Goal: Task Accomplishment & Management: Manage account settings

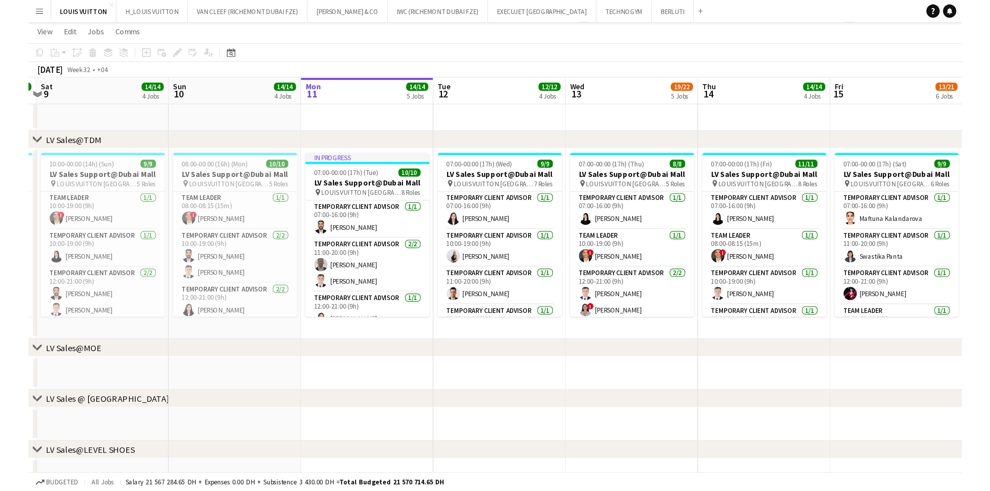
scroll to position [0, 274]
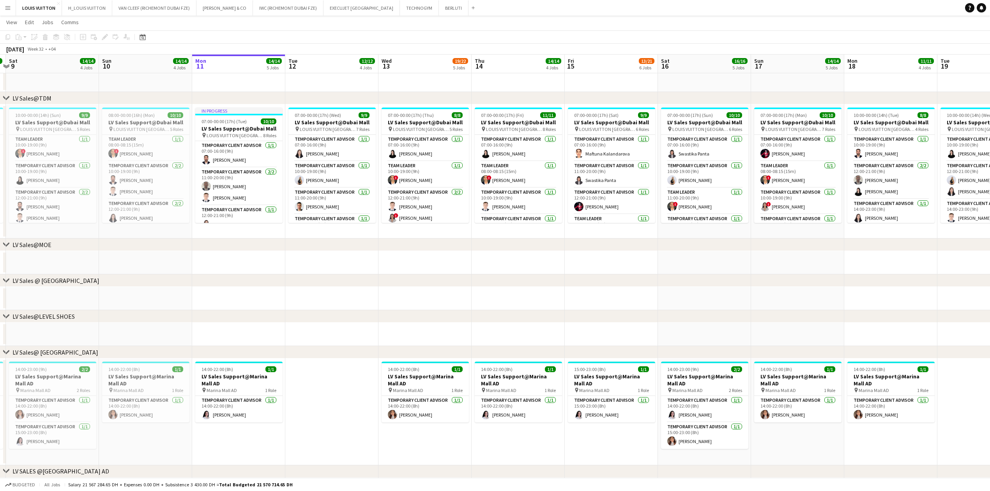
click at [2, 8] on button "Menu" at bounding box center [8, 8] width 16 height 16
click at [116, 40] on link "My Workforce" at bounding box center [118, 43] width 78 height 16
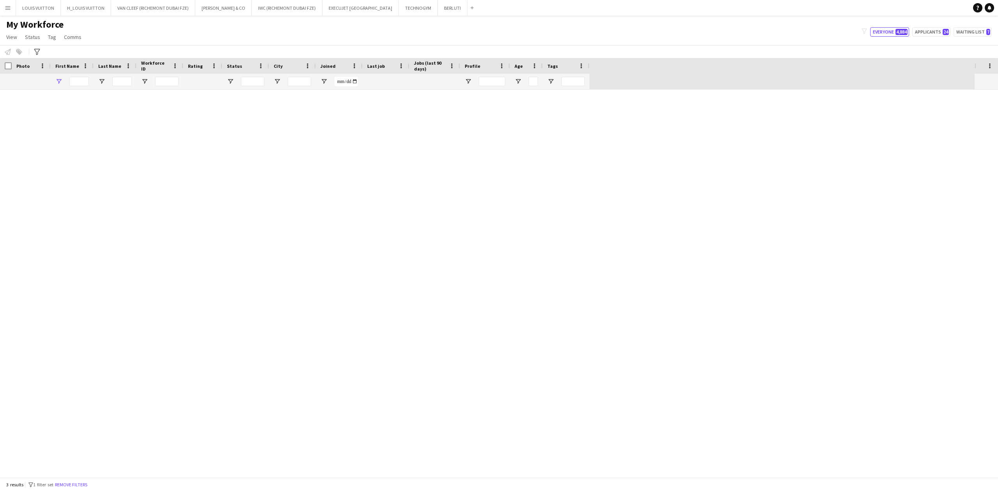
type input "****"
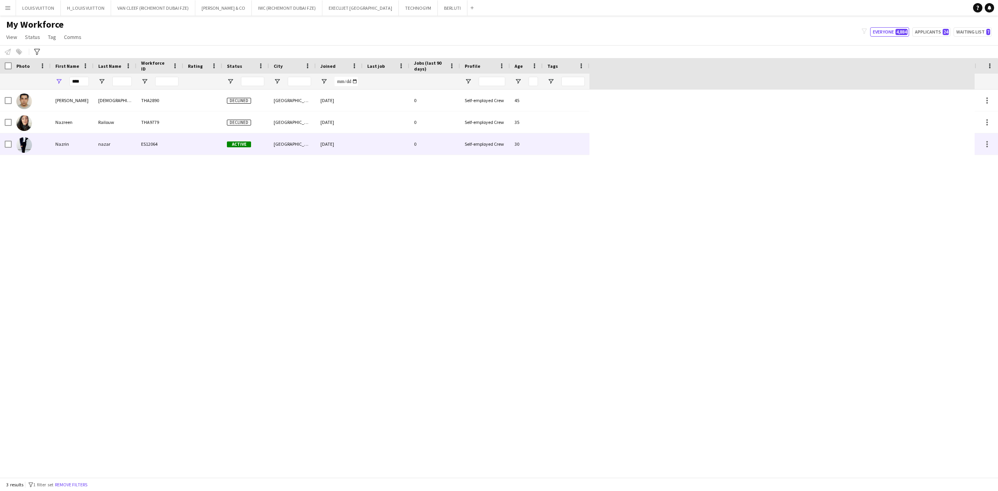
click at [80, 143] on div "Nazrin" at bounding box center [72, 143] width 43 height 21
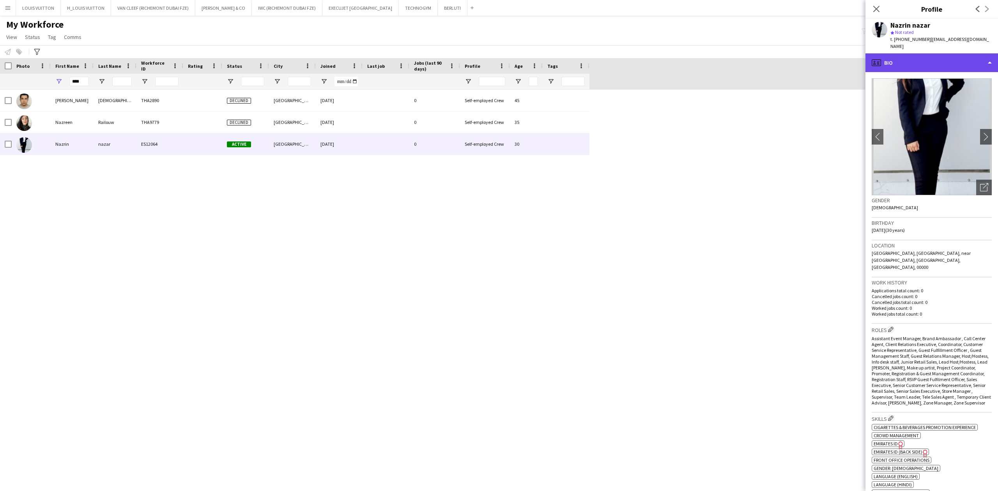
click at [657, 54] on div "profile Bio" at bounding box center [931, 62] width 133 height 19
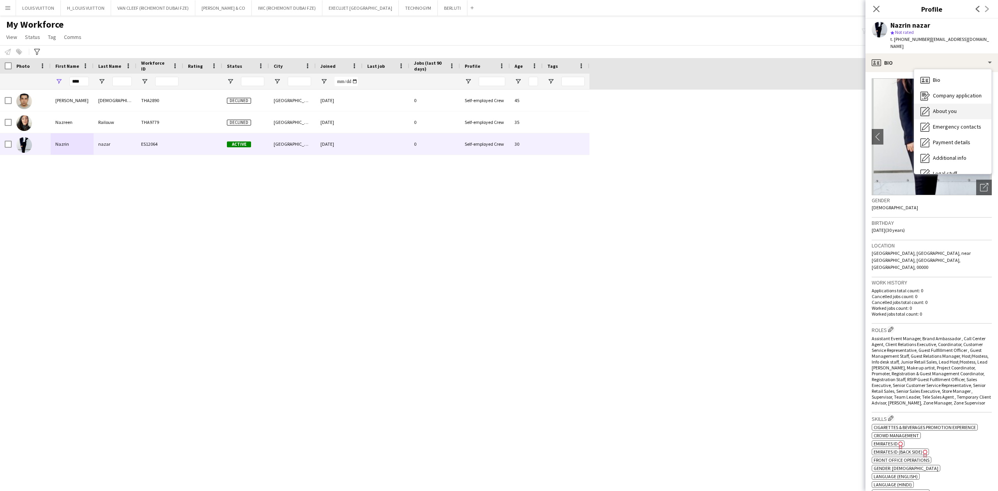
click at [657, 104] on div "About you About you" at bounding box center [952, 112] width 77 height 16
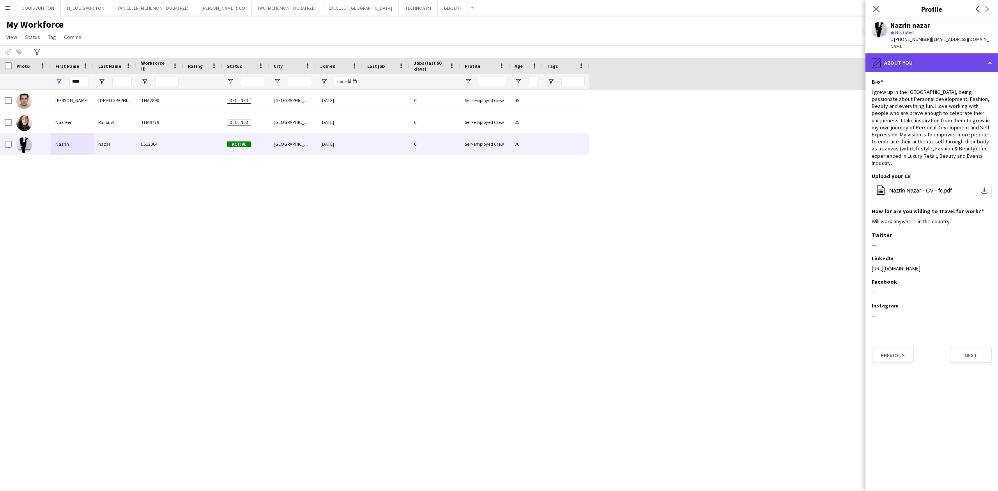
click at [657, 53] on div "pencil4 About you" at bounding box center [931, 62] width 133 height 19
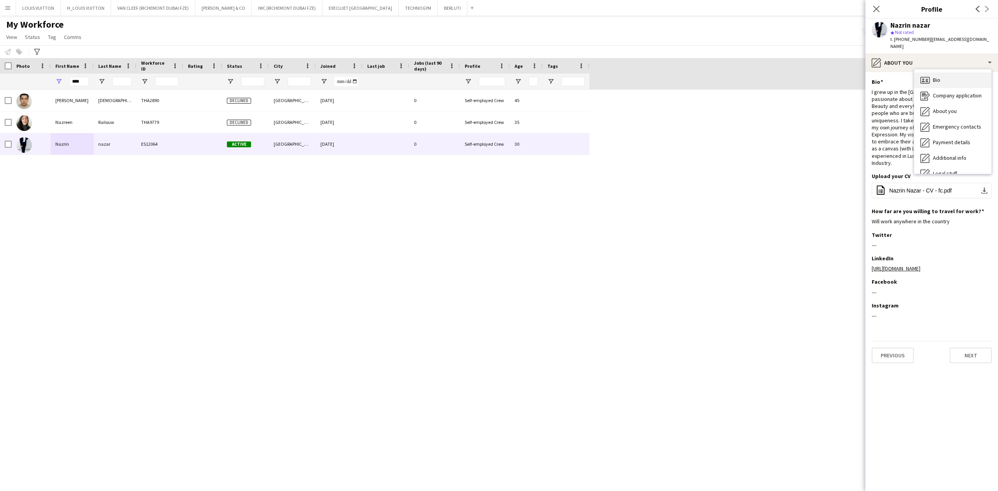
click at [657, 76] on div "Bio Bio" at bounding box center [952, 80] width 77 height 16
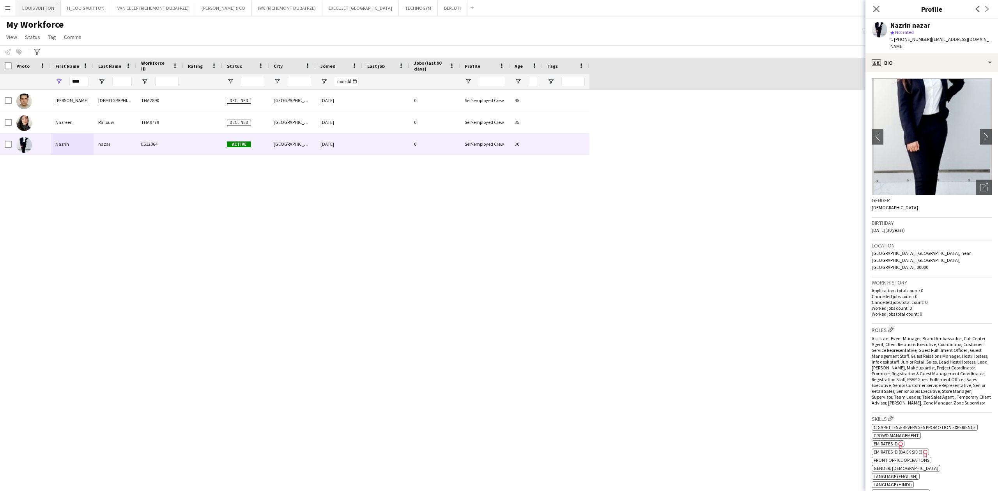
click at [42, 8] on button "LOUIS VUITTON Close" at bounding box center [38, 7] width 45 height 15
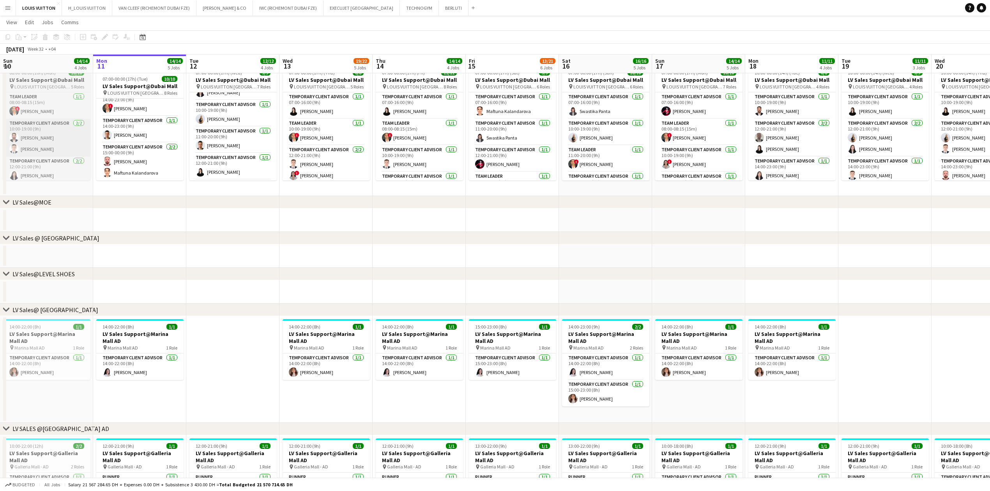
scroll to position [18, 0]
drag, startPoint x: 168, startPoint y: 147, endPoint x: 258, endPoint y: 147, distance: 90.0
click at [258, 147] on app-calendar-viewport "Fri 8 16/16 4 Jobs Sat 9 14/14 4 Jobs Sun 10 14/14 4 Jobs Mon 11 14/14 5 Jobs T…" at bounding box center [495, 316] width 990 height 986
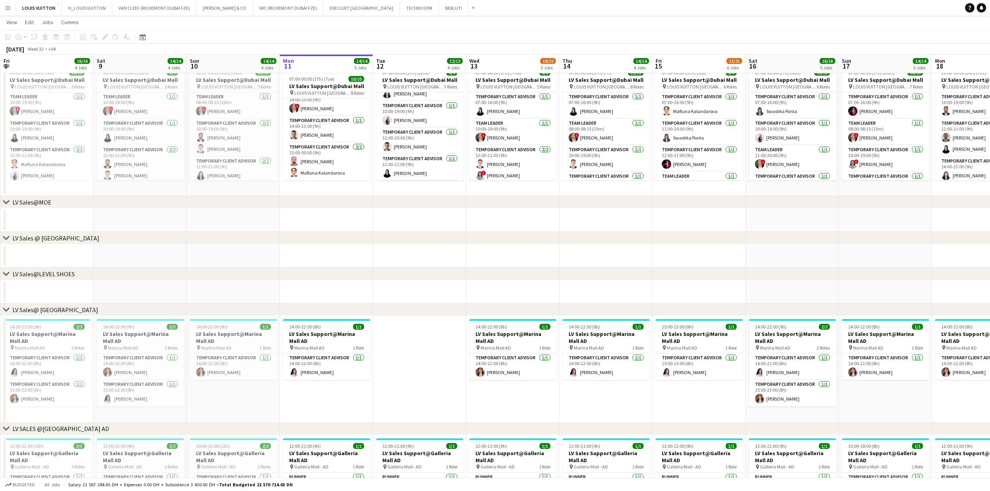
scroll to position [0, 226]
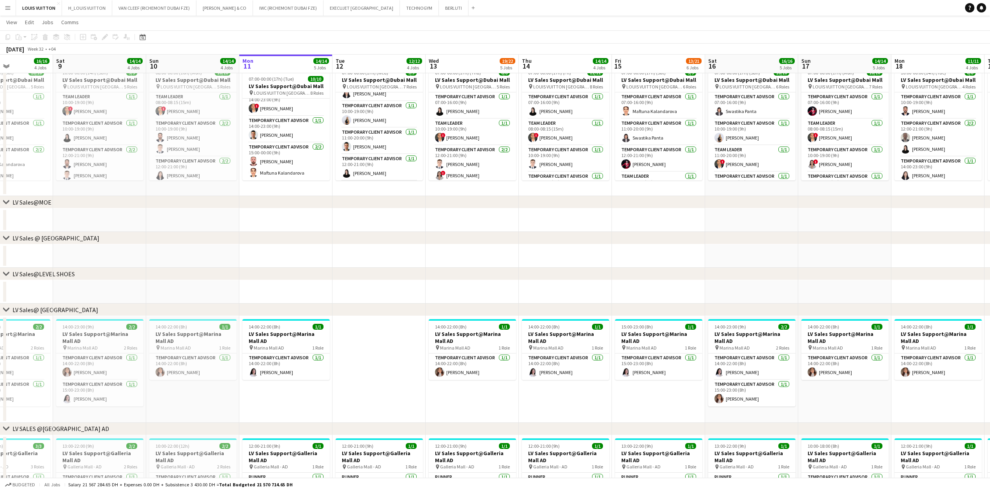
drag, startPoint x: 125, startPoint y: 143, endPoint x: 222, endPoint y: 143, distance: 97.0
click at [222, 143] on app-calendar-viewport "Wed 6 12/12 3 Jobs Thu 7 15/15 4 Jobs Fri 8 16/16 4 Jobs Sat 9 14/14 4 Jobs Sun…" at bounding box center [495, 316] width 990 height 986
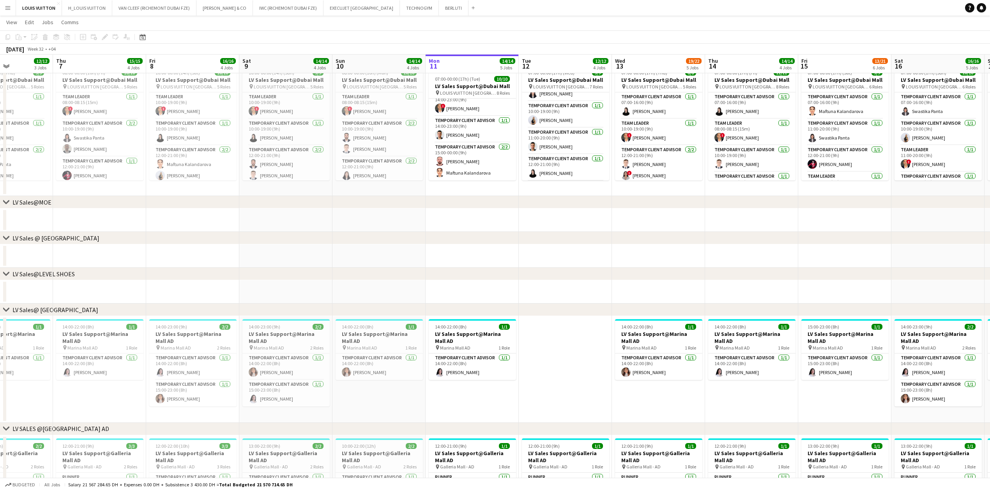
scroll to position [0, 218]
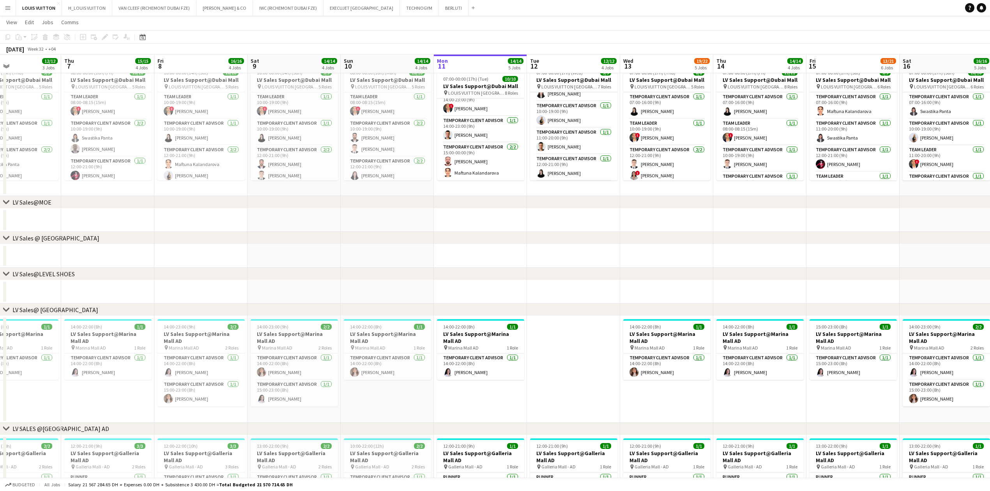
drag, startPoint x: 191, startPoint y: 153, endPoint x: 195, endPoint y: 153, distance: 4.7
click at [195, 153] on app-calendar-viewport "Mon 4 14/14 4 Jobs Tue 5 24/24 4 Jobs Wed 6 12/12 3 Jobs Thu 7 15/15 4 Jobs Fri…" at bounding box center [495, 316] width 990 height 986
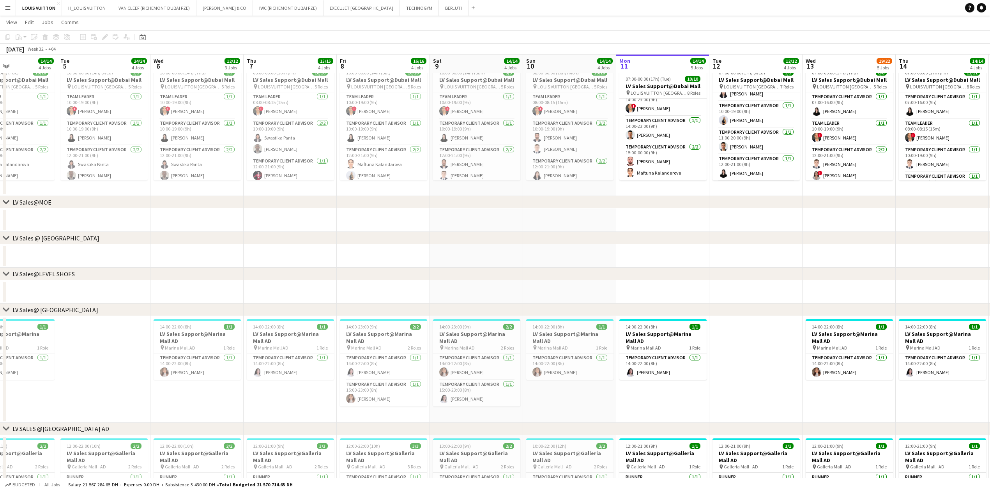
drag, startPoint x: 132, startPoint y: 148, endPoint x: 221, endPoint y: 146, distance: 89.7
click at [221, 146] on app-calendar-viewport "Sat 2 Sun 3 11/11 4 Jobs Mon 4 14/14 4 Jobs Tue 5 24/24 4 Jobs Wed 6 12/12 3 Jo…" at bounding box center [495, 316] width 990 height 986
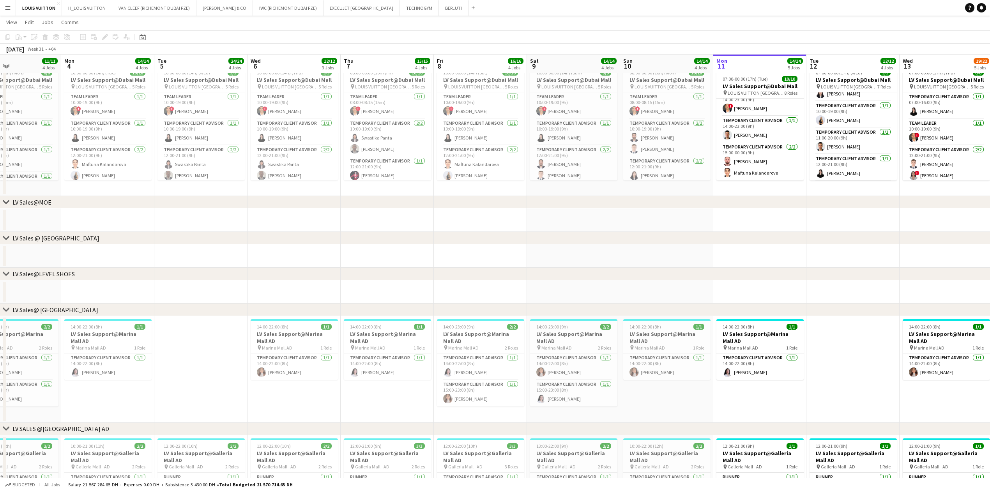
drag, startPoint x: 106, startPoint y: 145, endPoint x: 203, endPoint y: 144, distance: 97.0
click at [203, 144] on app-calendar-viewport "Fri 1 Sat 2 12/12 4 Jobs Sun 3 11/11 4 Jobs Mon 4 14/14 4 Jobs Tue 5 24/24 4 Jo…" at bounding box center [495, 316] width 990 height 986
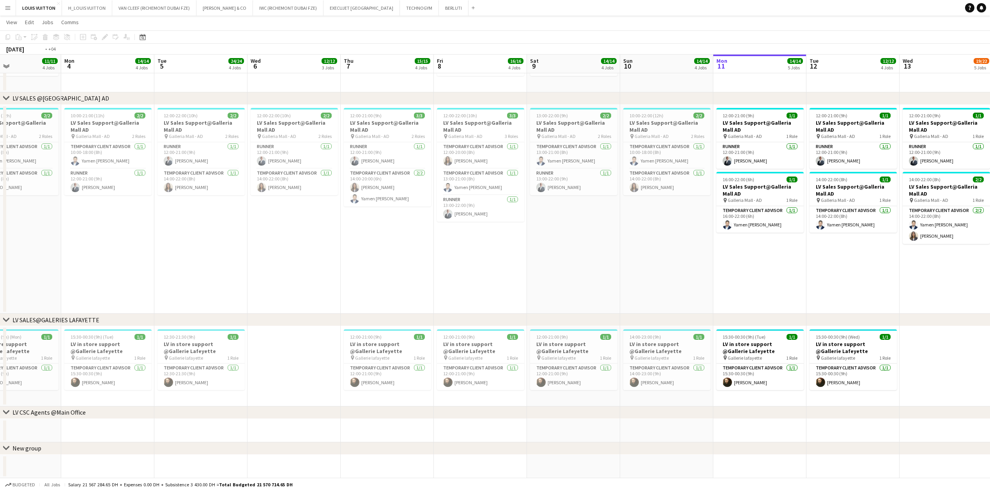
scroll to position [0, 278]
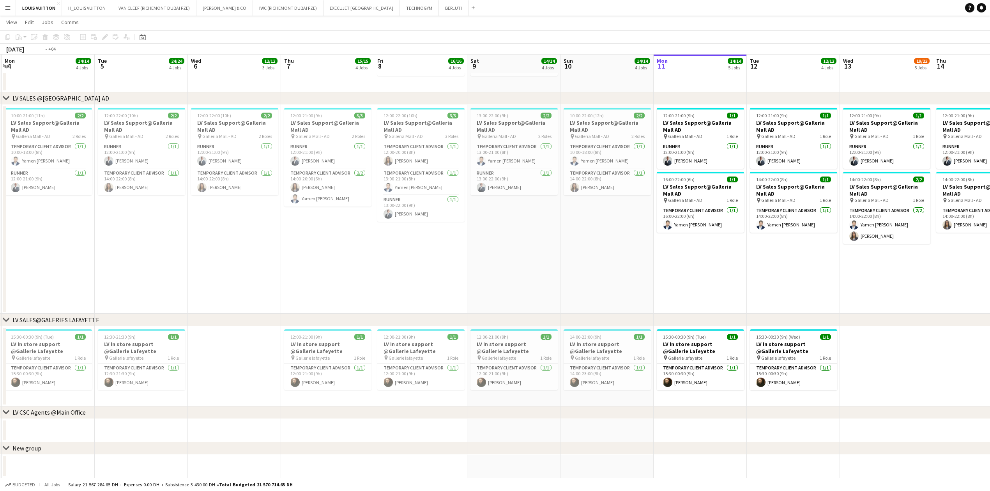
drag, startPoint x: 579, startPoint y: 353, endPoint x: 426, endPoint y: 360, distance: 153.0
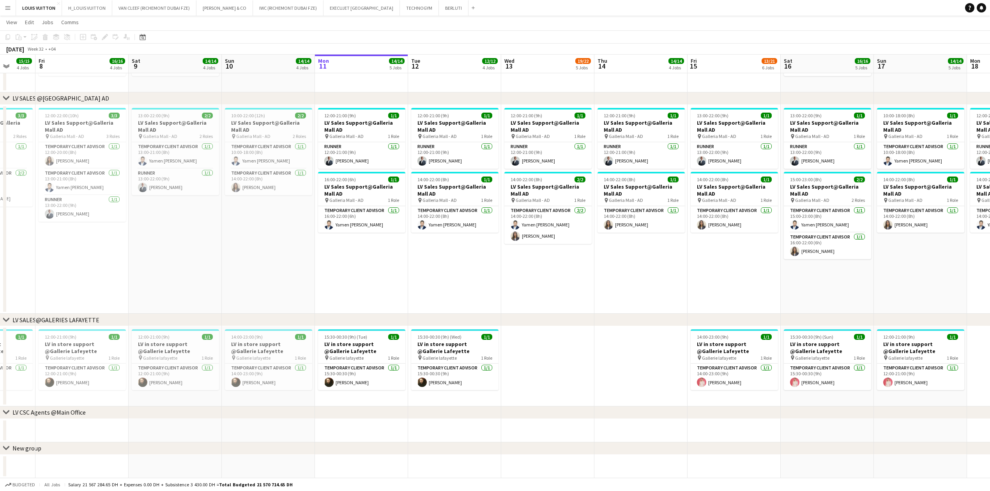
drag, startPoint x: 484, startPoint y: 361, endPoint x: 267, endPoint y: 372, distance: 217.0
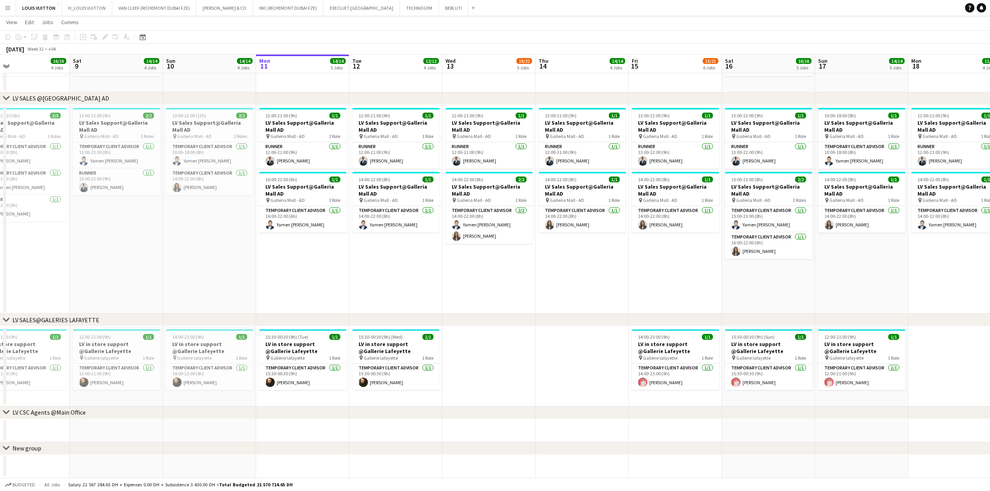
drag, startPoint x: 507, startPoint y: 342, endPoint x: 253, endPoint y: 364, distance: 254.6
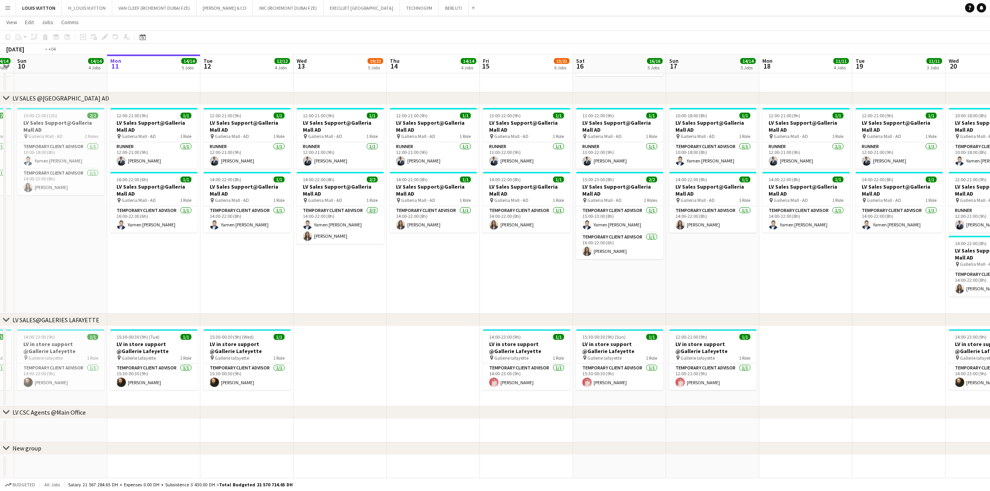
drag, startPoint x: 484, startPoint y: 368, endPoint x: 250, endPoint y: 368, distance: 233.8
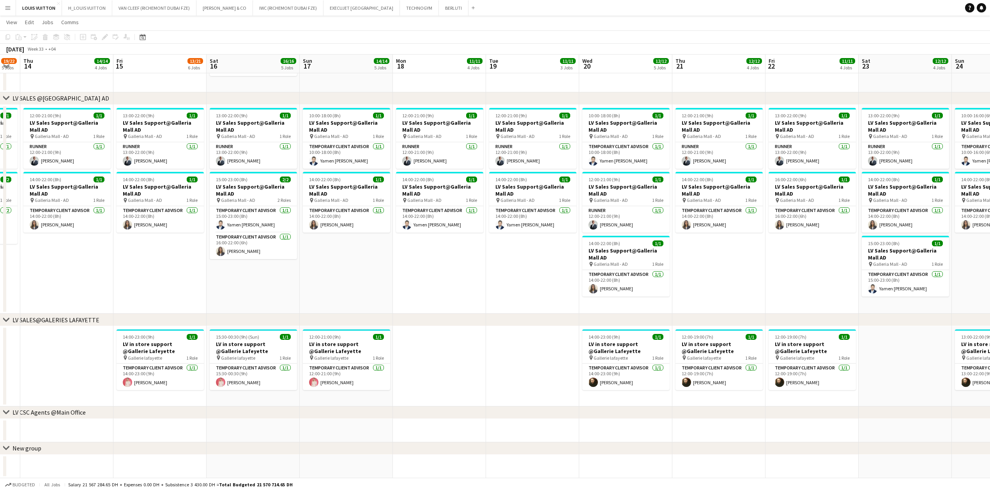
scroll to position [0, 256]
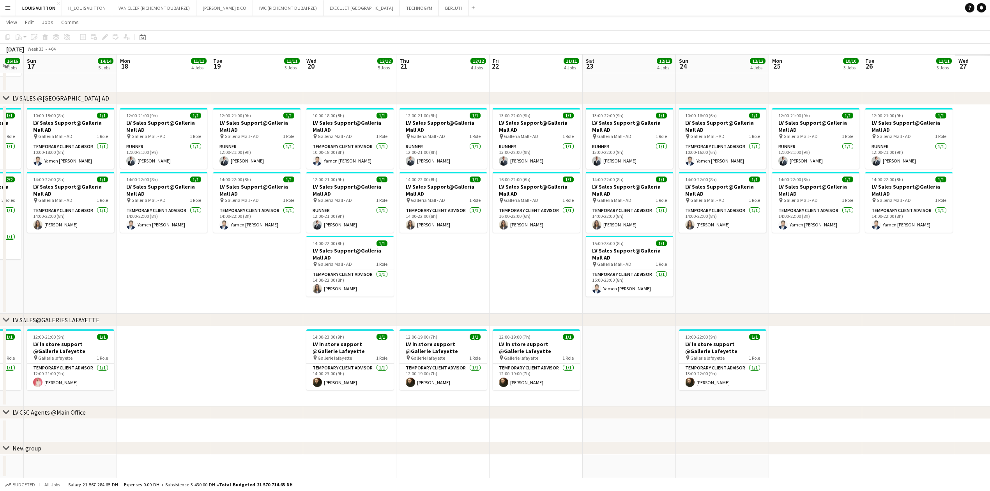
drag, startPoint x: 622, startPoint y: 346, endPoint x: 346, endPoint y: 369, distance: 276.9
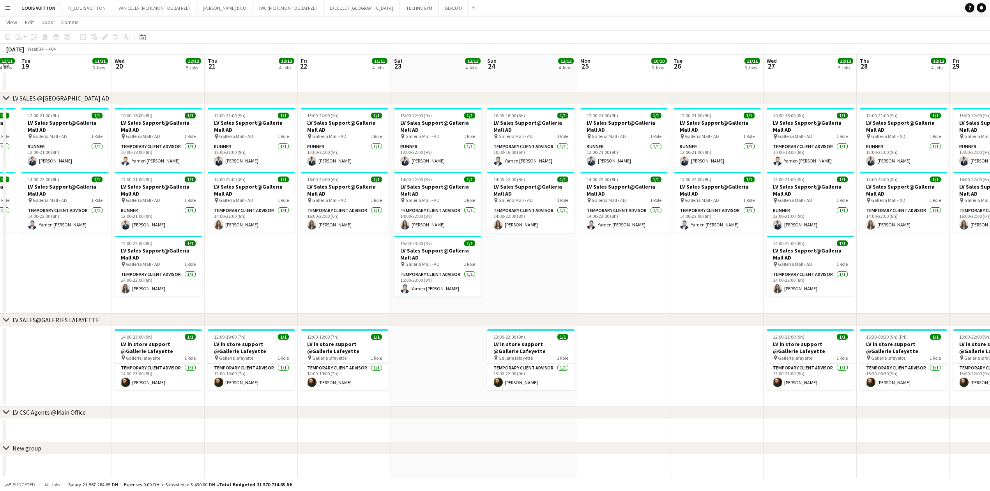
drag, startPoint x: 325, startPoint y: 380, endPoint x: 316, endPoint y: 383, distance: 8.9
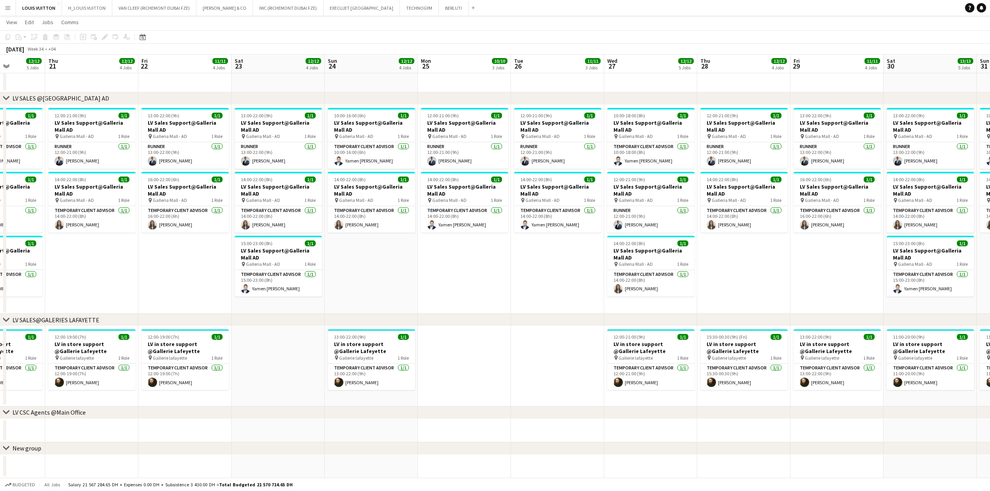
drag, startPoint x: 544, startPoint y: 358, endPoint x: 454, endPoint y: 368, distance: 90.6
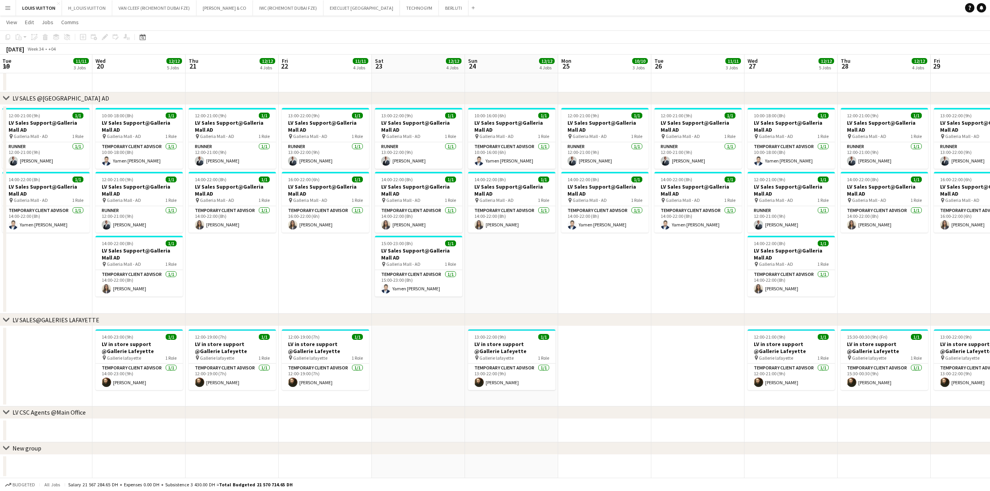
drag, startPoint x: 354, startPoint y: 352, endPoint x: 491, endPoint y: 350, distance: 137.2
drag, startPoint x: 315, startPoint y: 350, endPoint x: 465, endPoint y: 348, distance: 149.7
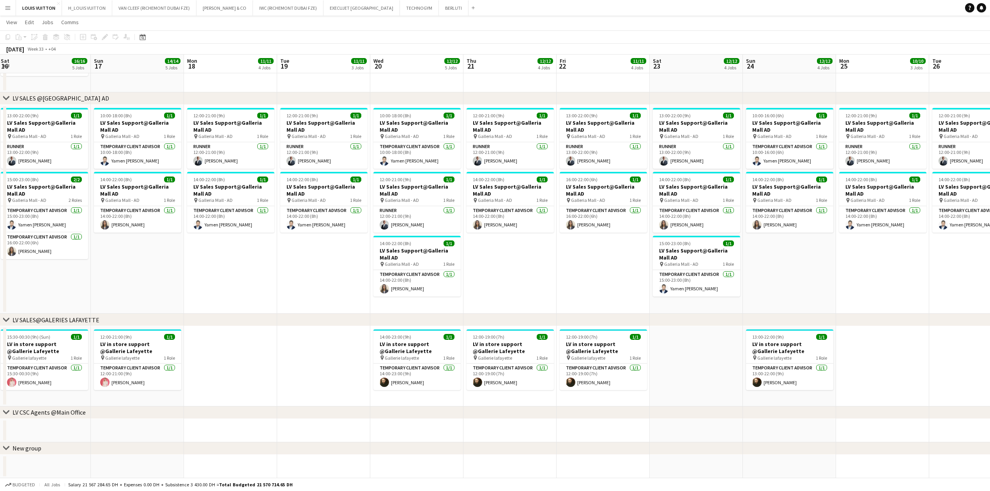
drag, startPoint x: 286, startPoint y: 362, endPoint x: 415, endPoint y: 351, distance: 129.1
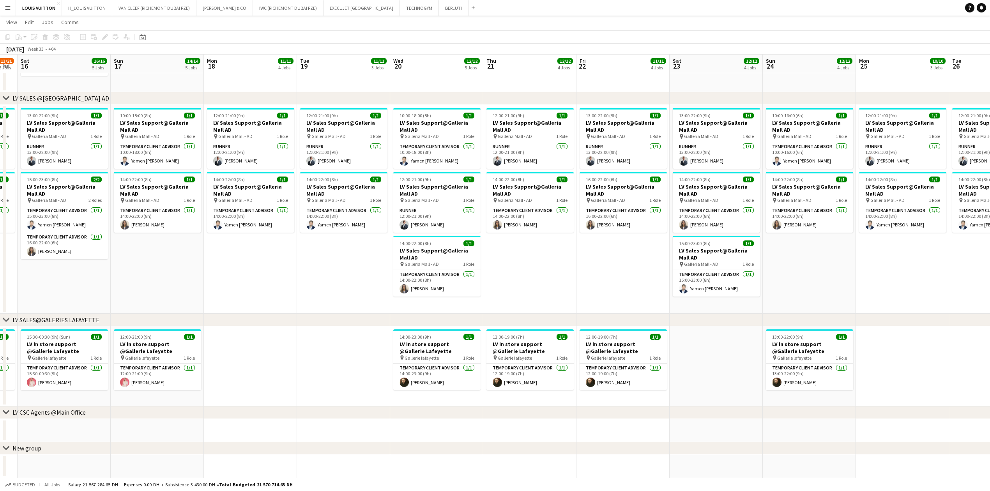
drag, startPoint x: 142, startPoint y: 366, endPoint x: 348, endPoint y: 366, distance: 206.2
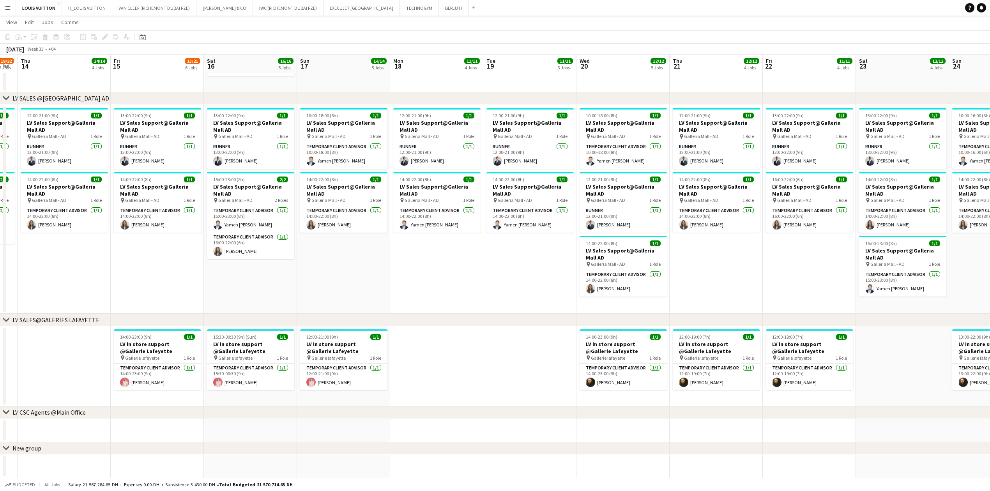
drag, startPoint x: 496, startPoint y: 352, endPoint x: 253, endPoint y: 378, distance: 244.2
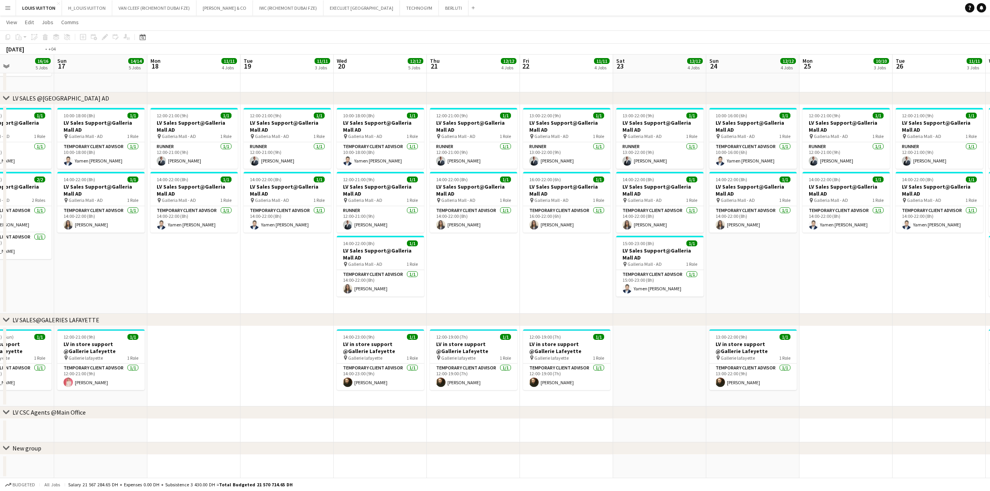
drag, startPoint x: 399, startPoint y: 378, endPoint x: 281, endPoint y: 379, distance: 118.9
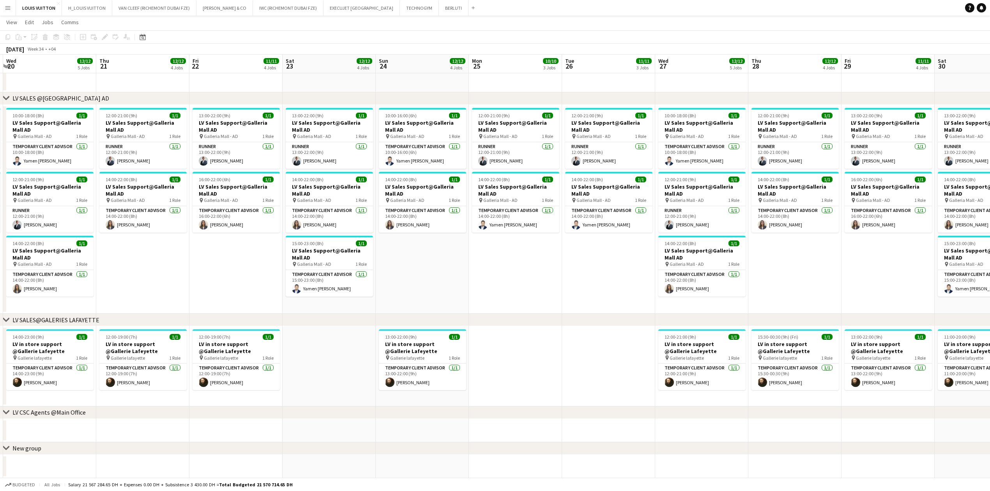
drag, startPoint x: 568, startPoint y: 355, endPoint x: 344, endPoint y: 367, distance: 224.8
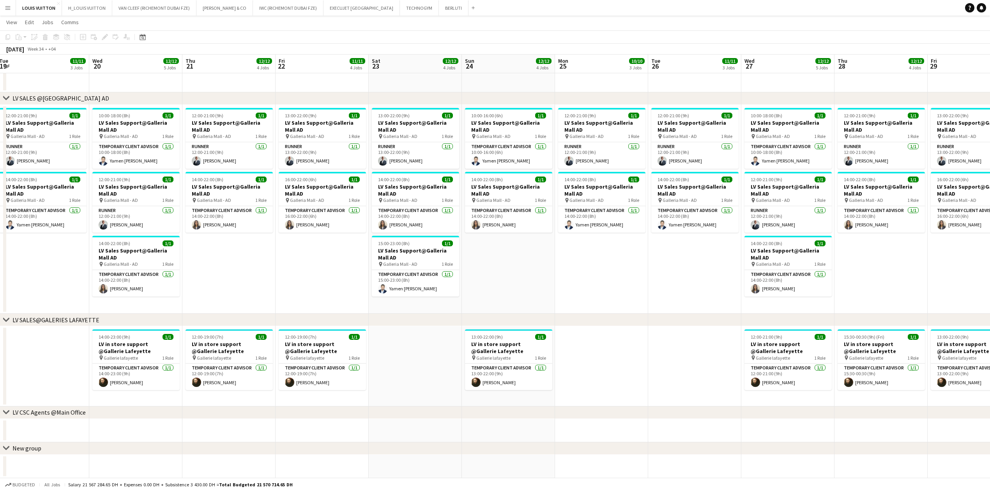
scroll to position [0, 211]
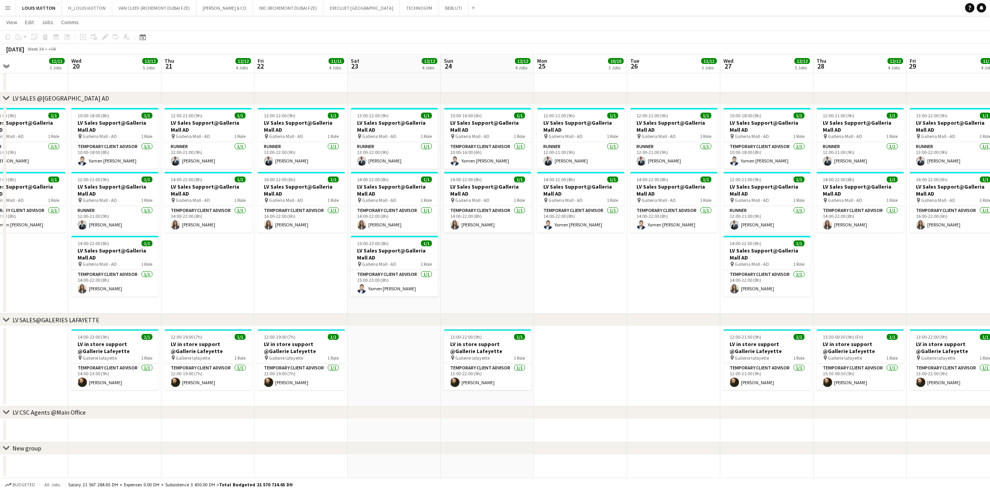
drag, startPoint x: 161, startPoint y: 369, endPoint x: 326, endPoint y: 355, distance: 165.8
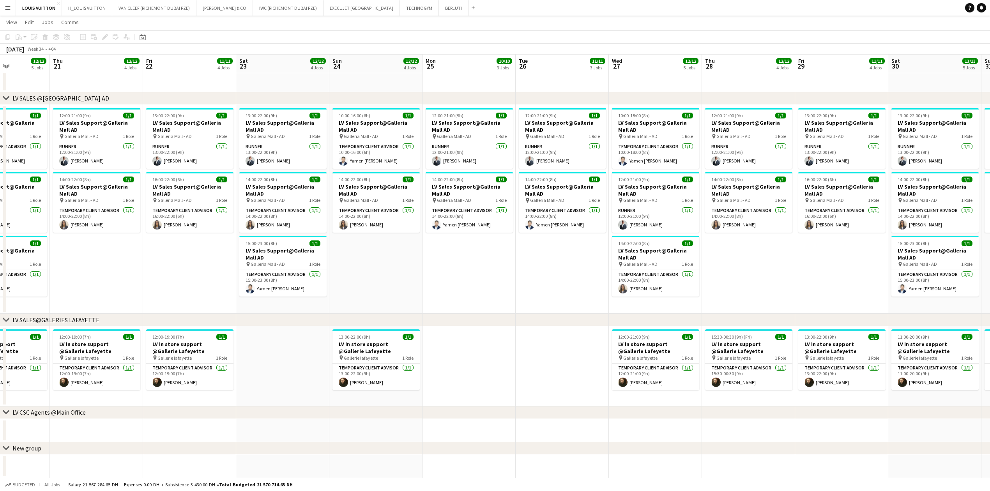
drag, startPoint x: 376, startPoint y: 355, endPoint x: 265, endPoint y: 367, distance: 111.7
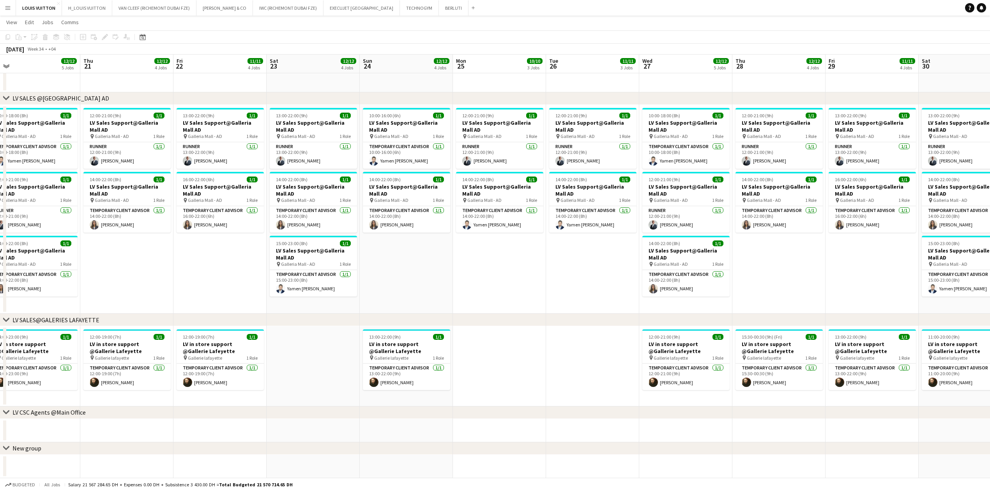
drag, startPoint x: 371, startPoint y: 360, endPoint x: 274, endPoint y: 360, distance: 97.0
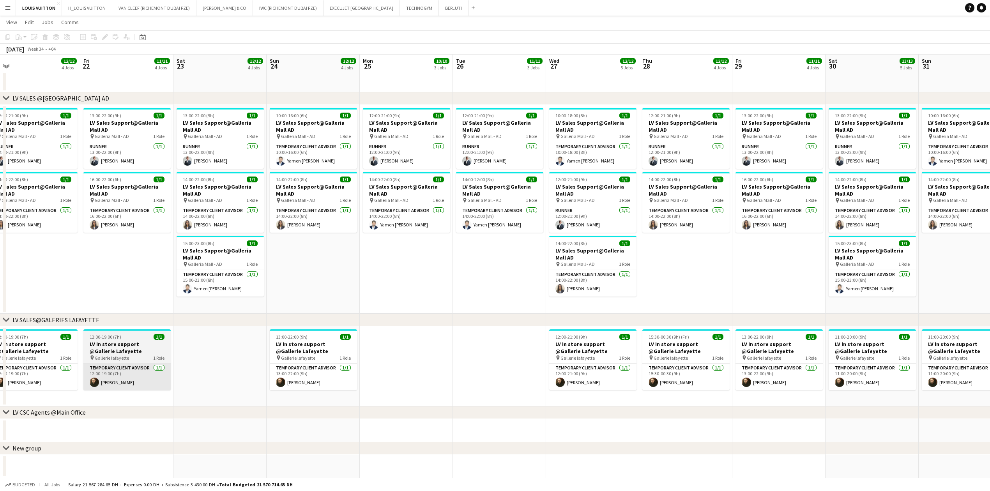
drag, startPoint x: 227, startPoint y: 358, endPoint x: 343, endPoint y: 365, distance: 116.3
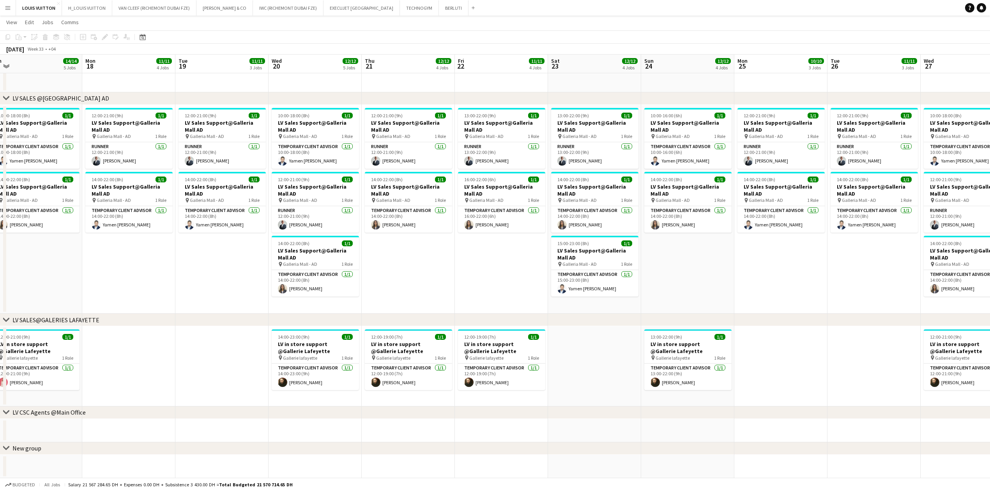
drag, startPoint x: 211, startPoint y: 373, endPoint x: 295, endPoint y: 362, distance: 84.5
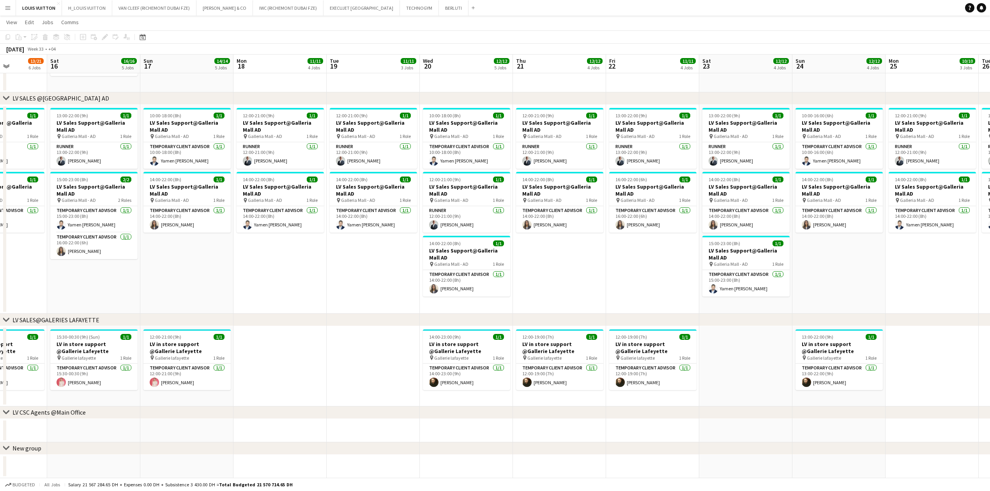
drag, startPoint x: 249, startPoint y: 362, endPoint x: 422, endPoint y: 362, distance: 173.0
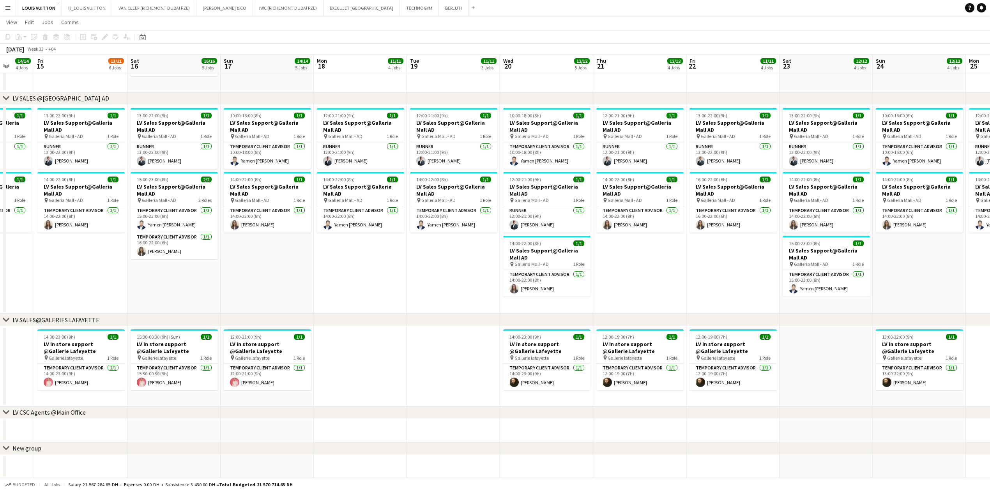
scroll to position [0, 223]
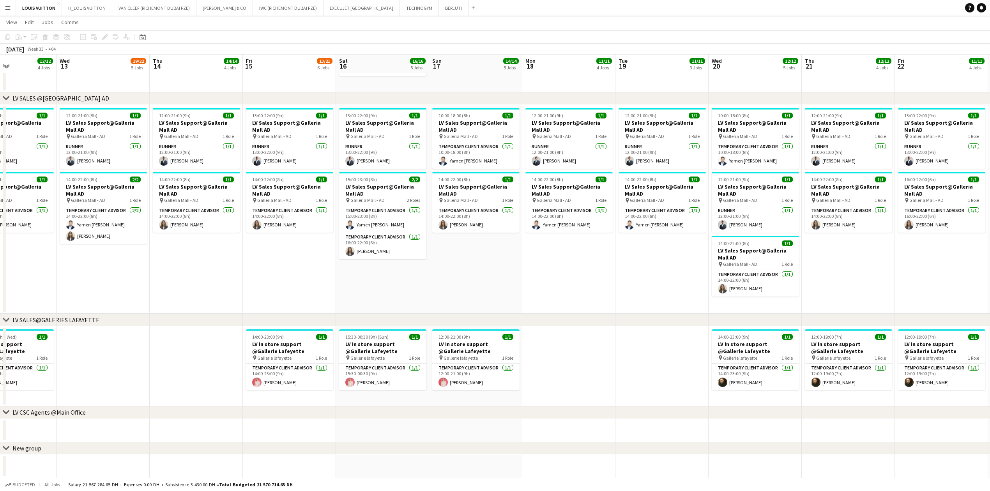
drag, startPoint x: 273, startPoint y: 360, endPoint x: 482, endPoint y: 352, distance: 209.0
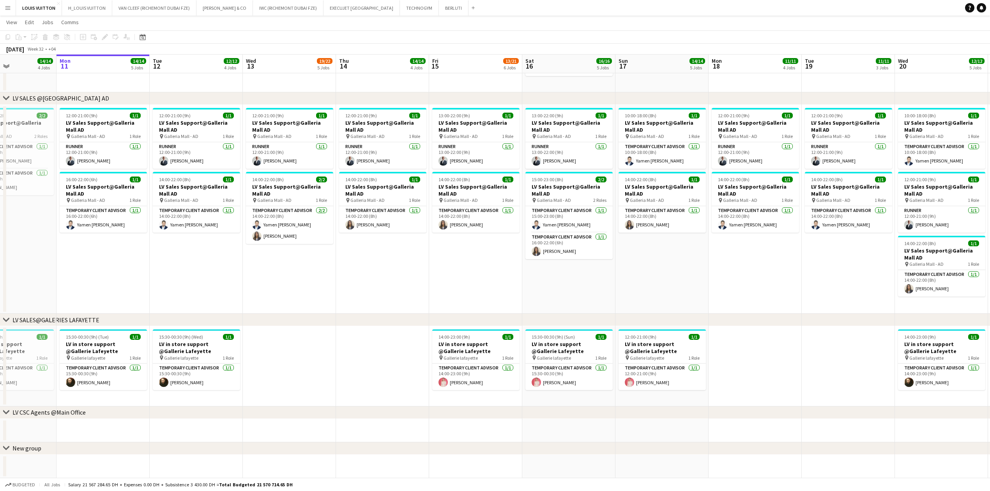
scroll to position [0, 236]
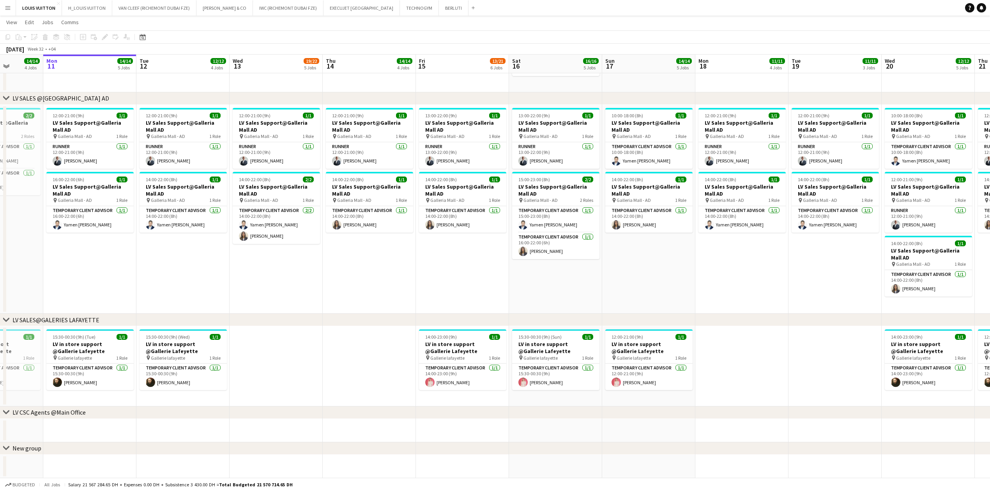
drag, startPoint x: 247, startPoint y: 360, endPoint x: 420, endPoint y: 352, distance: 173.2
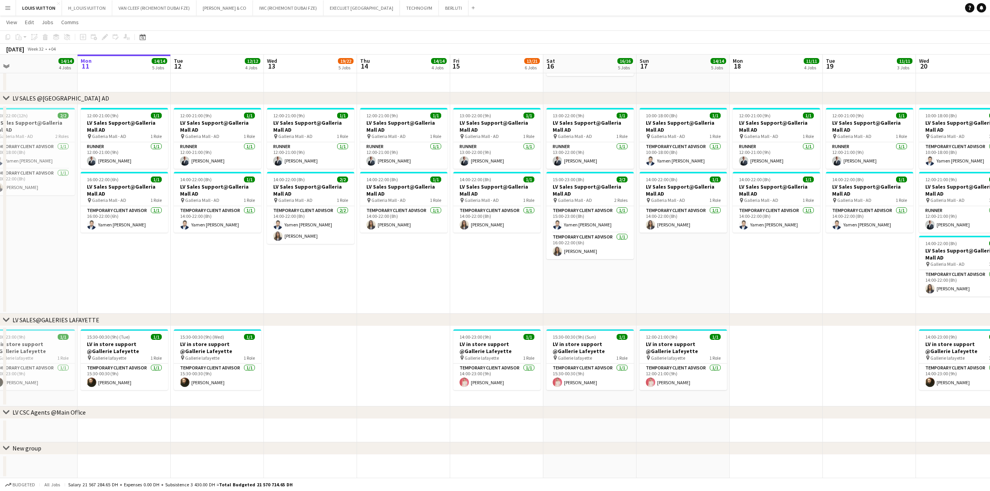
drag, startPoint x: 262, startPoint y: 365, endPoint x: 297, endPoint y: 372, distance: 35.0
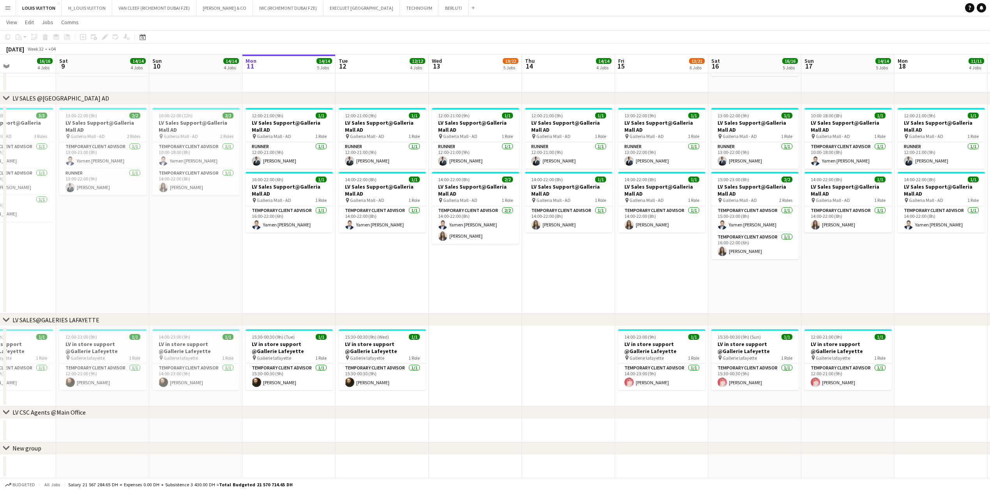
drag, startPoint x: 323, startPoint y: 356, endPoint x: 488, endPoint y: 346, distance: 164.8
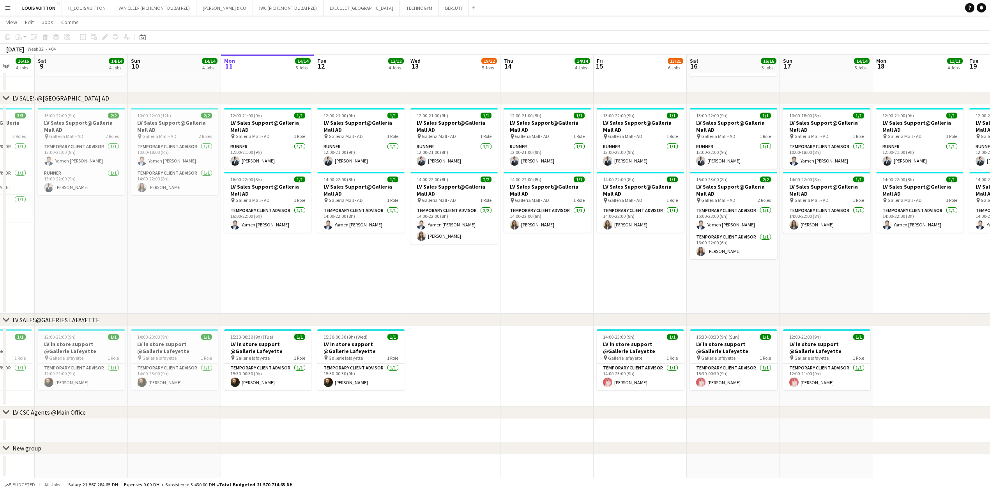
drag, startPoint x: 479, startPoint y: 350, endPoint x: 318, endPoint y: 364, distance: 161.2
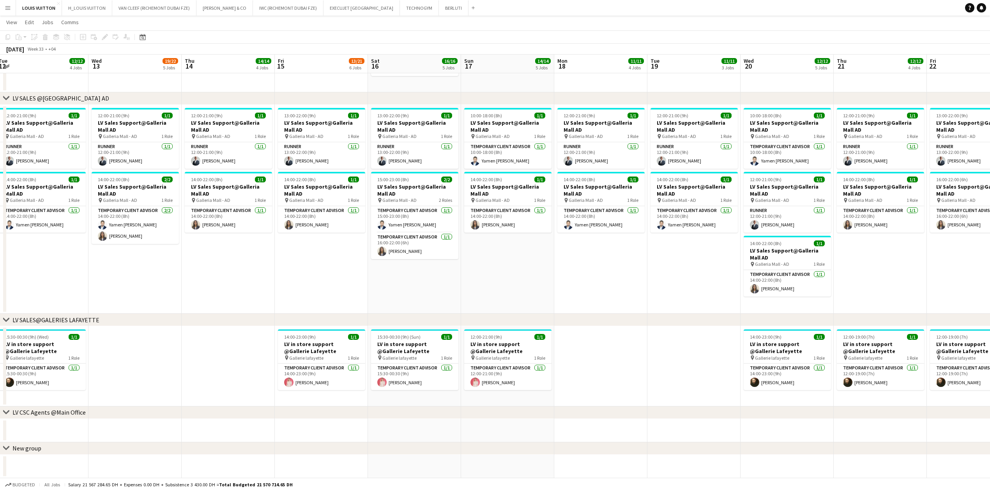
drag
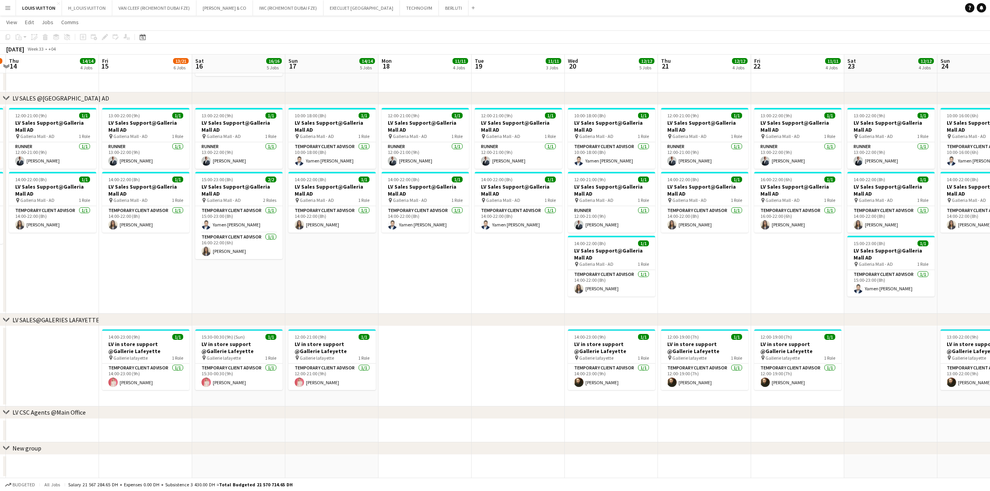
scroll to position [0, 219]
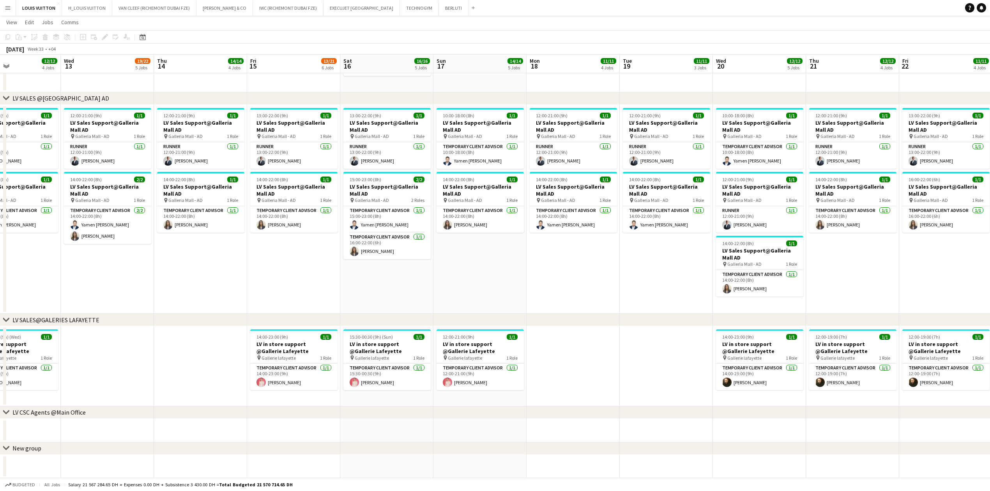
scroll to position [0, 188]
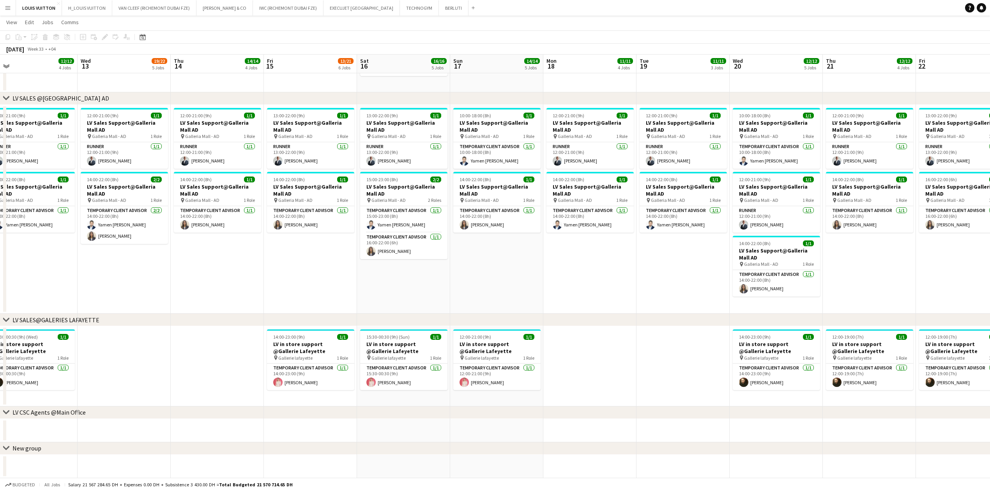
drag, startPoint x: 484, startPoint y: 350, endPoint x: 376, endPoint y: 371, distance: 109.2
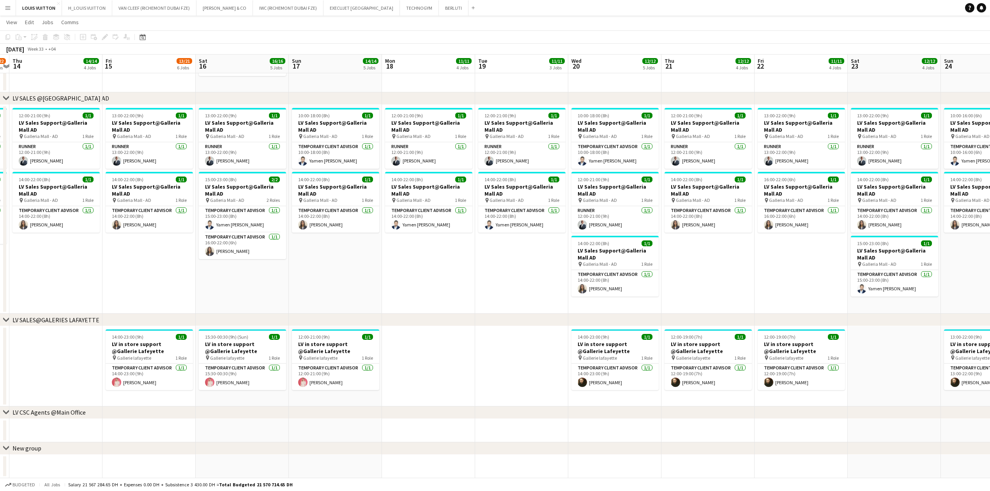
drag, startPoint x: 392, startPoint y: 359, endPoint x: 360, endPoint y: 365, distance: 32.6
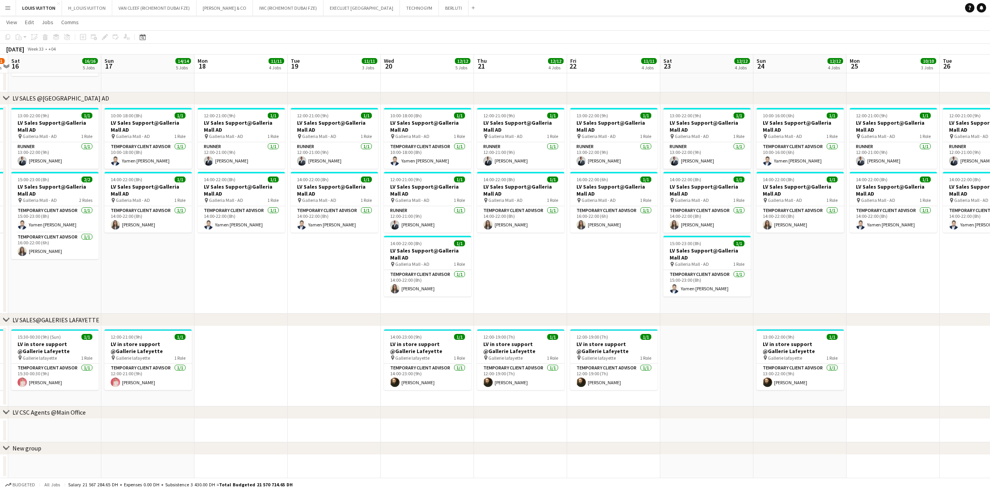
scroll to position [0, 297]
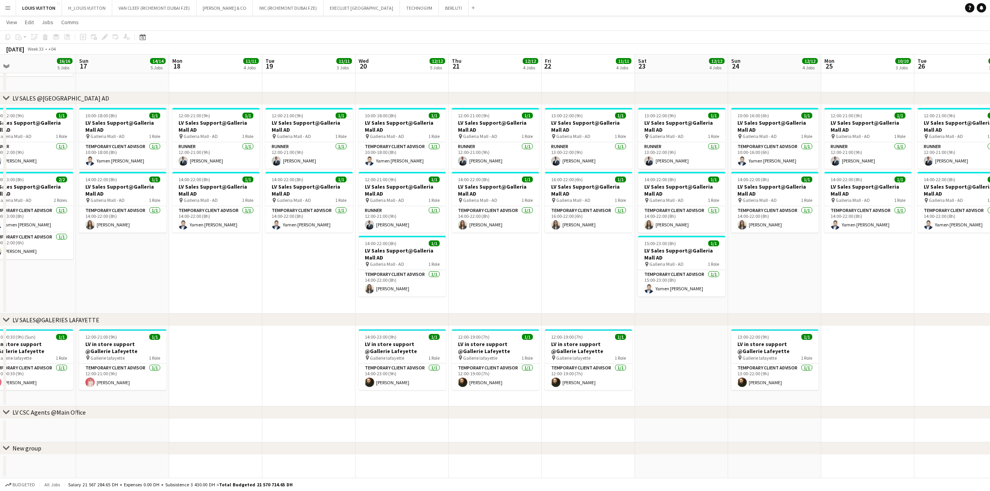
drag, startPoint x: 560, startPoint y: 353, endPoint x: 348, endPoint y: 364, distance: 211.9
drag, startPoint x: 569, startPoint y: 353, endPoint x: 368, endPoint y: 366, distance: 201.2
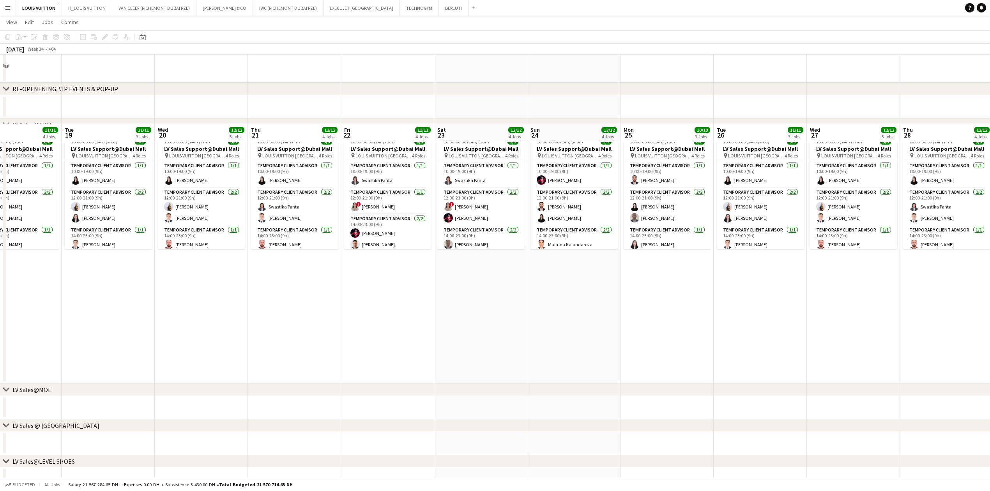
scroll to position [208, 0]
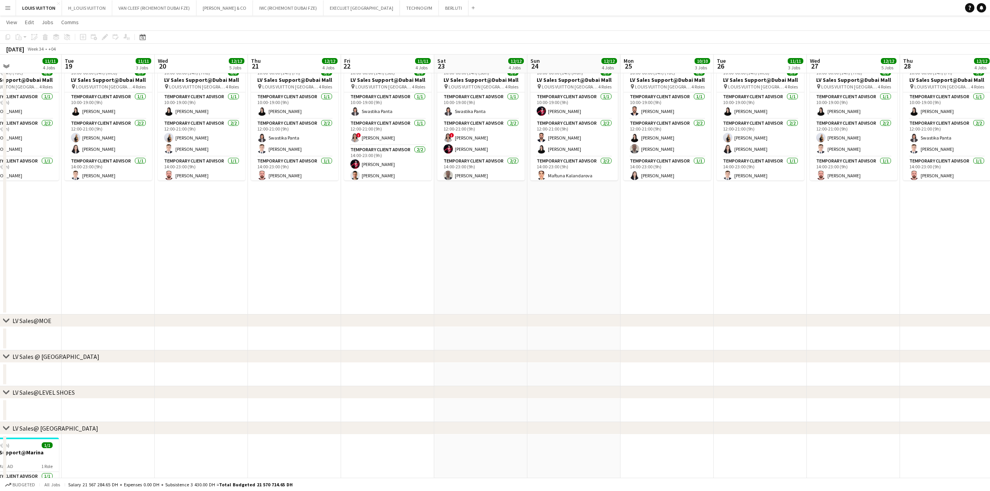
drag, startPoint x: 632, startPoint y: 263, endPoint x: 640, endPoint y: 248, distance: 17.6
click at [465, 272] on app-calendar-viewport "Fri 15 13/21 6 Jobs Sat 16 16/16 5 Jobs Sun 17 14/14 5 Jobs Mon 18 11/11 4 Jobs…" at bounding box center [495, 375] width 990 height 1104
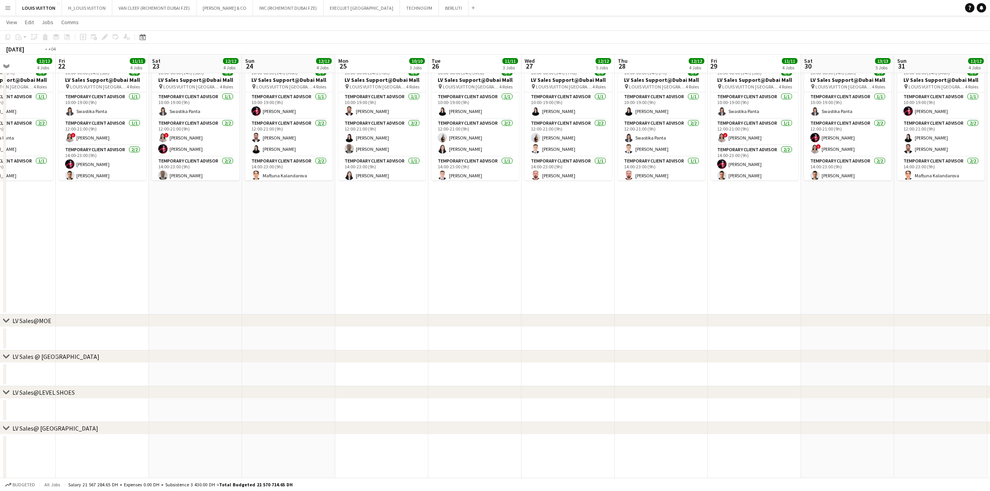
drag, startPoint x: 519, startPoint y: 239, endPoint x: 323, endPoint y: 251, distance: 196.4
click at [320, 251] on app-calendar-viewport "Tue 19 11/11 3 Jobs Wed 20 12/12 5 Jobs Thu 21 12/12 4 Jobs Fri 22 11/11 4 Jobs…" at bounding box center [495, 375] width 990 height 1104
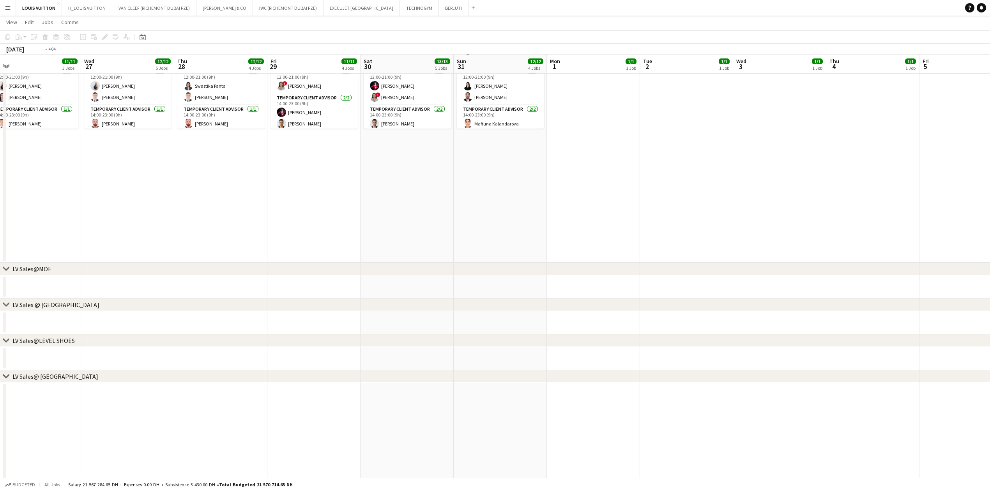
scroll to position [0, 0]
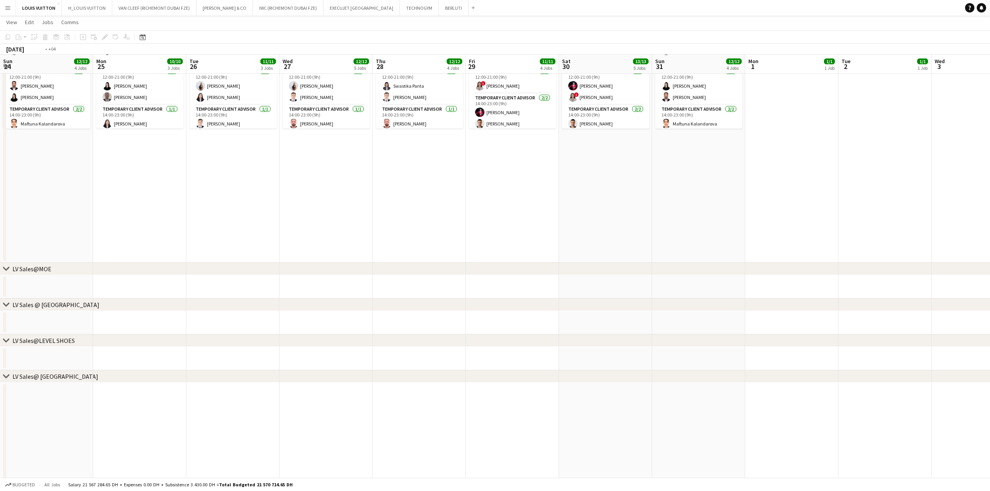
drag, startPoint x: 400, startPoint y: 199, endPoint x: 529, endPoint y: 204, distance: 129.1
click at [636, 195] on app-calendar-viewport "Sun 24 12/12 4 Jobs Mon 25 10/10 3 Jobs Tue 26 11/11 3 Jobs Wed 27 12/12 5 Jobs…" at bounding box center [495, 323] width 990 height 1104
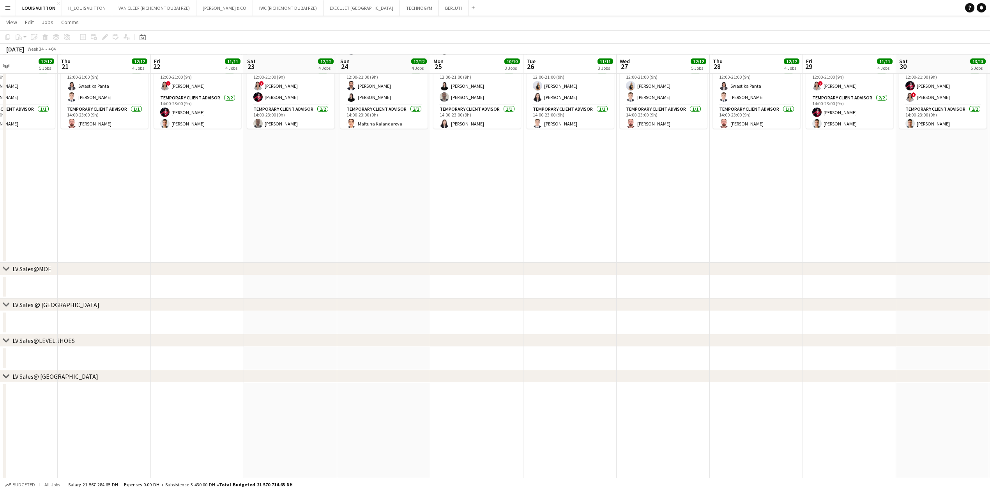
drag, startPoint x: 258, startPoint y: 217, endPoint x: 558, endPoint y: 214, distance: 300.1
click at [558, 214] on app-calendar-viewport "Tue 19 11/11 3 Jobs Wed 20 12/12 5 Jobs Thu 21 12/12 4 Jobs Fri 22 11/11 4 Jobs…" at bounding box center [495, 323] width 990 height 1104
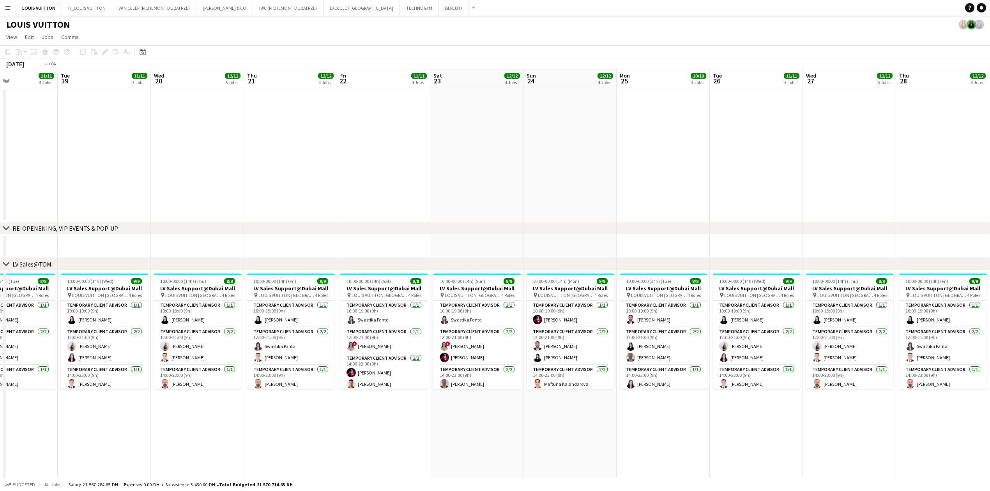
drag, startPoint x: 652, startPoint y: 154, endPoint x: 675, endPoint y: 154, distance: 23.4
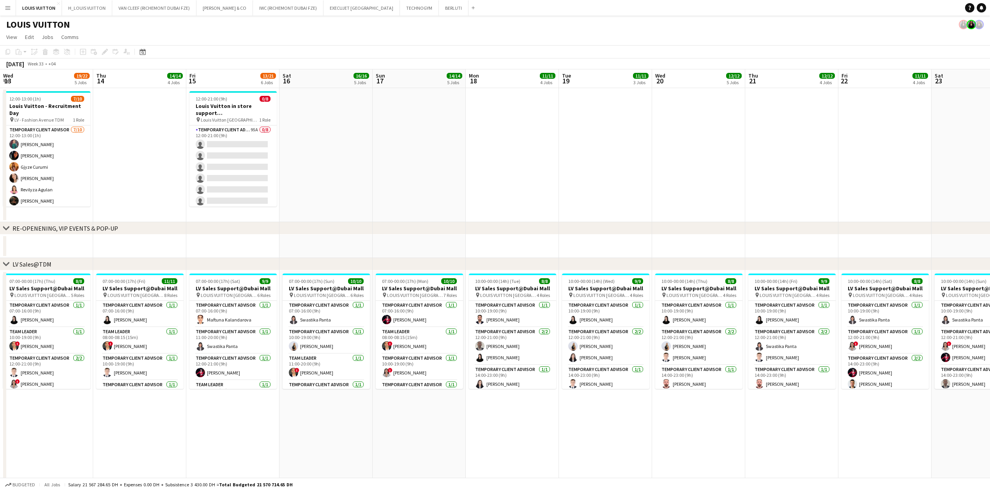
scroll to position [0, 209]
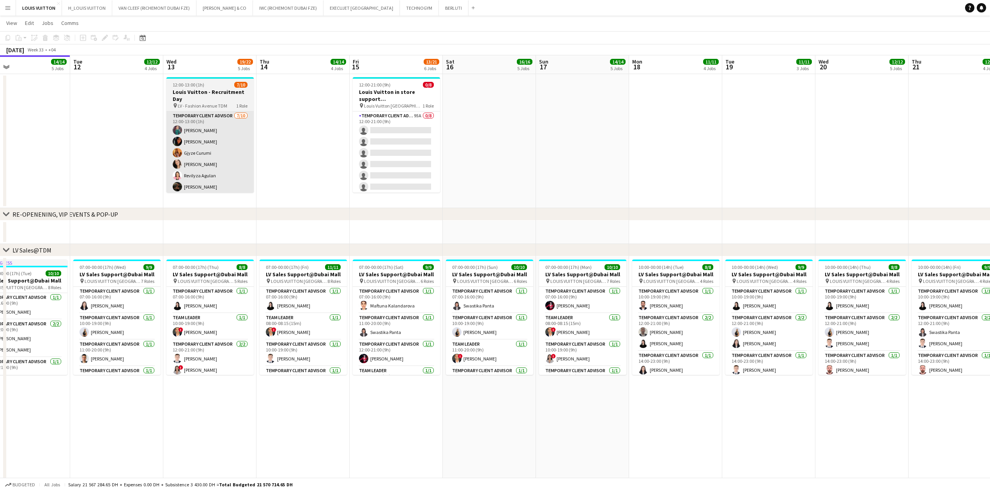
scroll to position [0, 0]
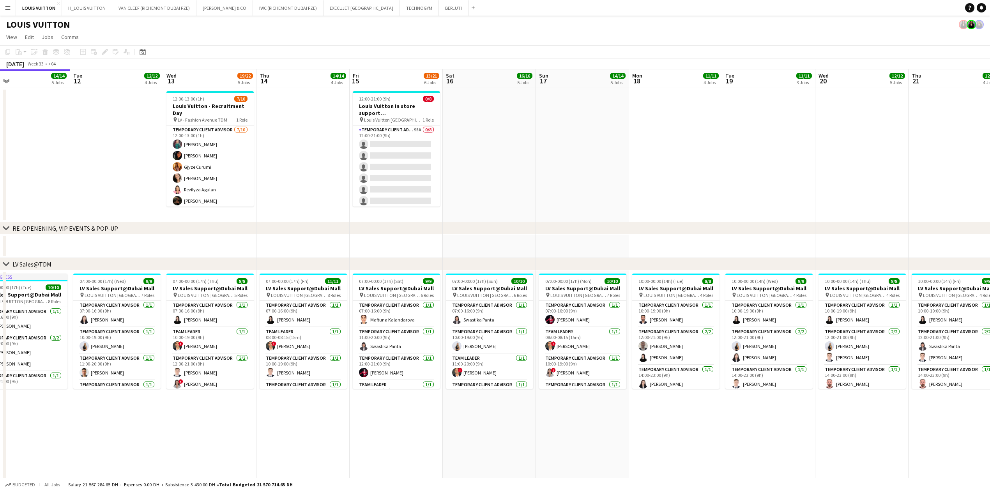
drag, startPoint x: 205, startPoint y: 232, endPoint x: 303, endPoint y: 233, distance: 97.8
click at [303, 233] on div "chevron-right RE-OPENENING, VIP EVENTS & POP-UP" at bounding box center [495, 228] width 990 height 12
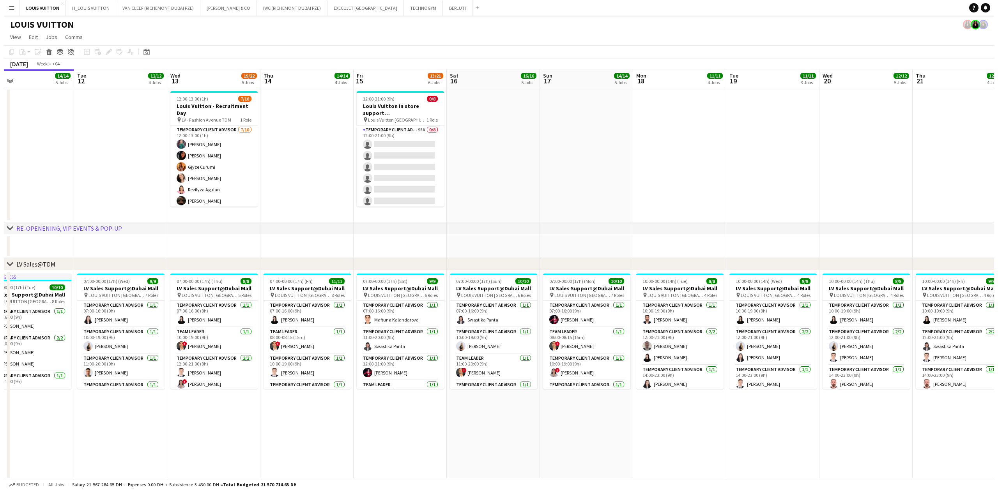
scroll to position [0, 179]
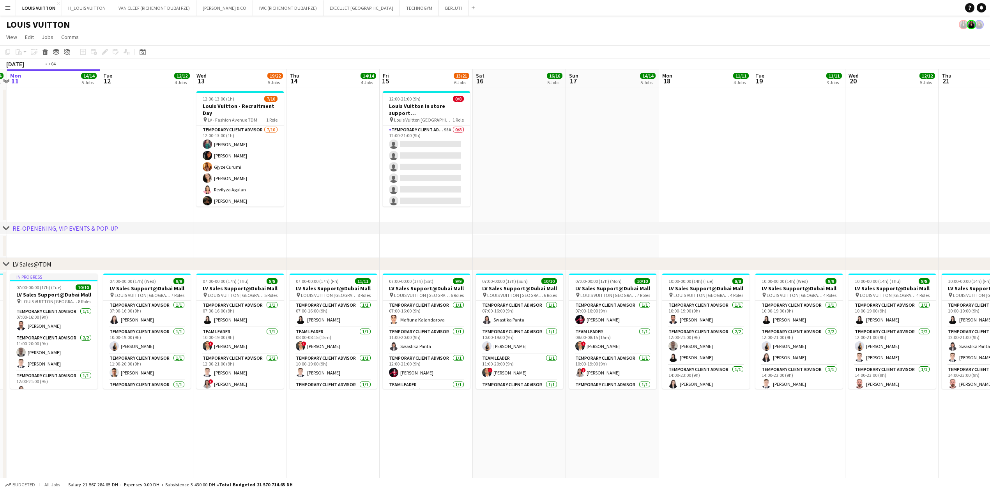
drag, startPoint x: 163, startPoint y: 168, endPoint x: 225, endPoint y: 168, distance: 62.4
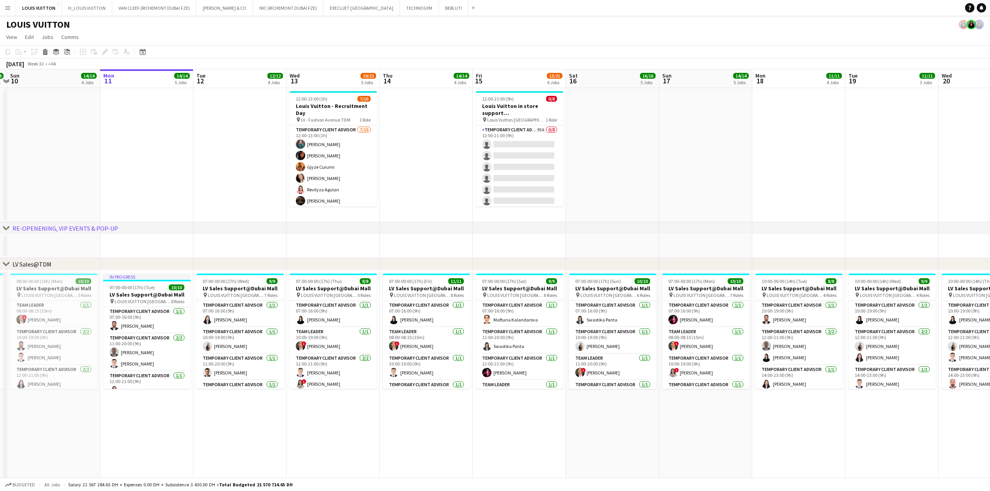
click at [294, 60] on div "[DATE] Week 32 • +04" at bounding box center [495, 63] width 990 height 11
drag, startPoint x: 294, startPoint y: 60, endPoint x: 684, endPoint y: 186, distance: 409.5
click at [657, 186] on app-date-cell at bounding box center [705, 155] width 93 height 134
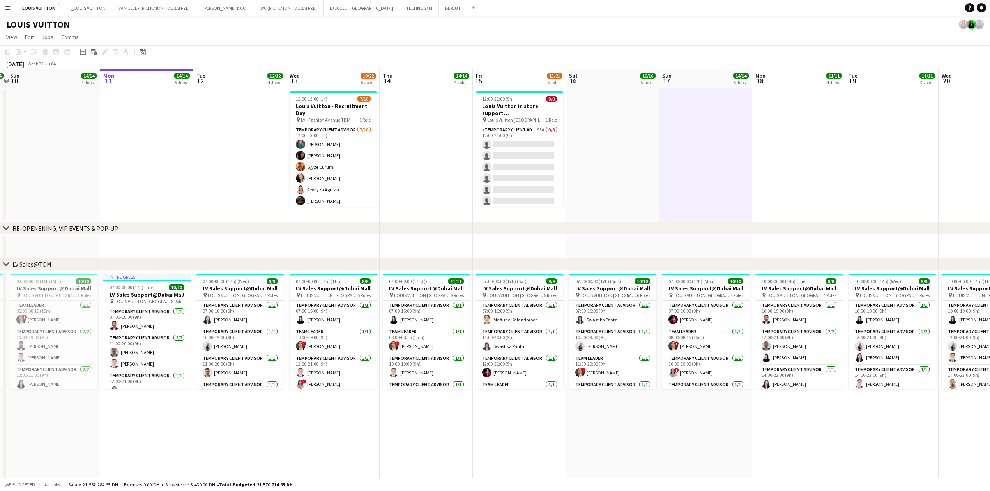
click at [6, 10] on app-icon "Menu" at bounding box center [8, 8] width 6 height 6
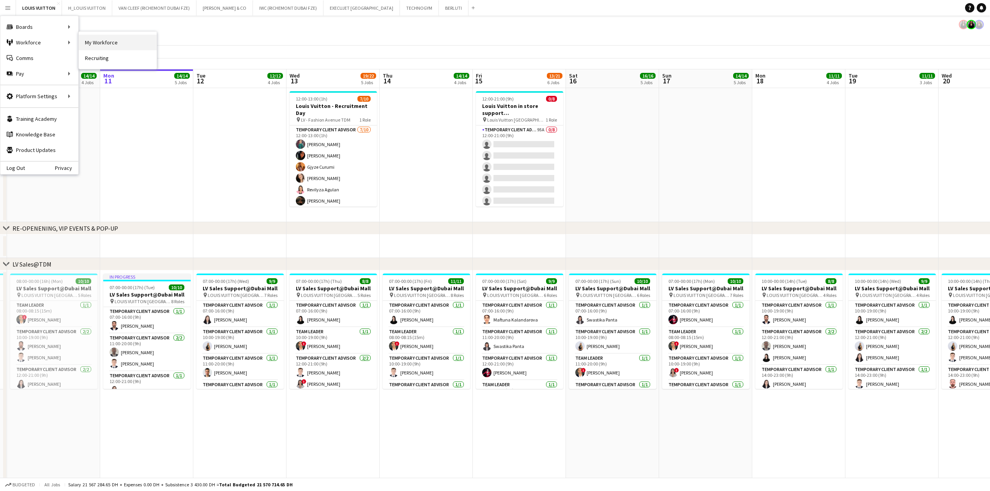
click at [98, 45] on link "My Workforce" at bounding box center [118, 43] width 78 height 16
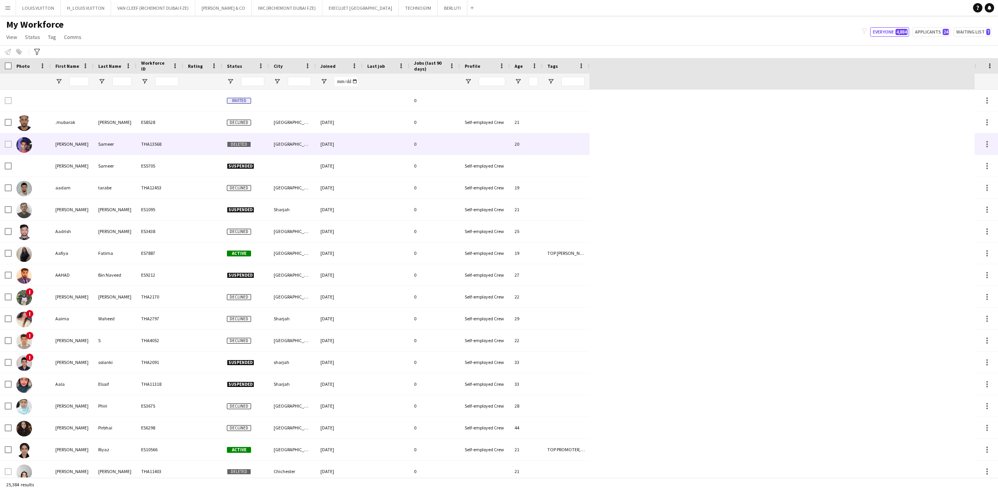
type input "****"
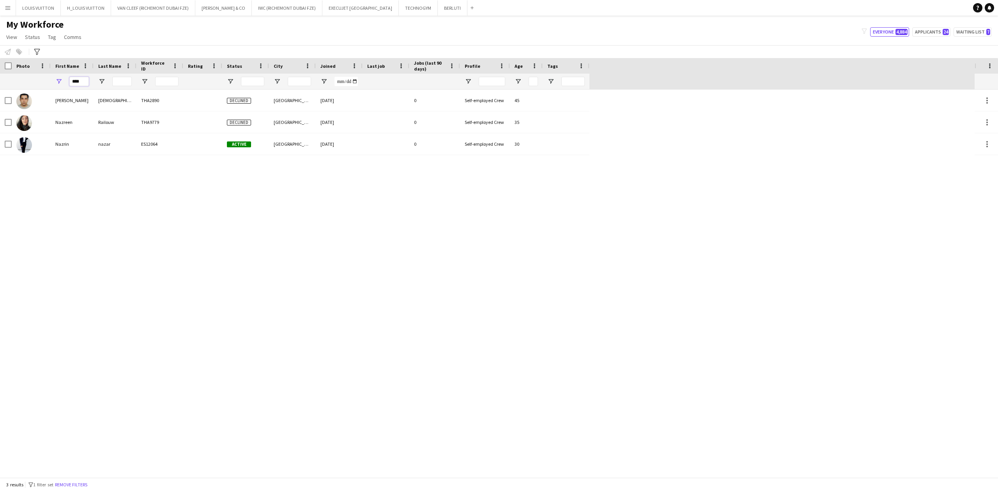
drag, startPoint x: 83, startPoint y: 82, endPoint x: 47, endPoint y: 83, distance: 35.9
click at [47, 83] on div "****" at bounding box center [294, 82] width 589 height 16
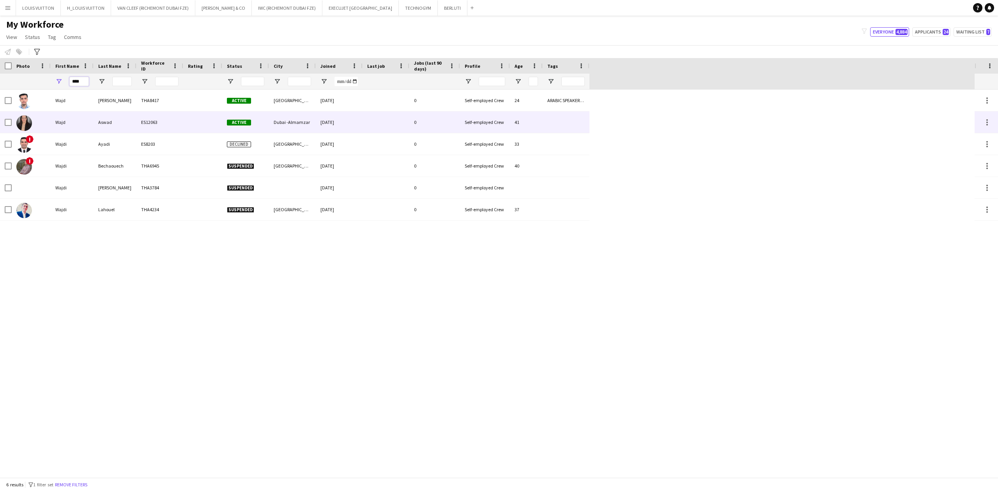
type input "****"
click at [85, 121] on div "Wajd" at bounding box center [72, 121] width 43 height 21
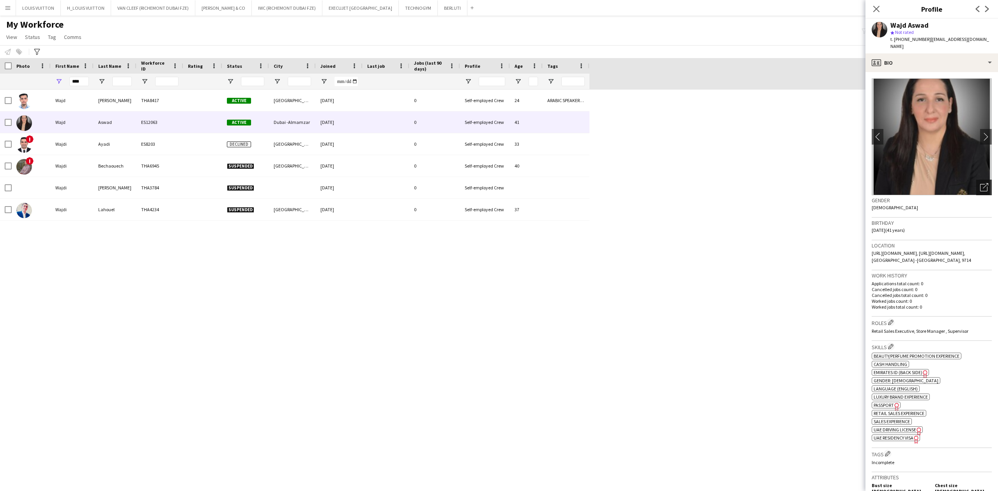
click at [657, 183] on icon "Open photos pop-in" at bounding box center [984, 187] width 8 height 8
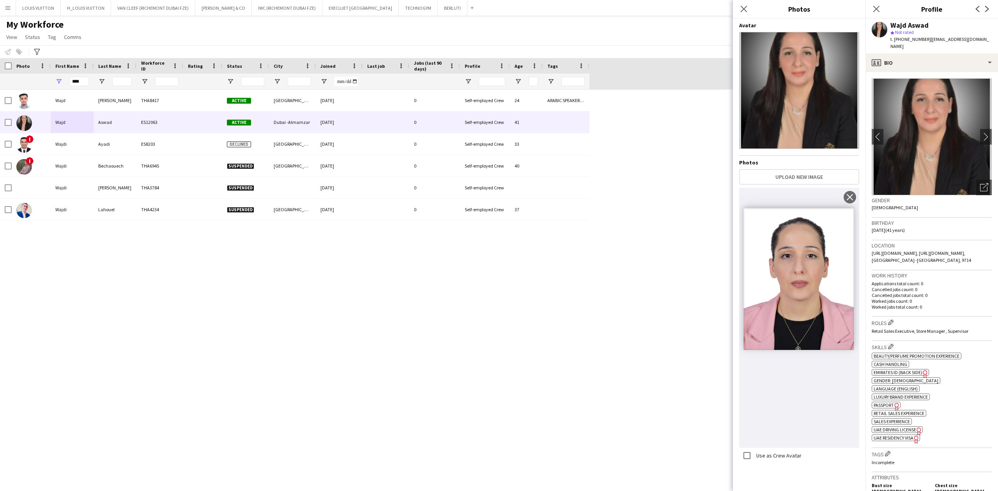
click at [657, 259] on img at bounding box center [799, 318] width 120 height 260
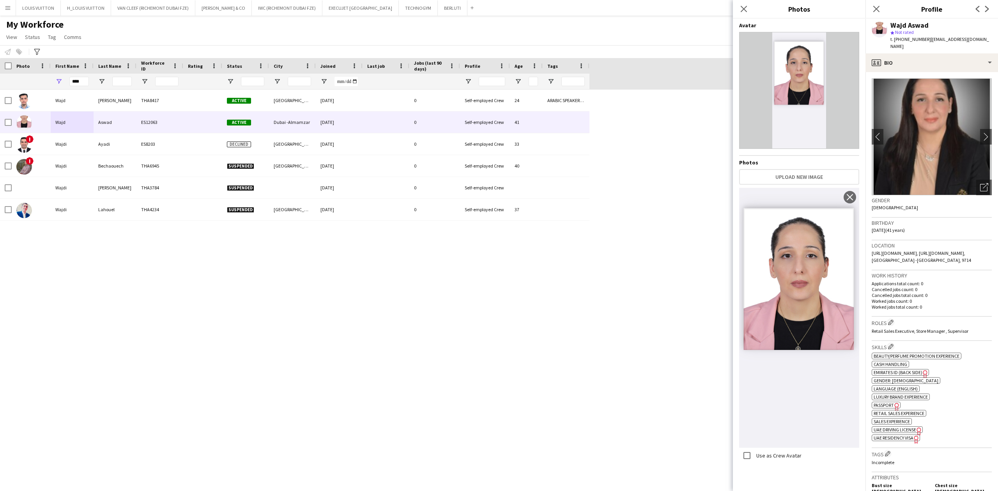
click at [657, 131] on img at bounding box center [931, 136] width 120 height 117
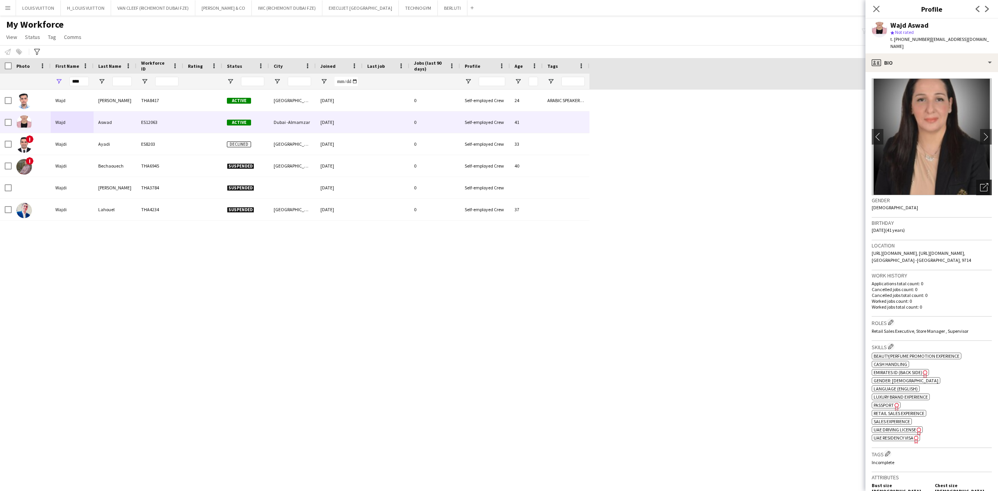
click at [657, 184] on div "Open photos pop-in" at bounding box center [984, 188] width 16 height 16
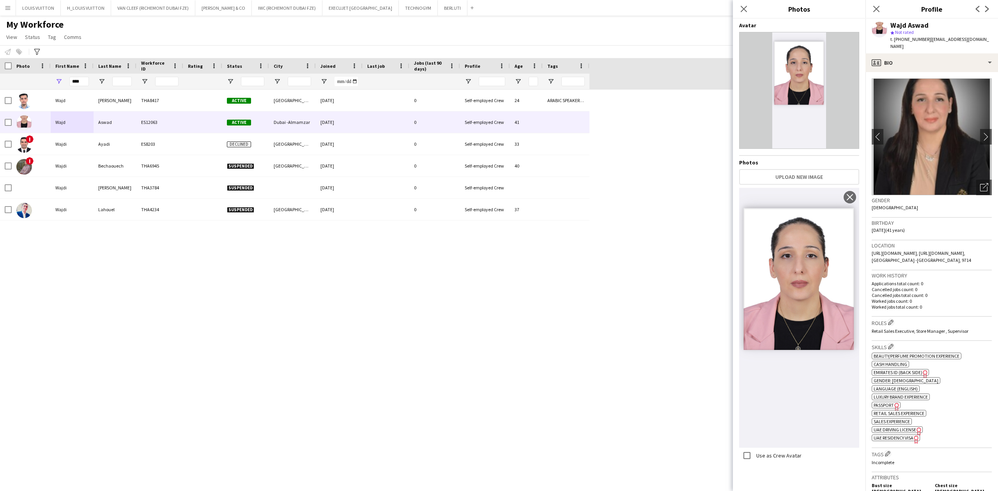
click at [657, 175] on img at bounding box center [931, 136] width 120 height 117
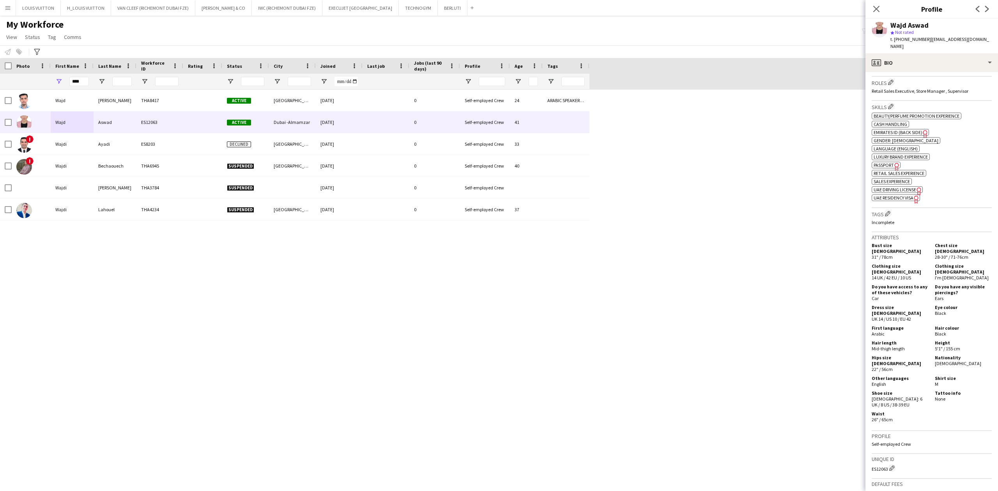
scroll to position [52, 0]
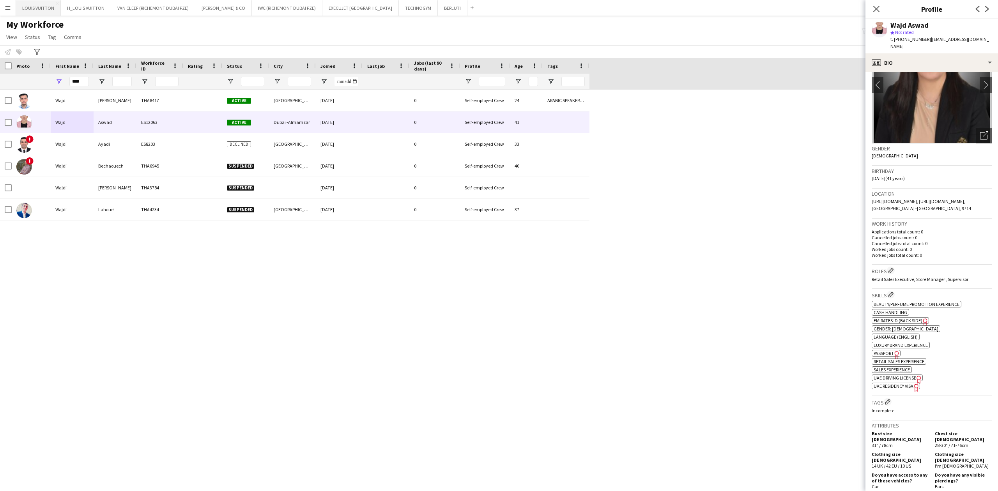
drag, startPoint x: 30, startPoint y: 11, endPoint x: 28, endPoint y: 0, distance: 11.4
click at [30, 11] on button "LOUIS VUITTON Close" at bounding box center [38, 7] width 45 height 15
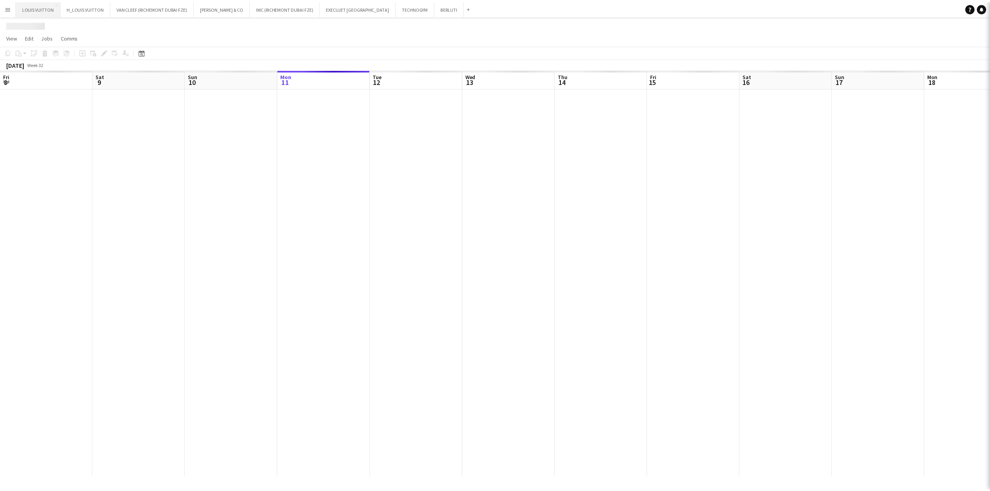
scroll to position [0, 186]
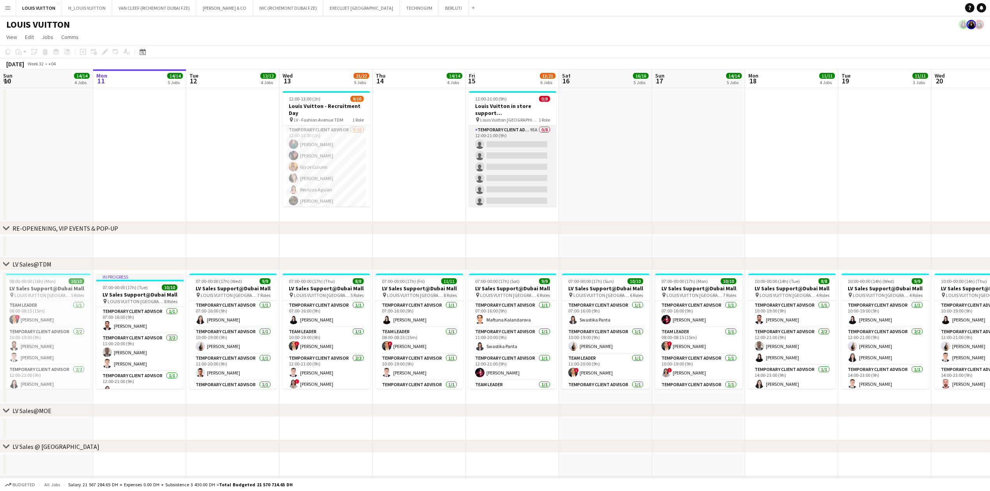
click at [519, 148] on app-card-role "Temporary Client Advisor 95A 0/8 12:00-21:00 (9h) single-neutral-actions single…" at bounding box center [512, 178] width 87 height 106
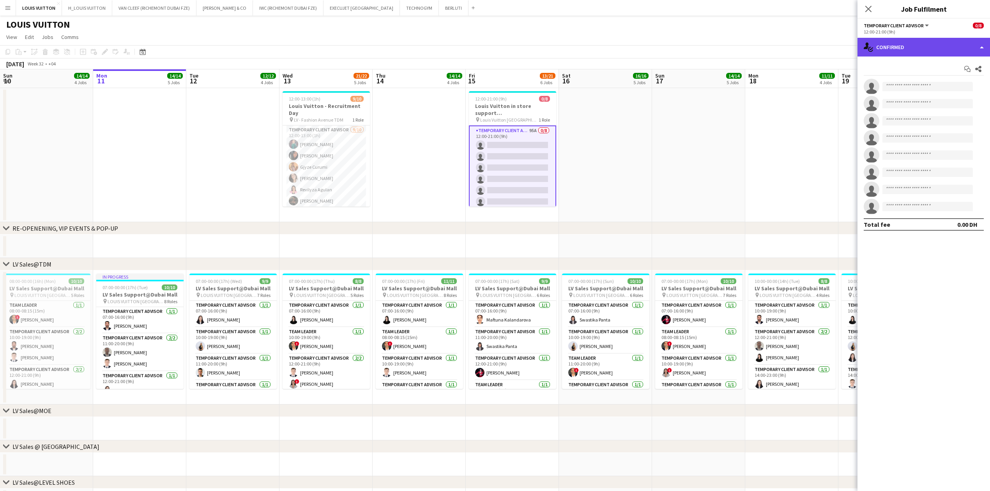
click at [657, 39] on div "single-neutral-actions-check-2 Confirmed" at bounding box center [923, 47] width 133 height 19
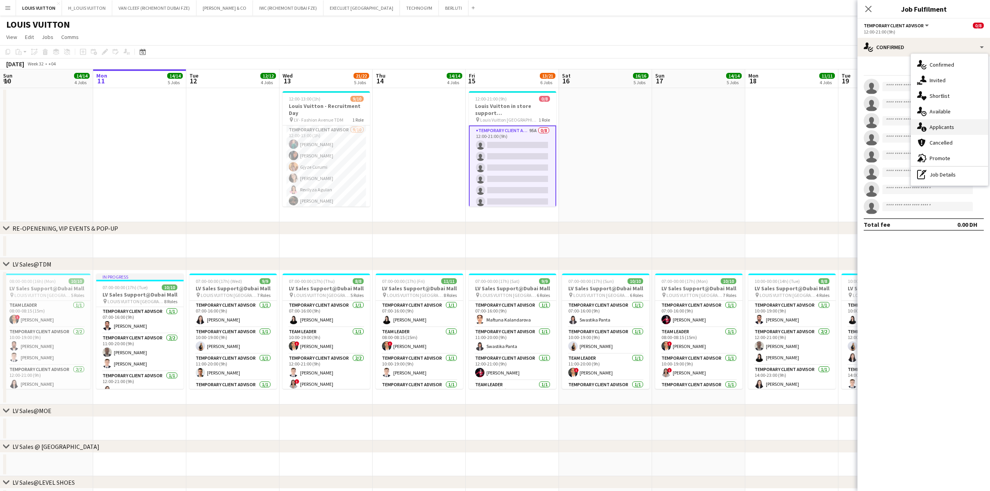
click at [657, 127] on div "single-neutral-actions-information Applicants" at bounding box center [949, 127] width 77 height 16
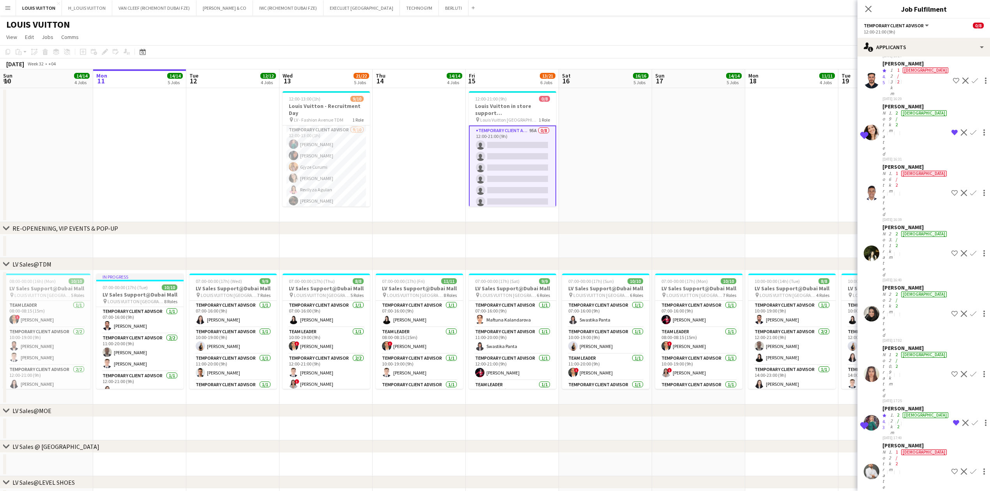
scroll to position [2024, 0]
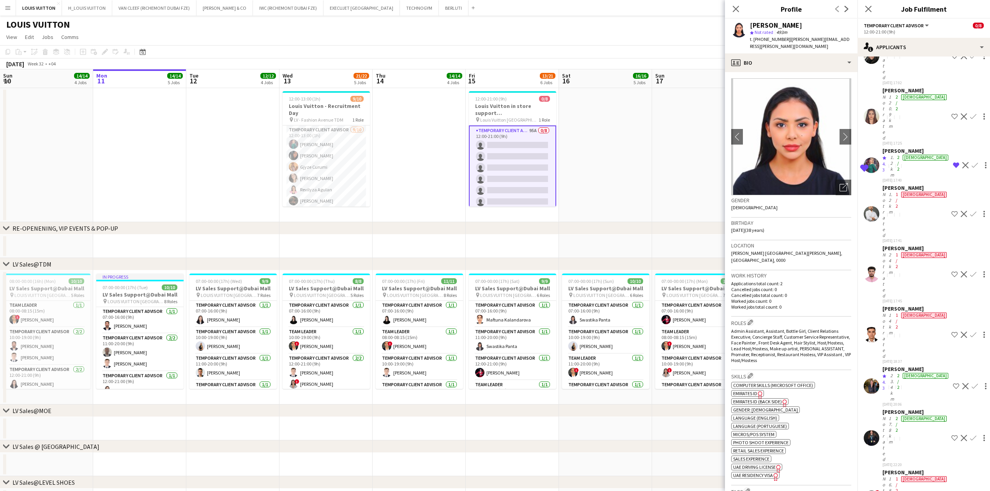
click at [657, 45] on div "[PERSON_NAME] star Not rated 493m t. [PHONE_NUMBER] | [PERSON_NAME][EMAIL_ADDRE…" at bounding box center [791, 36] width 133 height 35
click at [657, 53] on div "profile Bio" at bounding box center [791, 62] width 133 height 19
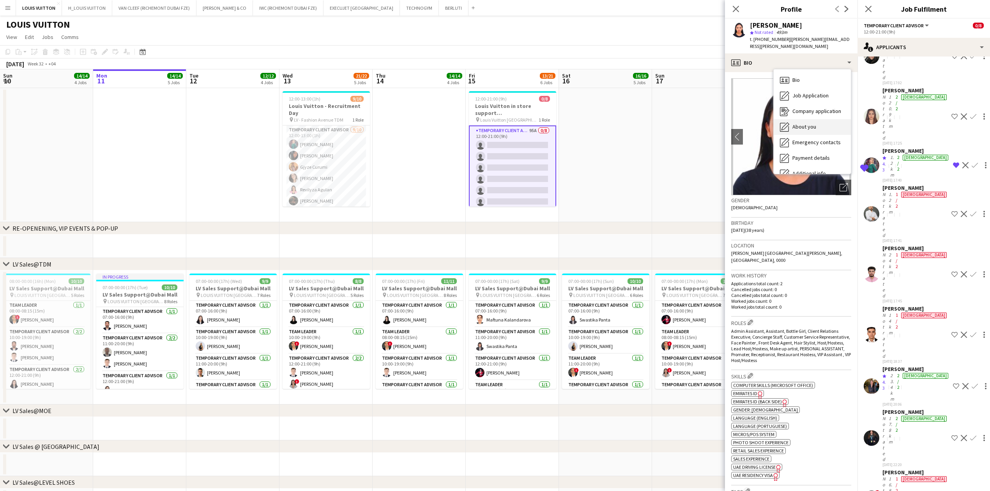
click at [657, 123] on span "About you" at bounding box center [804, 126] width 24 height 7
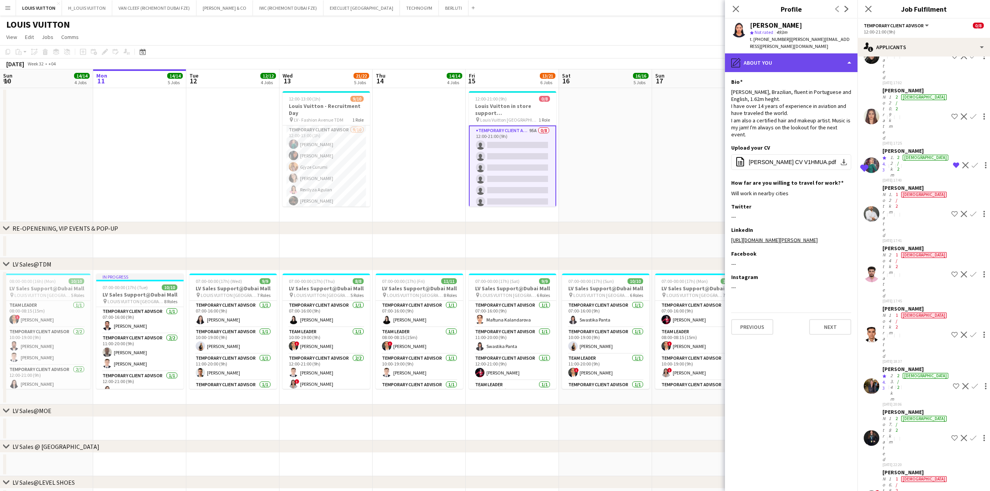
click at [657, 53] on div "pencil4 About you" at bounding box center [791, 62] width 133 height 19
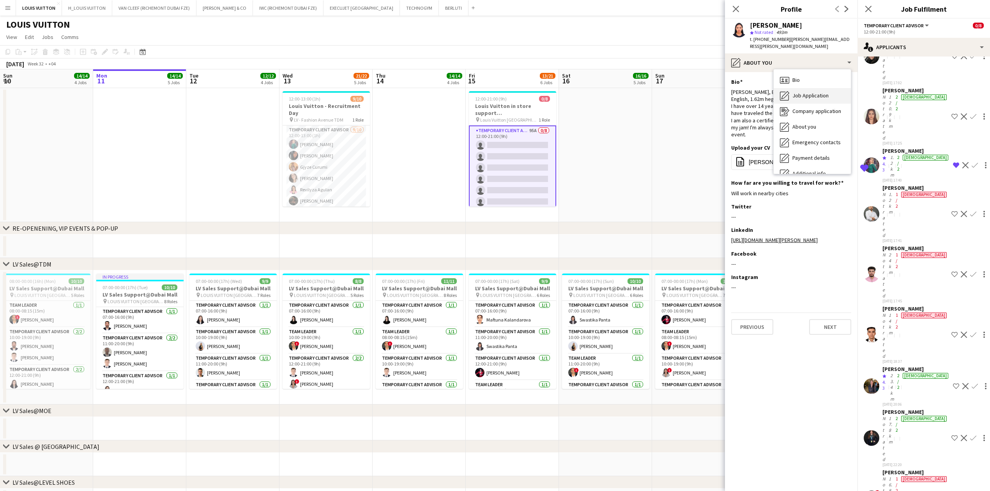
click at [657, 92] on span "Job Application" at bounding box center [810, 95] width 36 height 7
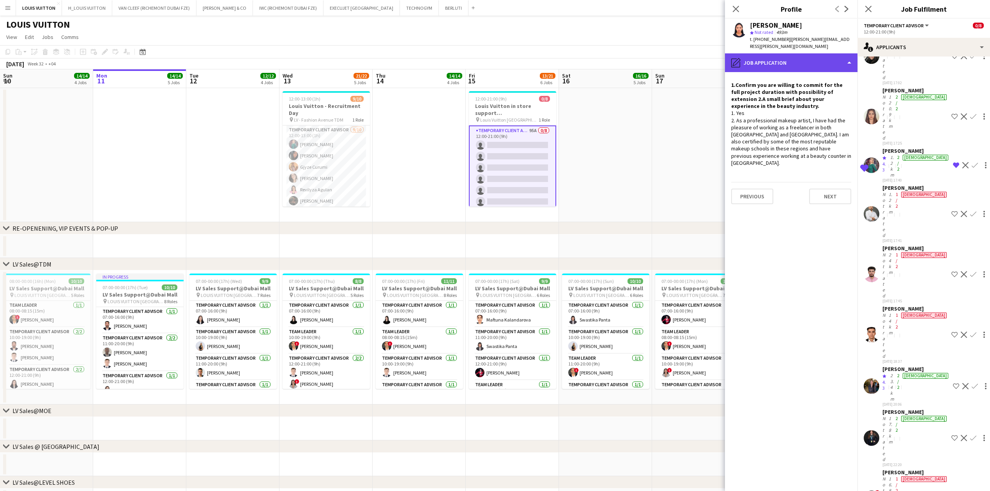
click at [657, 58] on div "pencil4 Job Application" at bounding box center [791, 62] width 133 height 19
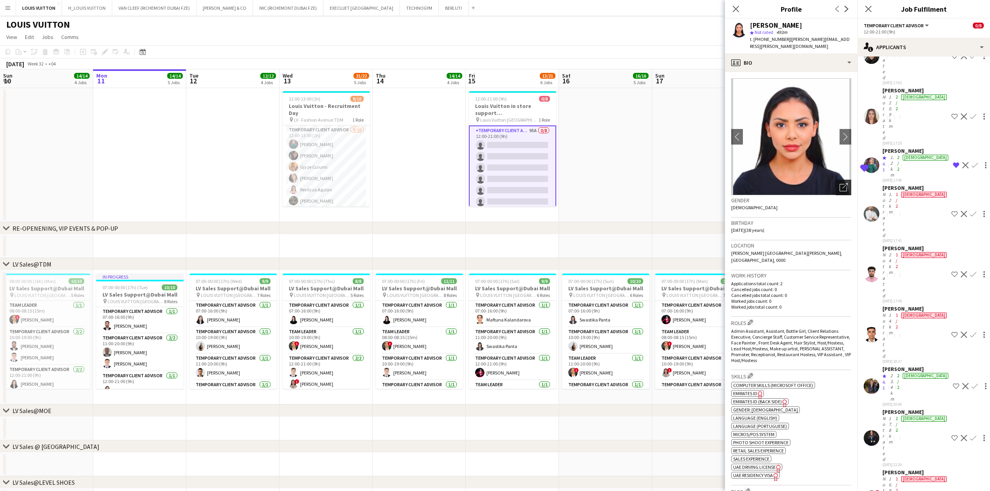
click at [657, 184] on div "Open photos pop-in" at bounding box center [844, 188] width 16 height 16
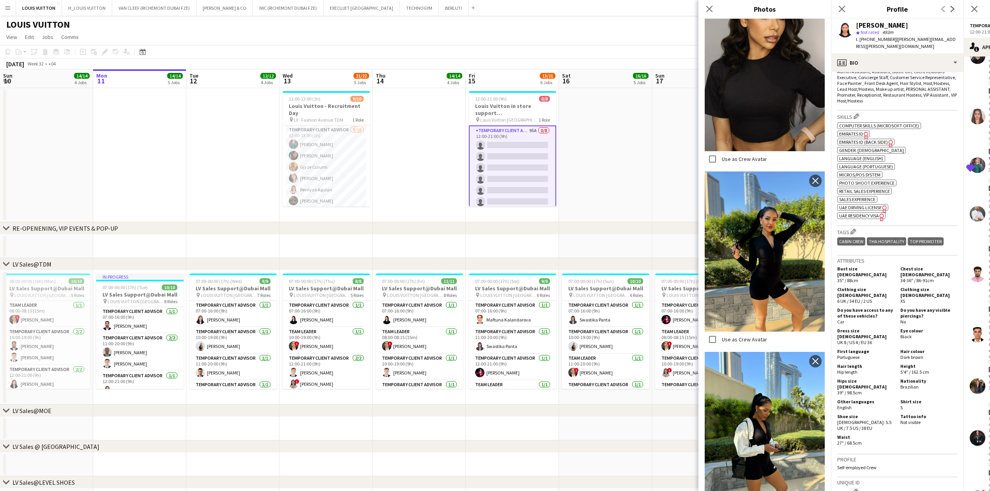
scroll to position [0, 0]
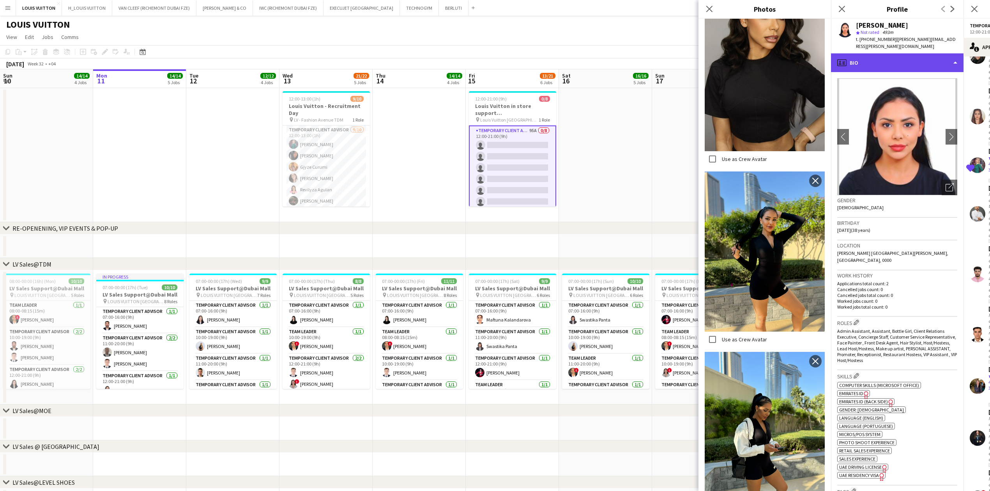
click at [657, 57] on div "profile Bio" at bounding box center [897, 62] width 133 height 19
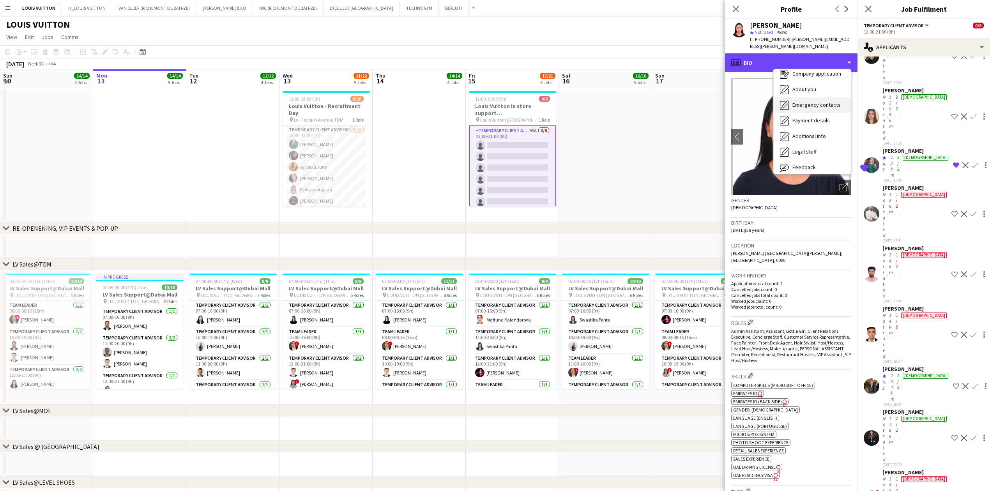
scroll to position [58, 0]
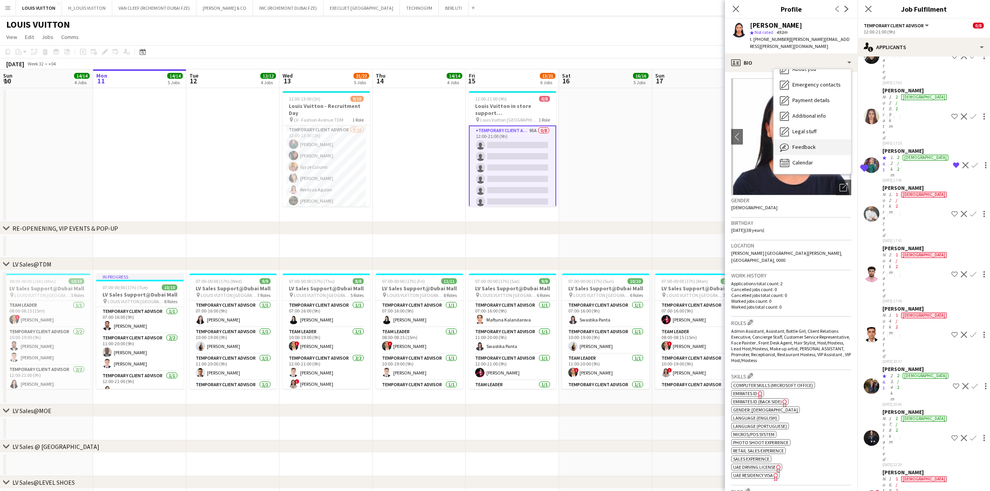
click at [657, 143] on span "Feedback" at bounding box center [803, 146] width 23 height 7
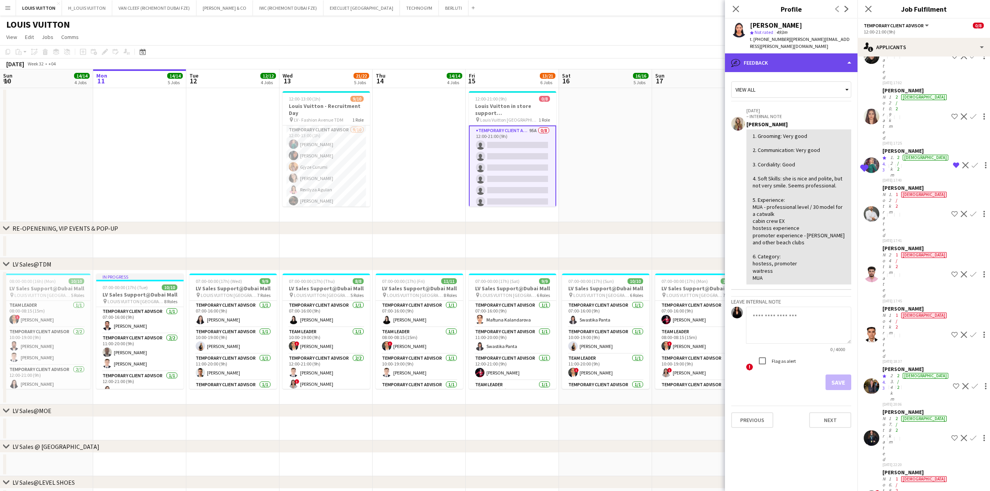
click at [657, 53] on div "bubble-pencil Feedback" at bounding box center [791, 62] width 133 height 19
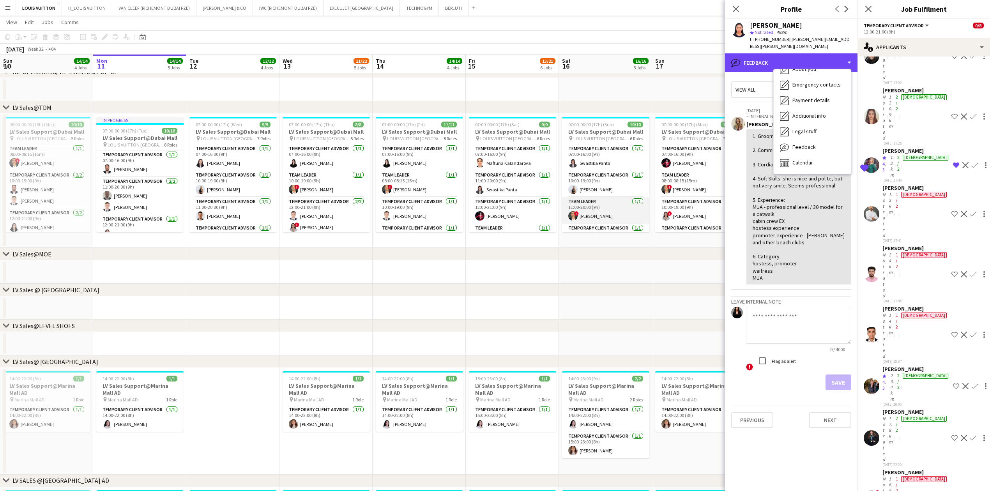
scroll to position [0, 0]
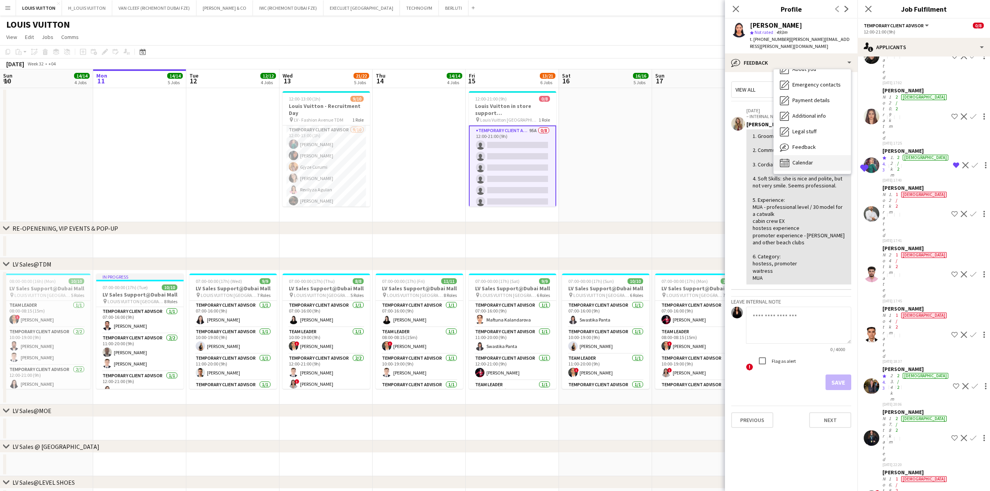
click at [657, 158] on div "Calendar Calendar" at bounding box center [812, 163] width 77 height 16
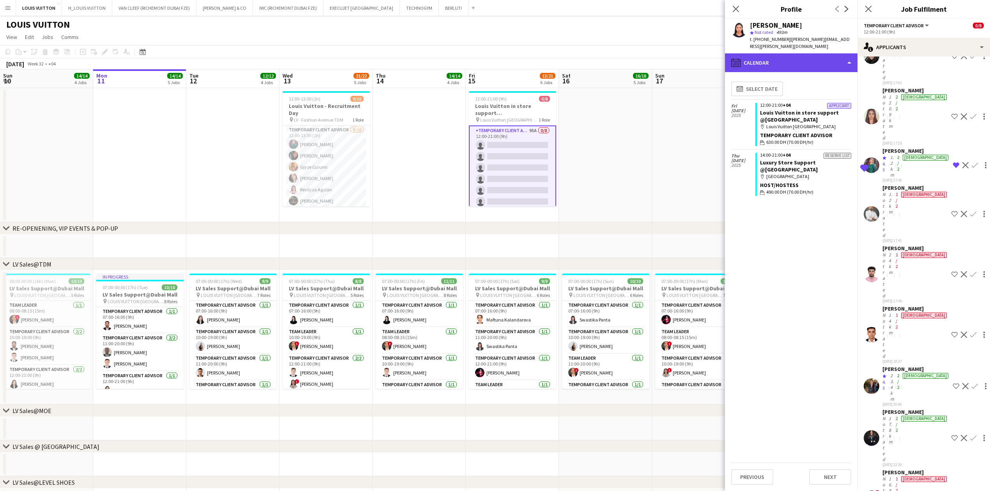
click at [657, 57] on div "calendar-full Calendar" at bounding box center [791, 62] width 133 height 19
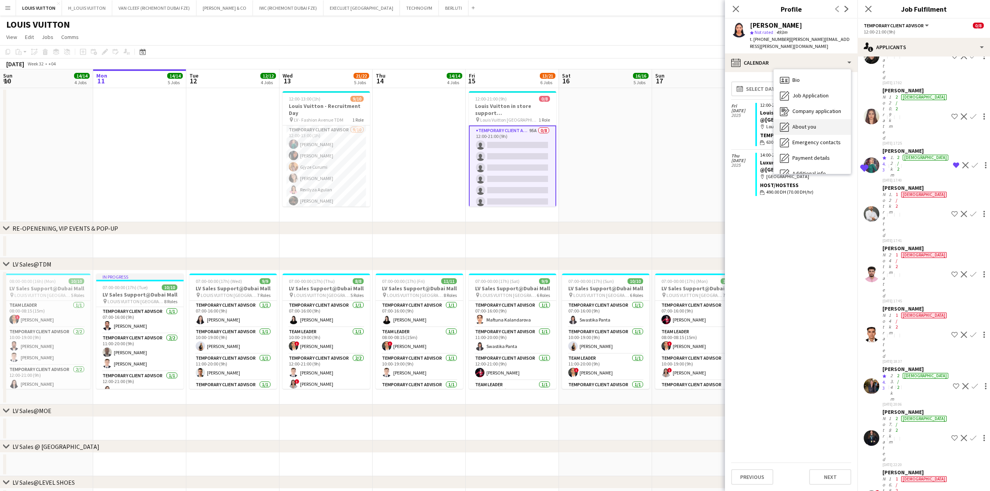
click at [657, 123] on span "About you" at bounding box center [804, 126] width 24 height 7
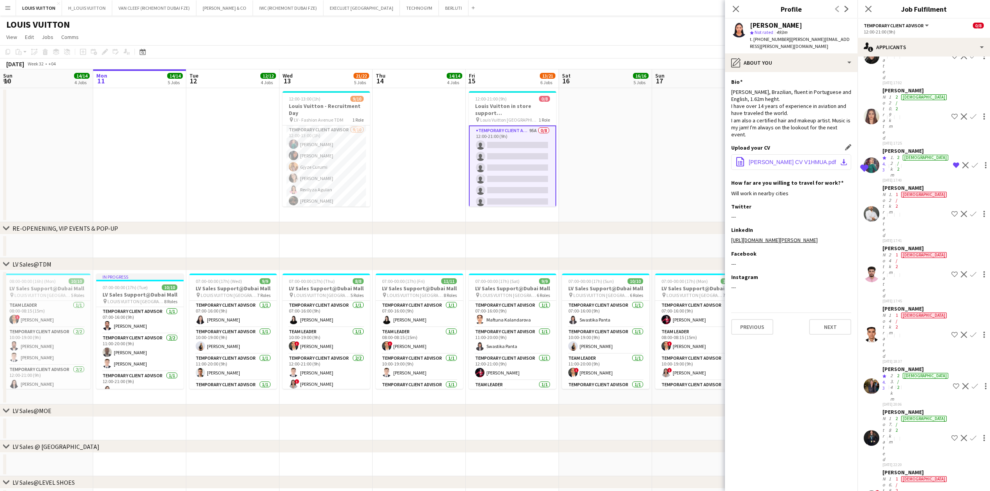
click at [657, 159] on span "[PERSON_NAME] CV V1HMUA.pdf" at bounding box center [792, 162] width 87 height 6
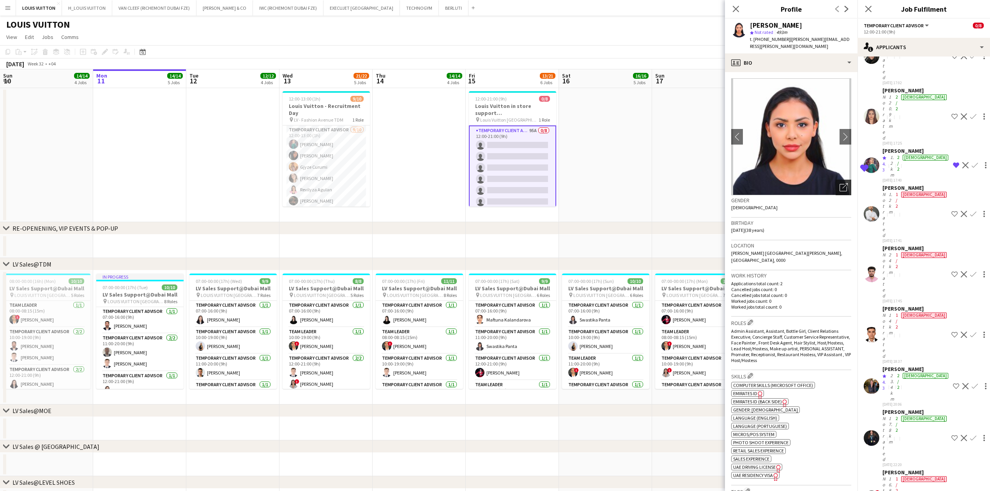
click at [657, 183] on icon "Open photos pop-in" at bounding box center [843, 187] width 8 height 8
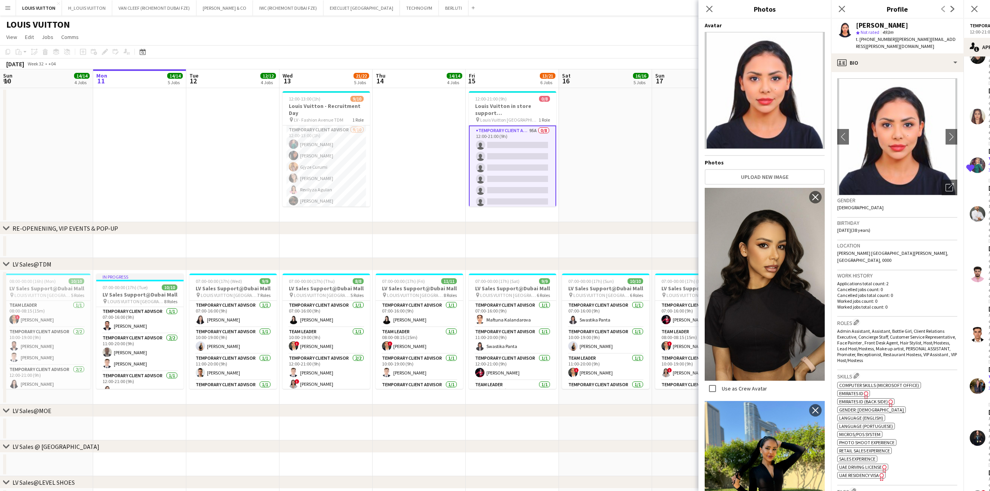
click at [657, 234] on img at bounding box center [765, 284] width 120 height 193
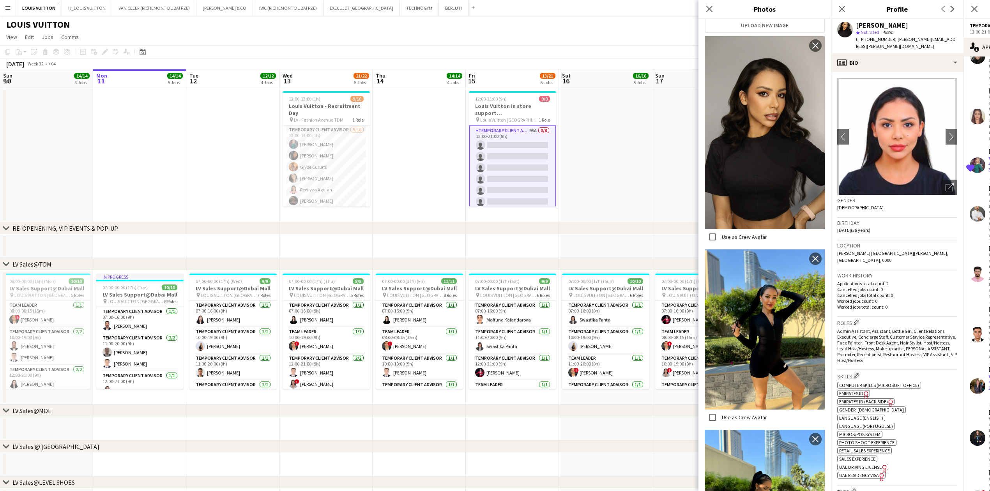
scroll to position [234, 0]
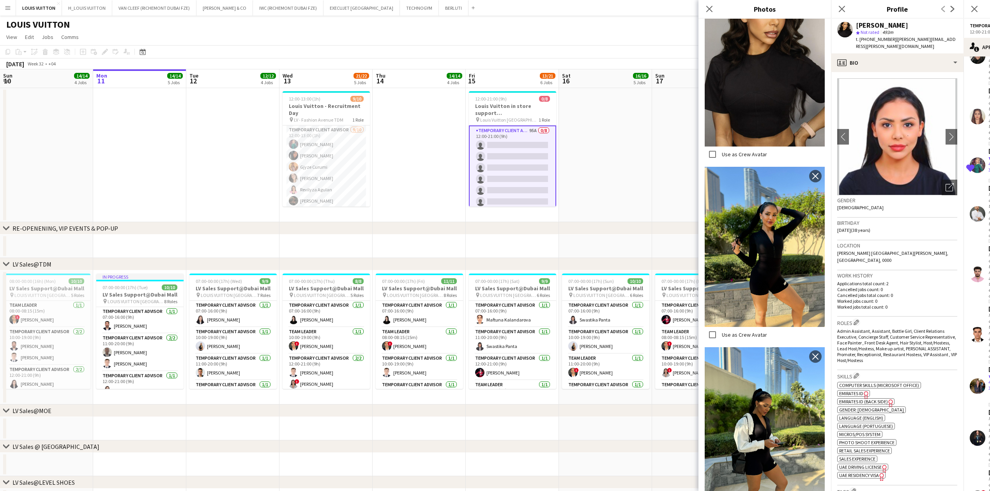
click at [657, 256] on img at bounding box center [765, 247] width 120 height 160
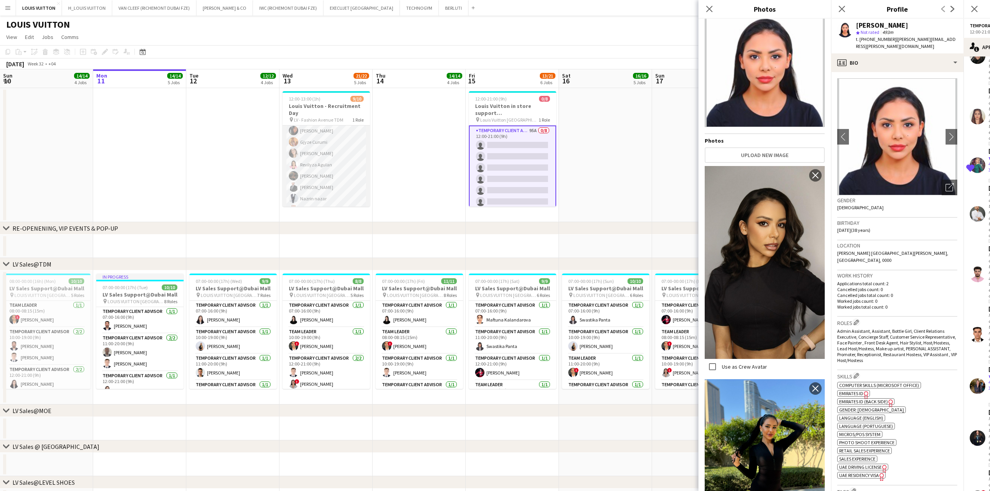
scroll to position [47, 0]
click at [315, 196] on app-card-role "Temporary Client Advisor [DATE] 12:00-13:00 (1h) [PERSON_NAME] [PERSON_NAME] Gj…" at bounding box center [326, 142] width 87 height 128
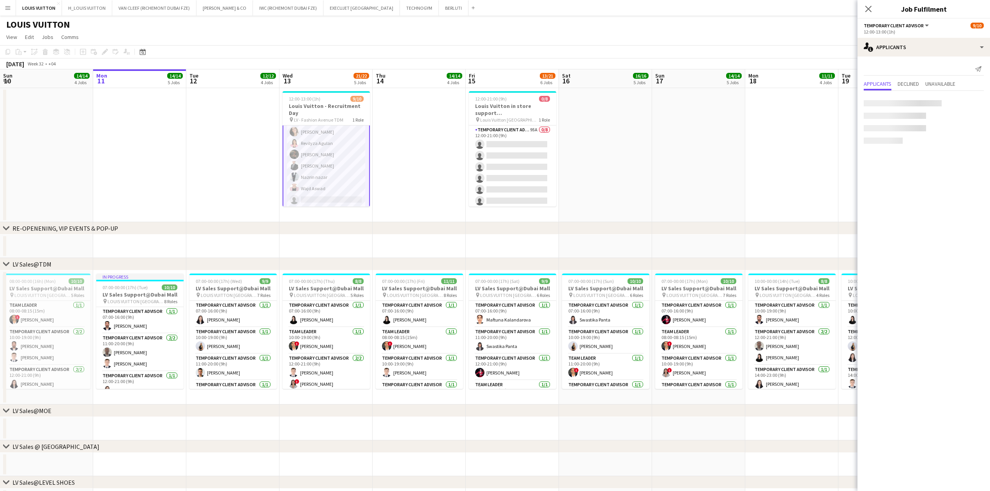
scroll to position [48, 0]
click at [315, 197] on app-card-role "Temporary Client Advisor [DATE] 12:00-13:00 (1h) [PERSON_NAME] [PERSON_NAME] Gj…" at bounding box center [326, 143] width 87 height 130
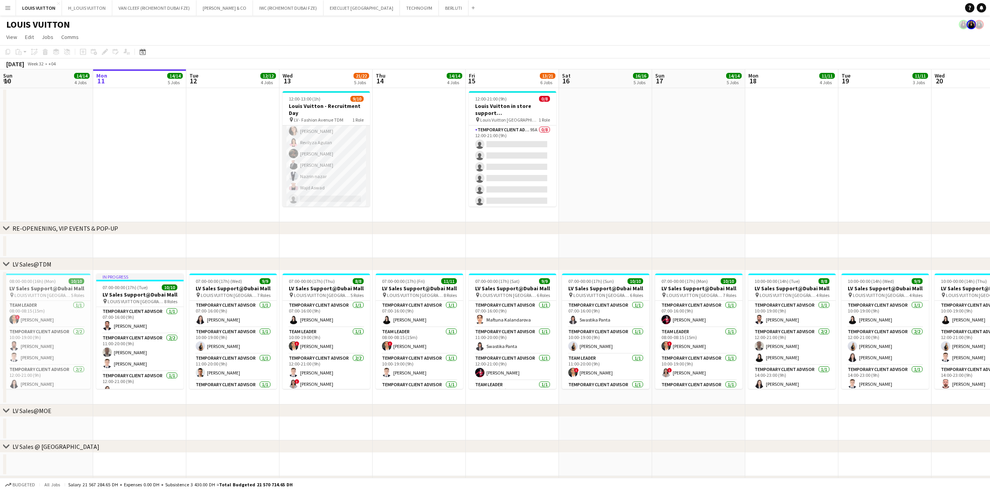
click at [332, 201] on app-card-role "Temporary Client Advisor [DATE] 12:00-13:00 (1h) [PERSON_NAME] [PERSON_NAME] Gj…" at bounding box center [326, 142] width 87 height 128
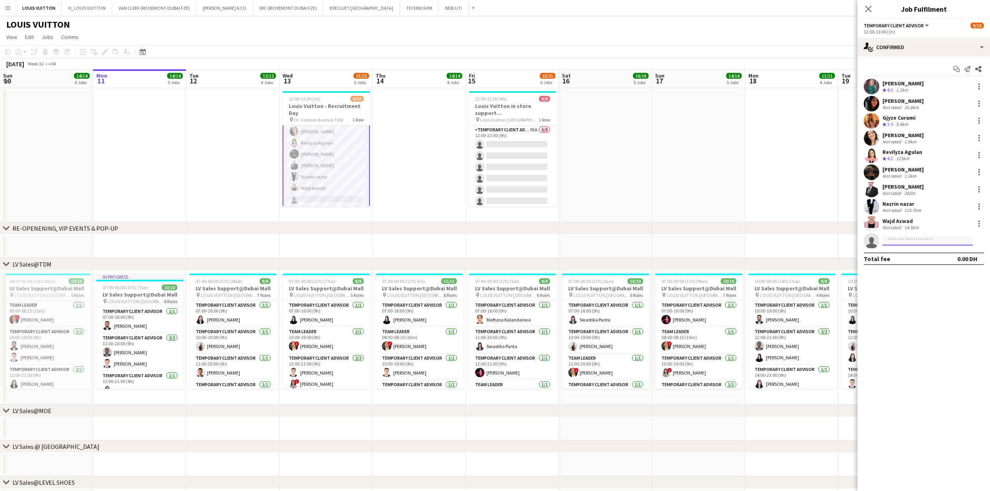
click at [657, 239] on input at bounding box center [927, 240] width 90 height 9
type input "******"
click at [657, 276] on span "[PERSON_NAME][EMAIL_ADDRESS][PERSON_NAME][DOMAIN_NAME]" at bounding box center [928, 277] width 78 height 6
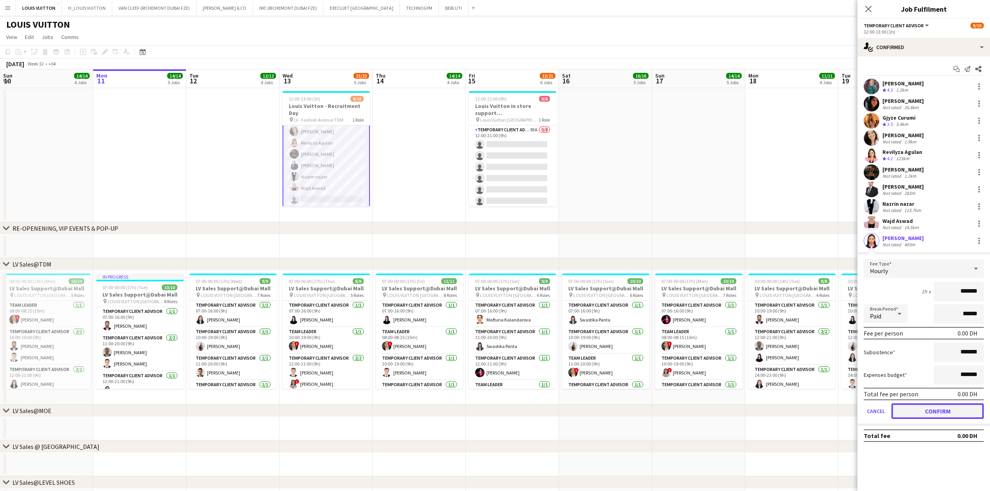
click at [657, 345] on button "Confirm" at bounding box center [937, 411] width 92 height 16
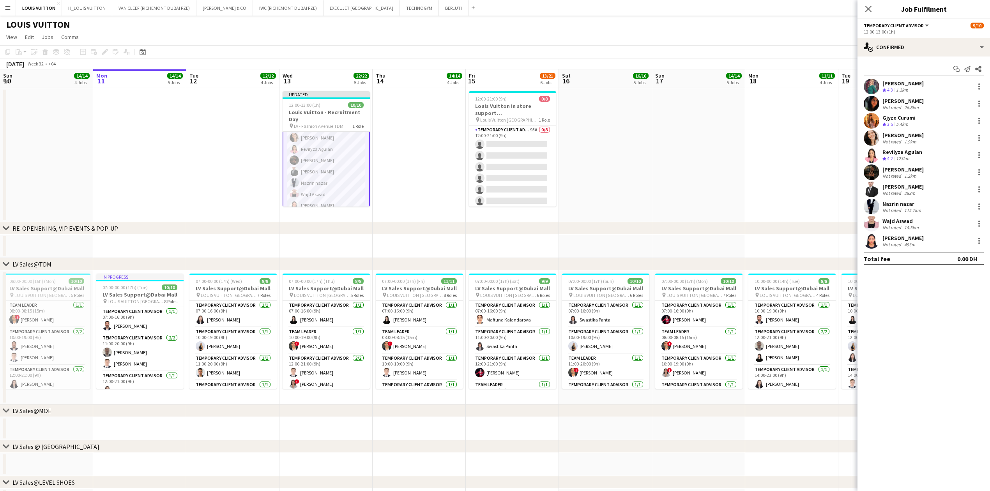
click at [657, 37] on app-page-menu "View Day view expanded Day view collapsed Month view Date picker Jump to [DATE]…" at bounding box center [495, 37] width 990 height 15
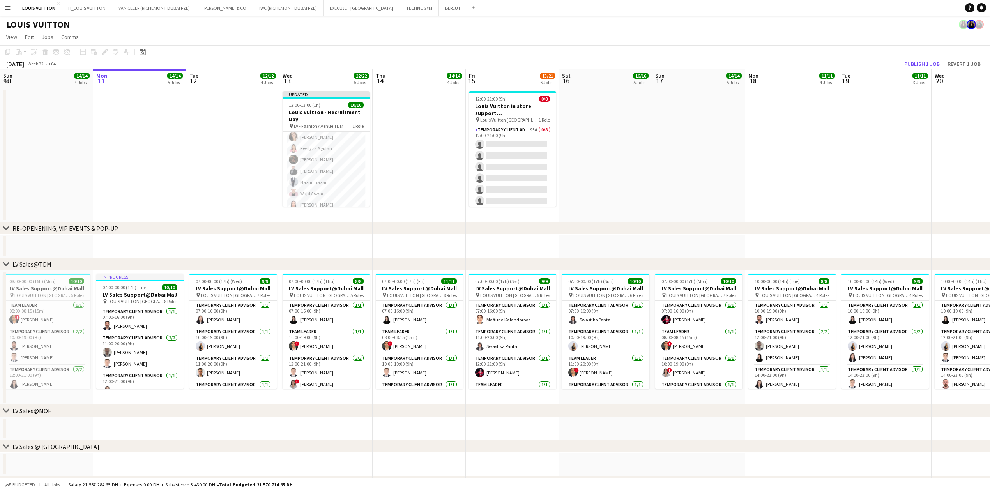
scroll to position [47, 0]
click at [657, 62] on button "Publish 1 job" at bounding box center [922, 64] width 42 height 10
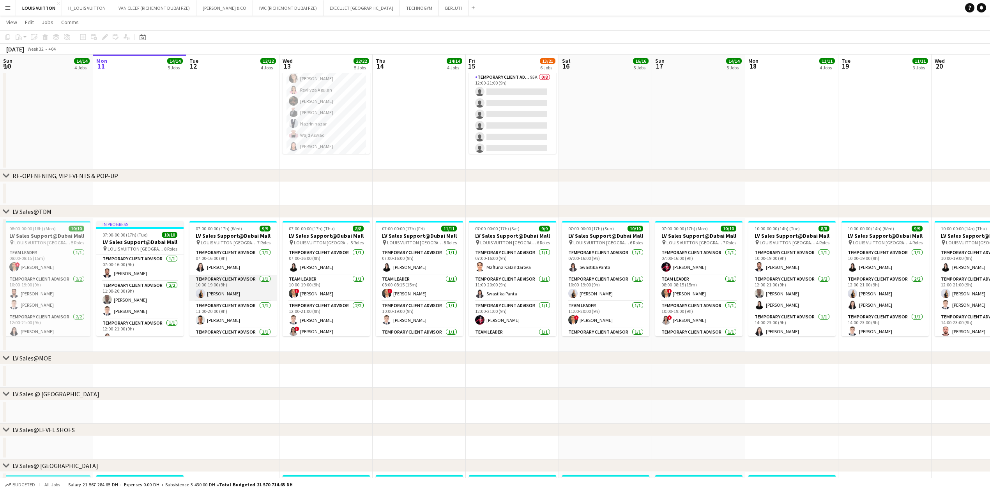
scroll to position [0, 186]
drag, startPoint x: 265, startPoint y: 260, endPoint x: 265, endPoint y: 281, distance: 20.7
click at [265, 282] on div "Temporary Client Advisor [DATE] 07:00-16:00 (9h) [PERSON_NAME] Temporary Client…" at bounding box center [232, 292] width 87 height 88
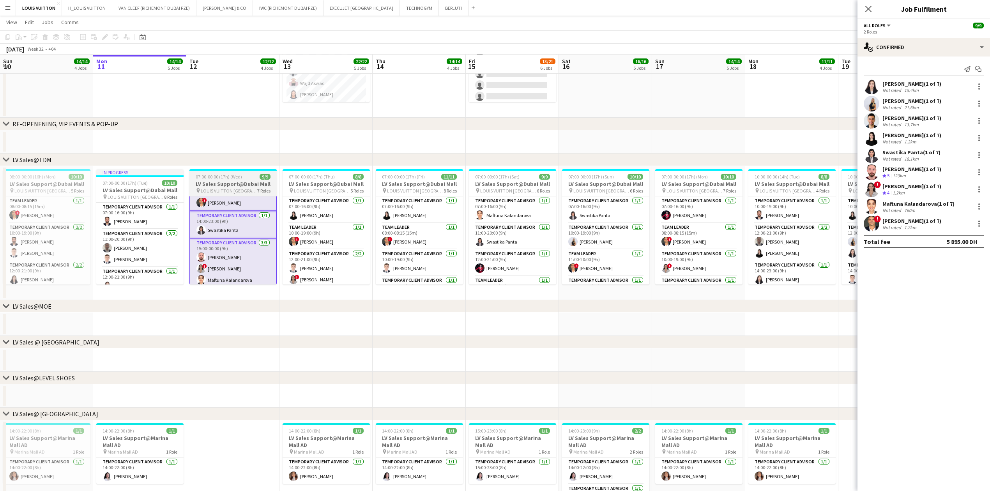
scroll to position [125, 0]
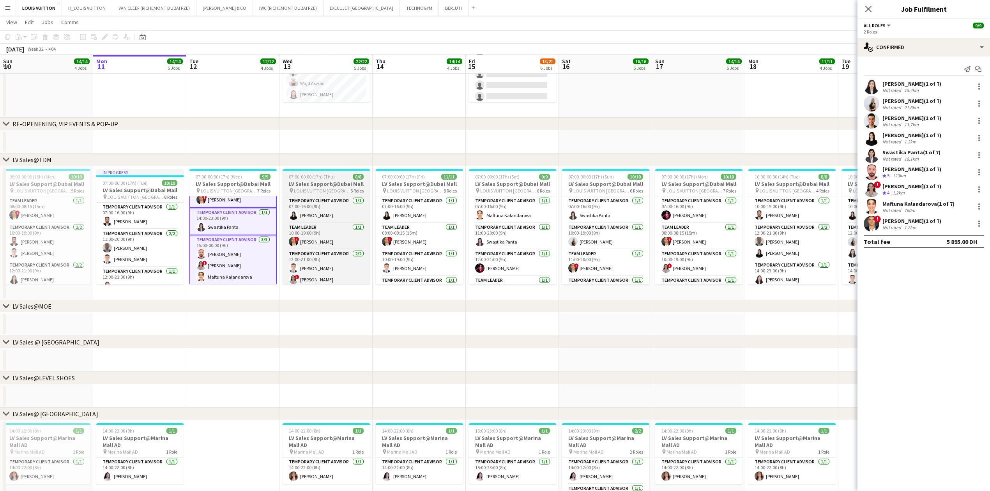
click at [327, 182] on h3 "LV Sales Support@Dubai Mall" at bounding box center [326, 183] width 87 height 7
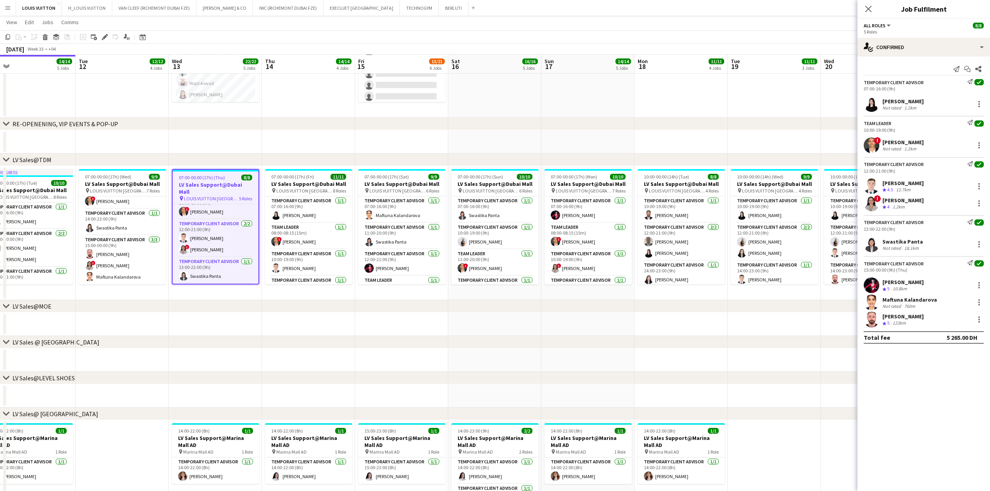
scroll to position [0, 298]
drag, startPoint x: 664, startPoint y: 217, endPoint x: 553, endPoint y: 234, distance: 112.3
click at [553, 234] on app-calendar-viewport "Fri 8 16/16 4 Jobs Sat 9 14/14 4 Jobs Sun 10 14/14 4 Jobs Mon 11 14/14 5 Jobs T…" at bounding box center [495, 420] width 990 height 986
click at [306, 207] on app-card-role "Temporary Client Advisor [DATE] 12:00-21:00 (9h) Swastika Panta" at bounding box center [307, 216] width 87 height 27
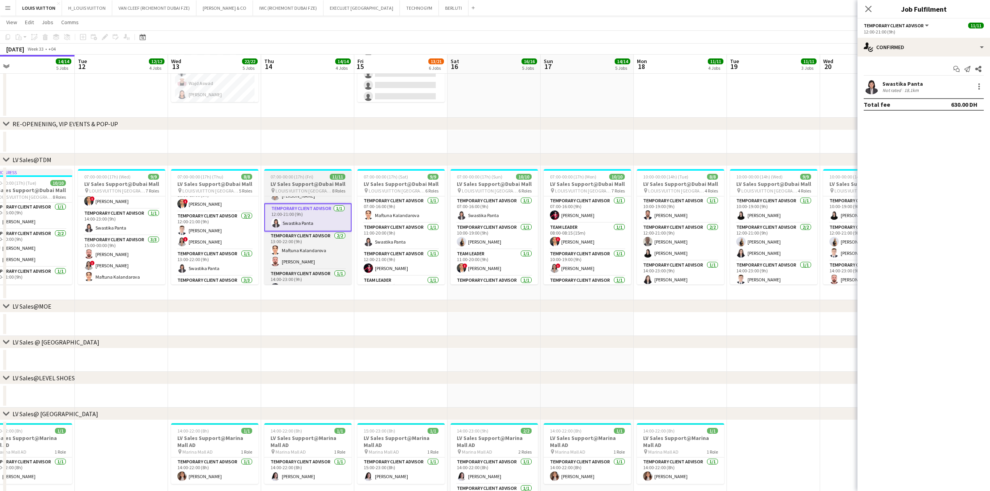
click at [314, 183] on h3 "LV Sales Support@Dubai Mall" at bounding box center [307, 183] width 87 height 7
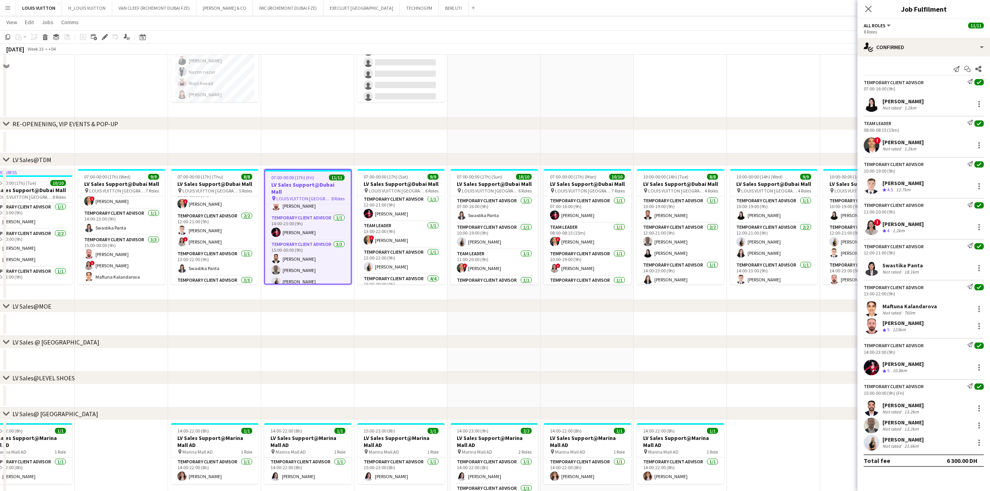
scroll to position [0, 0]
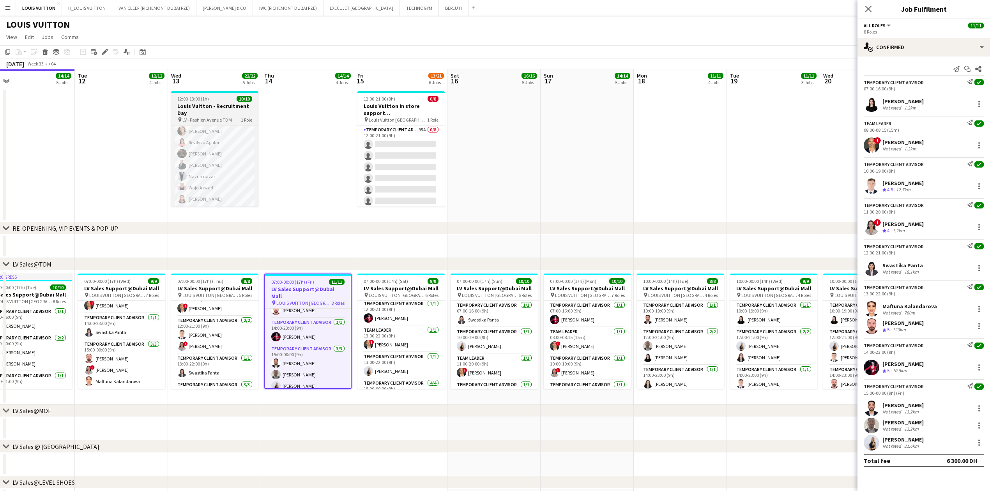
click at [180, 104] on h3 "Louis Vuitton - Recruitment Day" at bounding box center [214, 109] width 87 height 14
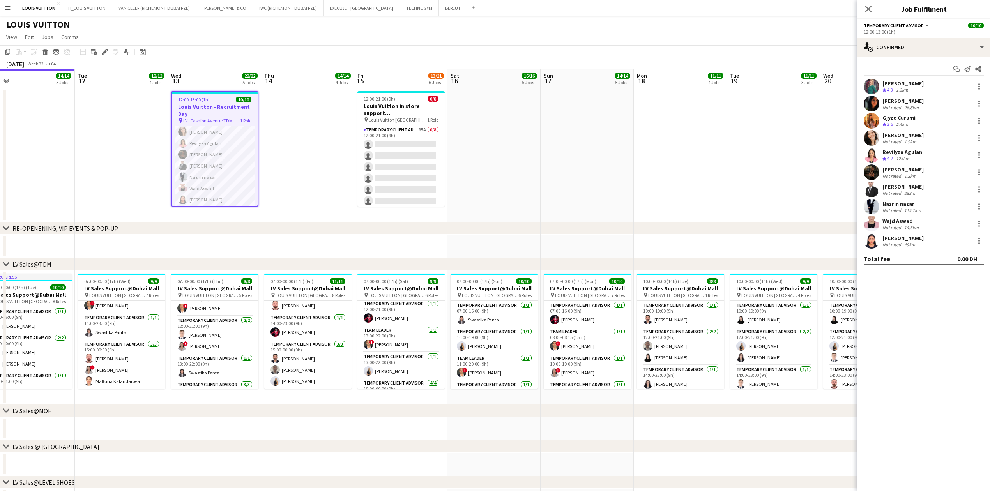
scroll to position [160, 0]
click at [103, 50] on icon "Edit" at bounding box center [105, 52] width 6 height 6
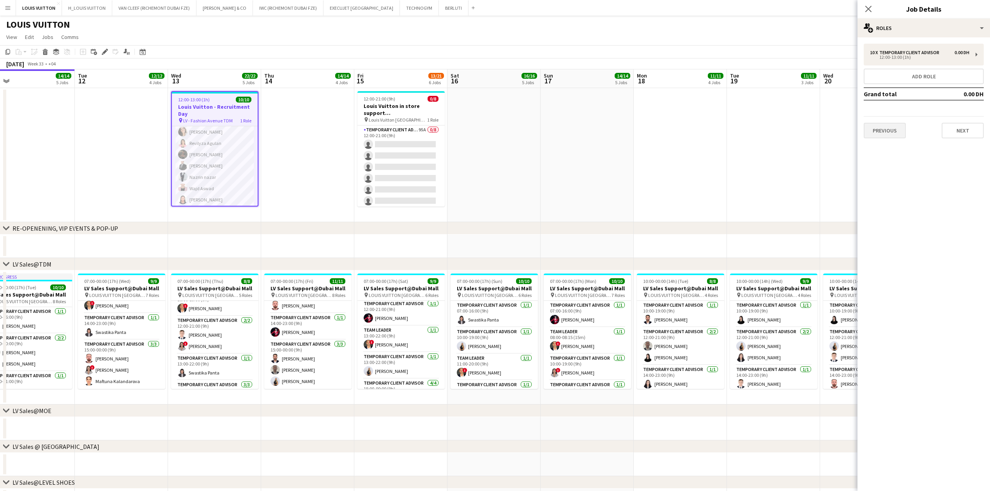
click at [657, 122] on div "Previous Next" at bounding box center [924, 127] width 120 height 22
click at [657, 131] on button "Previous" at bounding box center [885, 131] width 42 height 16
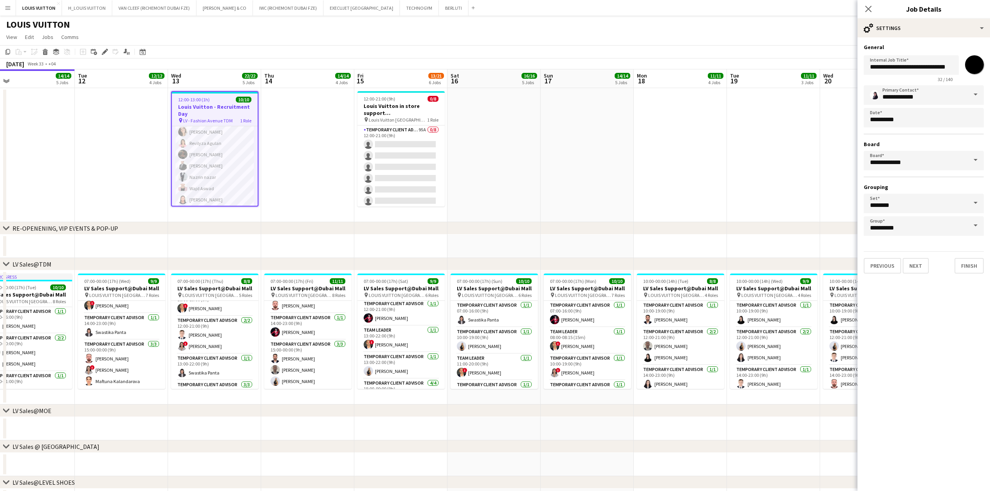
click at [657, 94] on span at bounding box center [975, 94] width 16 height 19
click at [657, 161] on span "[PERSON_NAME]" at bounding box center [924, 163] width 108 height 12
type input "**********"
click at [657, 41] on app-page-menu "View Day view expanded Day view collapsed Month view Date picker Jump to [DATE]…" at bounding box center [495, 37] width 990 height 15
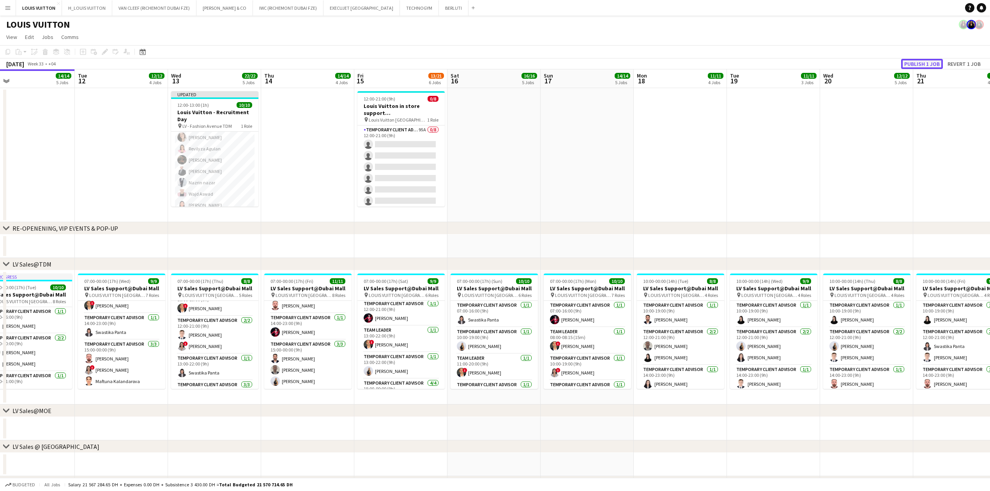
click at [657, 66] on button "Publish 1 job" at bounding box center [922, 64] width 42 height 10
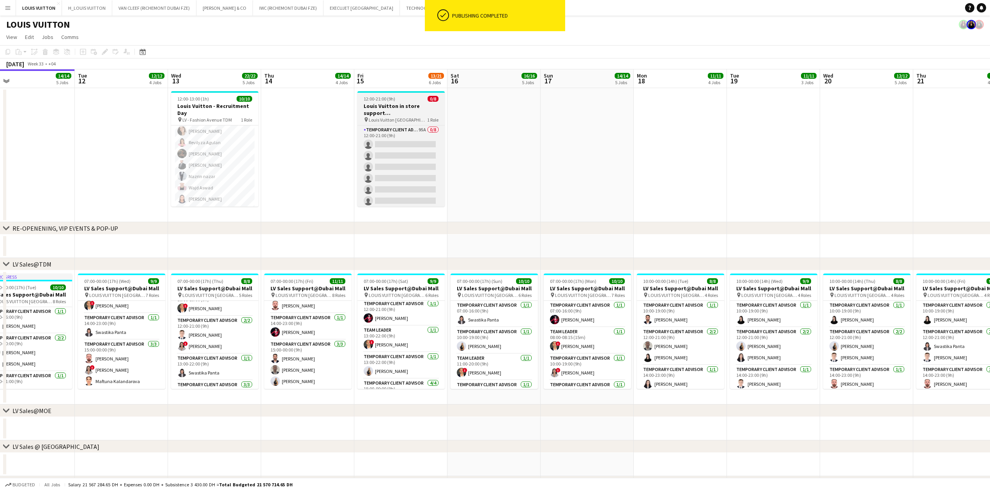
click at [407, 97] on div "12:00-21:00 (9h) 0/8" at bounding box center [400, 99] width 87 height 6
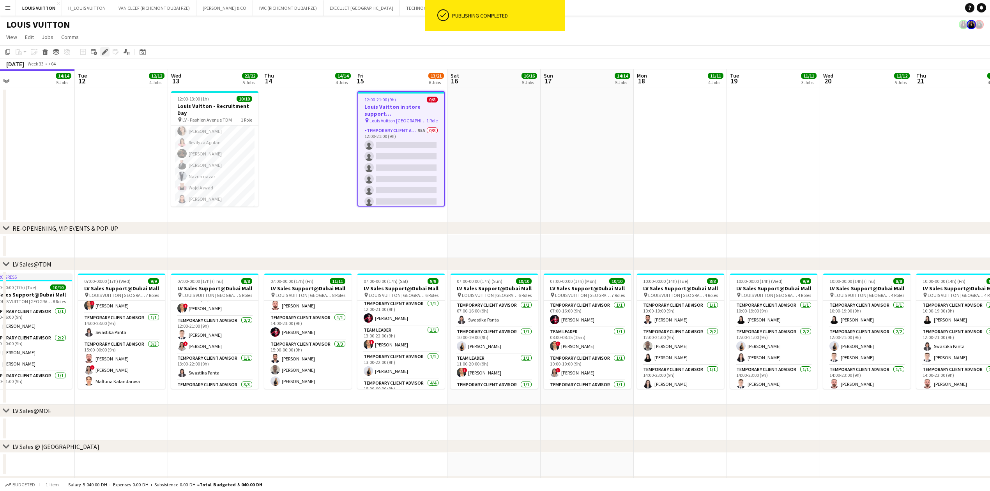
click at [101, 52] on div "Edit" at bounding box center [104, 51] width 9 height 9
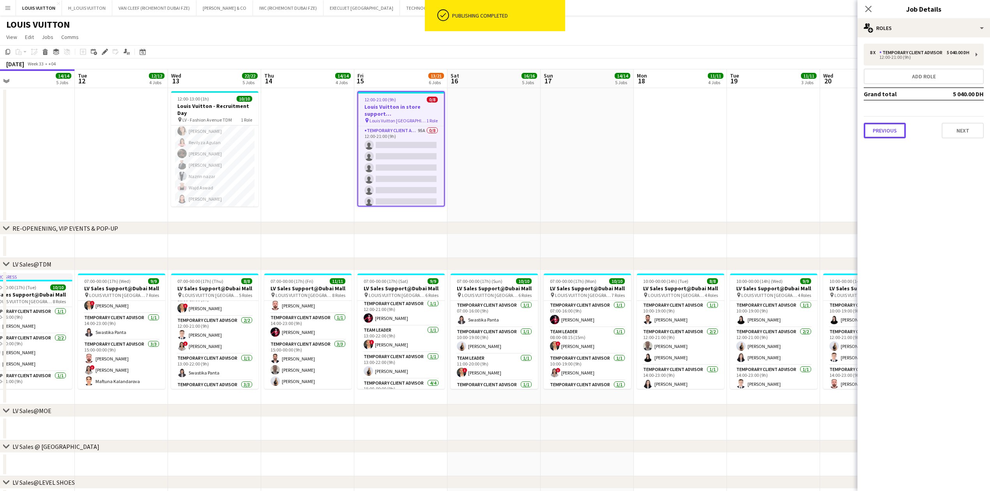
click at [657, 128] on button "Previous" at bounding box center [885, 131] width 42 height 16
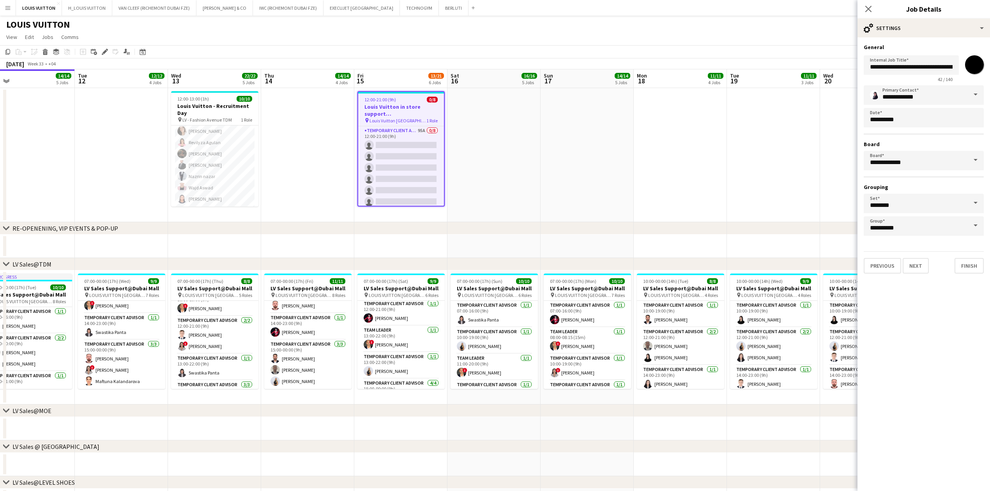
click at [657, 92] on span at bounding box center [975, 94] width 16 height 19
click at [657, 160] on span "[PERSON_NAME]" at bounding box center [924, 163] width 108 height 12
type input "**********"
click at [657, 39] on app-page-menu "View Day view expanded Day view collapsed Month view Date picker Jump to [DATE]…" at bounding box center [495, 37] width 990 height 15
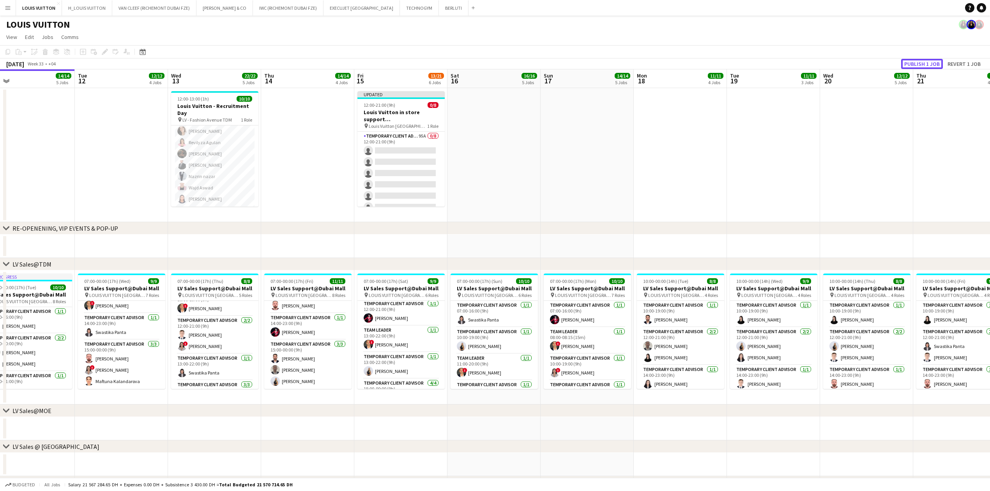
click at [657, 64] on button "Publish 1 job" at bounding box center [922, 64] width 42 height 10
click at [439, 7] on button "BERLUTI Close" at bounding box center [454, 7] width 30 height 15
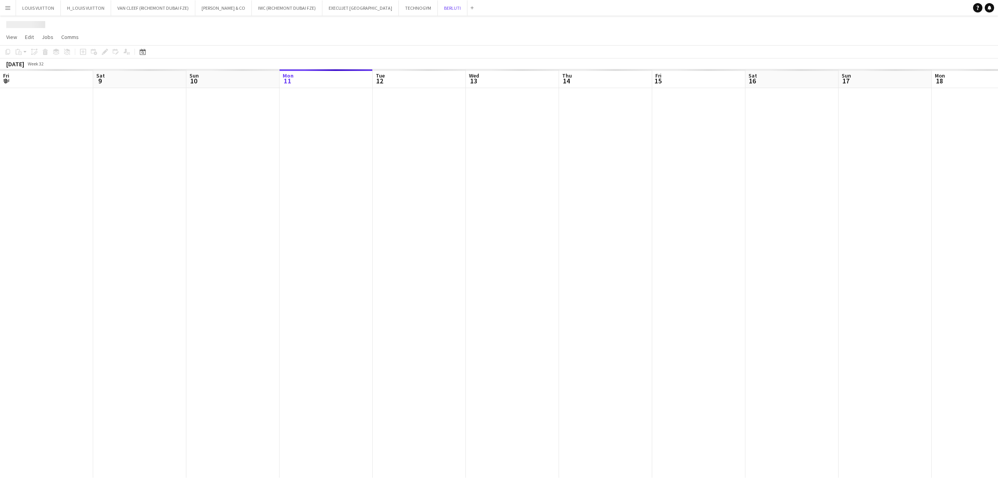
scroll to position [0, 186]
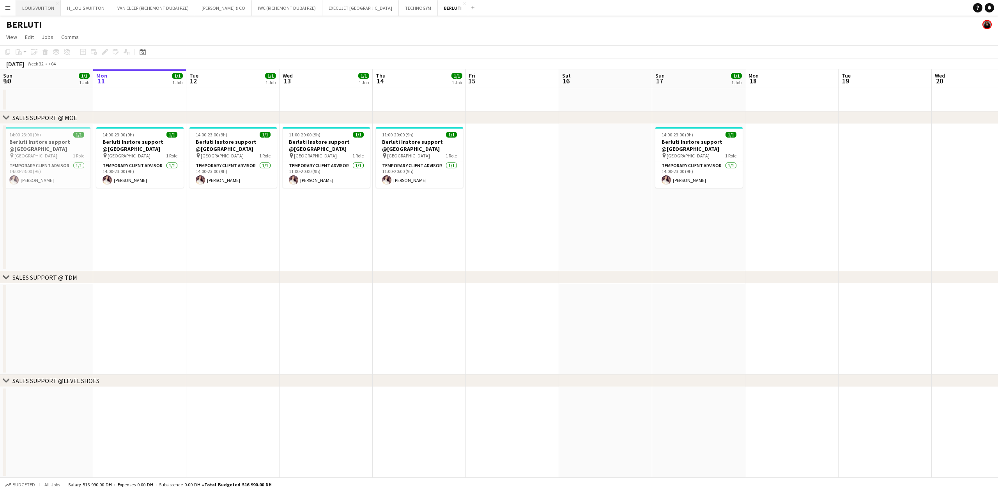
click at [30, 12] on button "LOUIS VUITTON Close" at bounding box center [38, 7] width 45 height 15
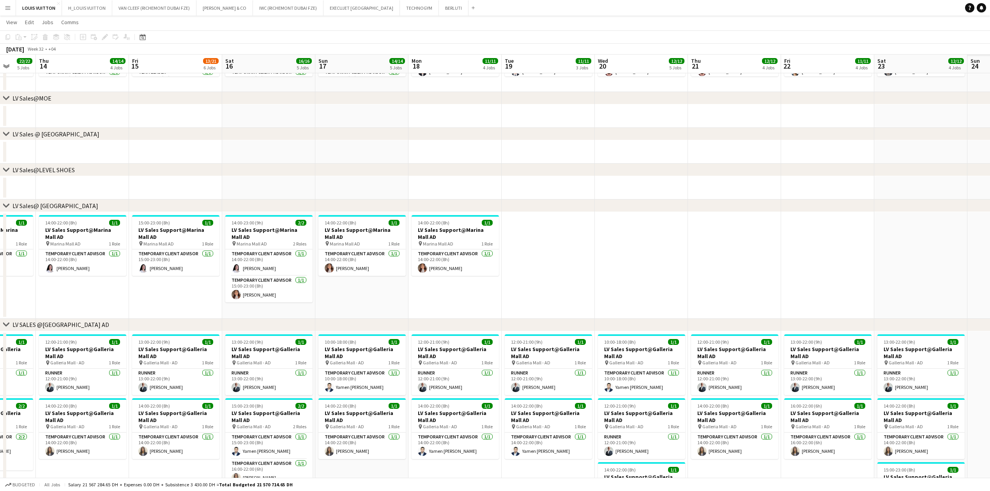
scroll to position [0, 290]
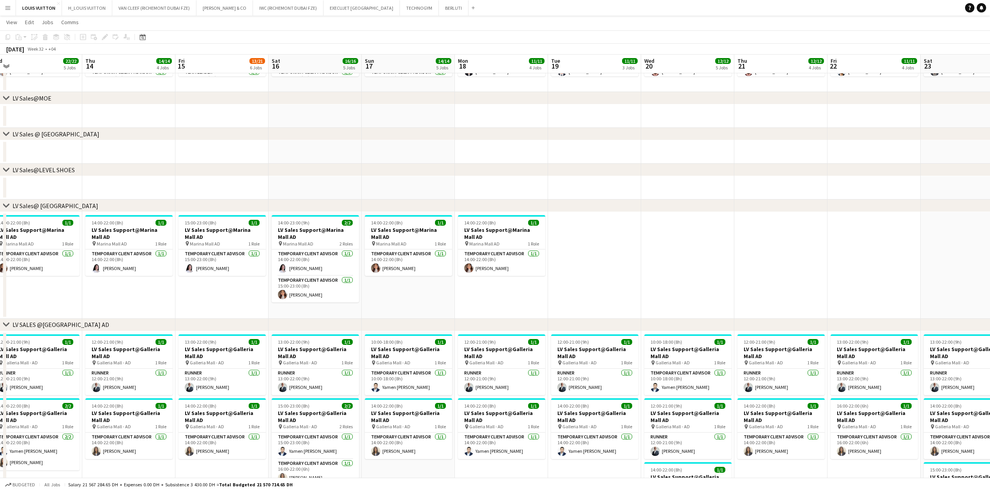
drag, startPoint x: 742, startPoint y: 276, endPoint x: 452, endPoint y: 306, distance: 291.9
click at [452, 306] on app-calendar-viewport "Sun 10 14/14 4 Jobs Mon 11 14/14 5 Jobs Tue 12 12/12 4 Jobs Wed 13 22/22 5 Jobs…" at bounding box center [495, 212] width 990 height 986
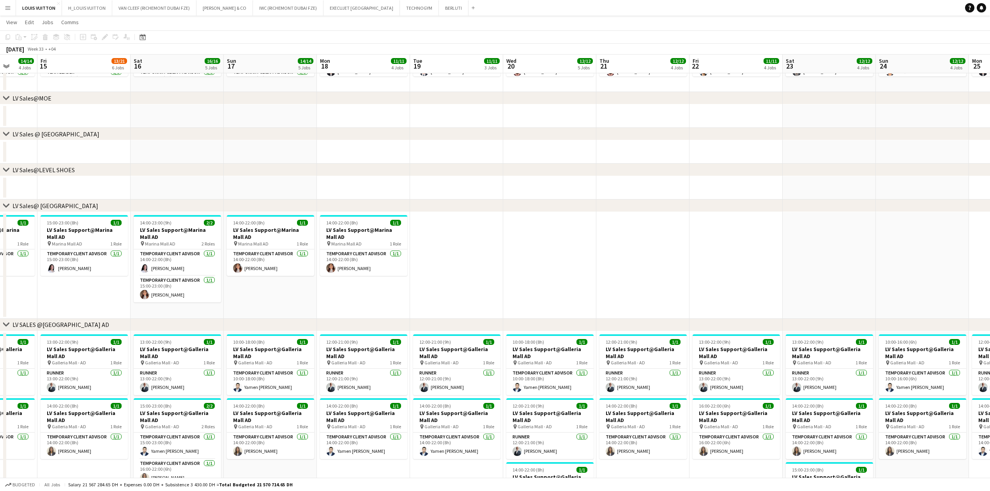
scroll to position [0, 309]
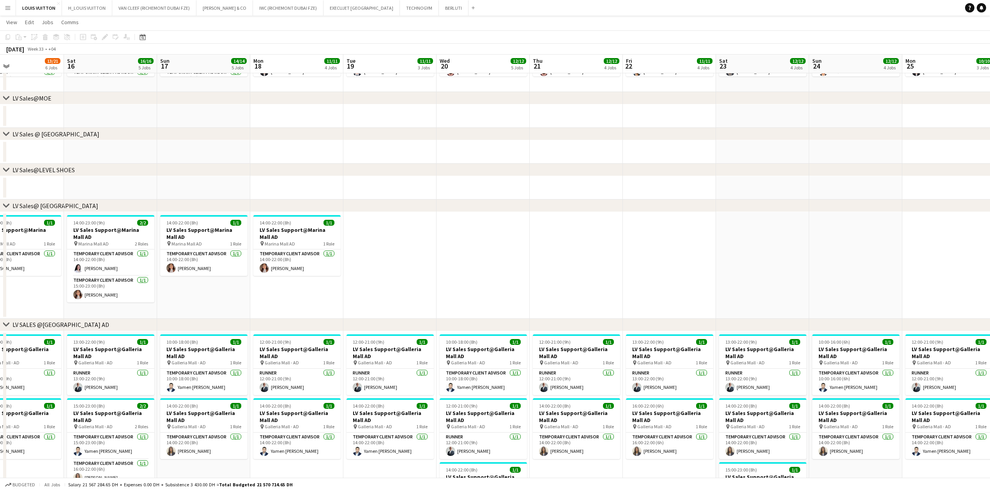
drag, startPoint x: 653, startPoint y: 266, endPoint x: 449, endPoint y: 287, distance: 205.3
click at [449, 287] on app-calendar-viewport "Tue 12 12/12 4 Jobs Wed 13 22/22 5 Jobs Thu 14 14/14 4 Jobs Fri 15 13/21 6 Jobs…" at bounding box center [495, 212] width 990 height 986
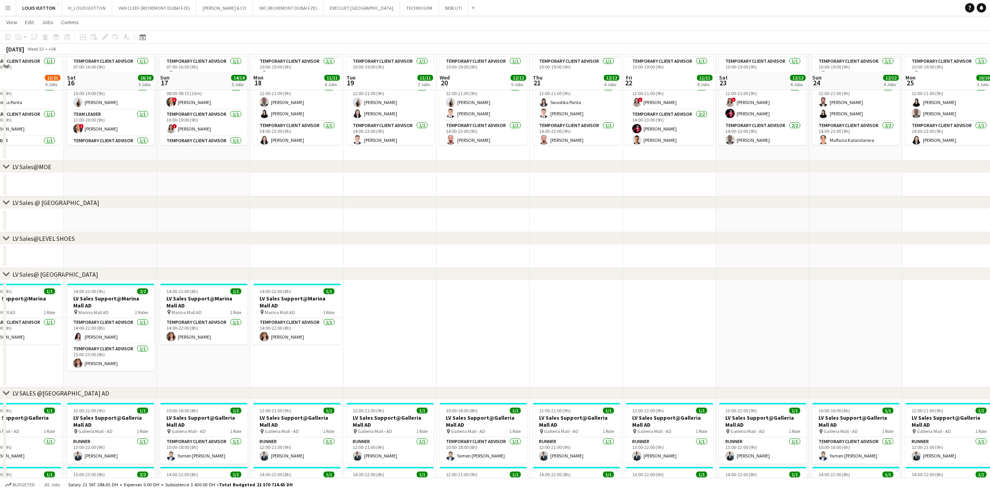
scroll to position [260, 0]
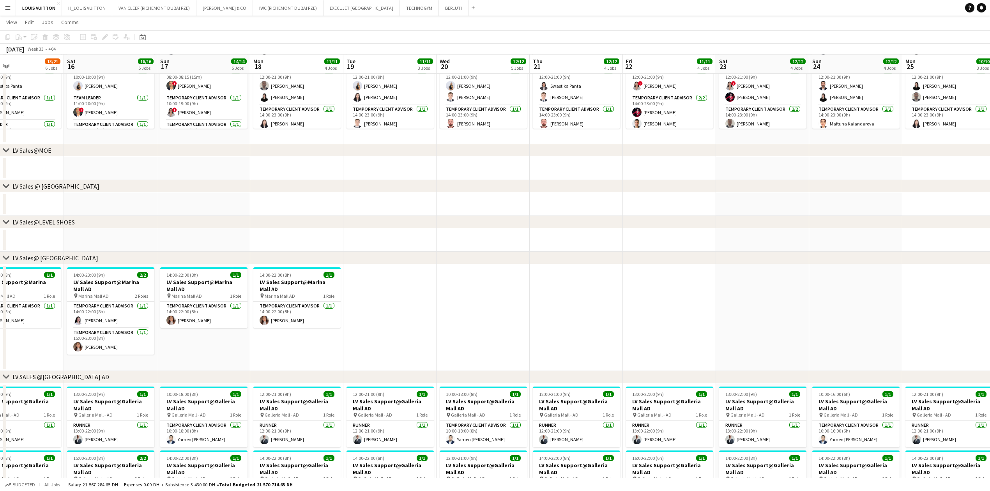
drag, startPoint x: 429, startPoint y: 298, endPoint x: 369, endPoint y: 313, distance: 61.1
click at [369, 313] on app-calendar-viewport "Tue 12 12/12 4 Jobs Wed 13 22/22 5 Jobs Thu 14 14/14 4 Jobs Fri 15 13/21 6 Jobs…" at bounding box center [495, 264] width 990 height 986
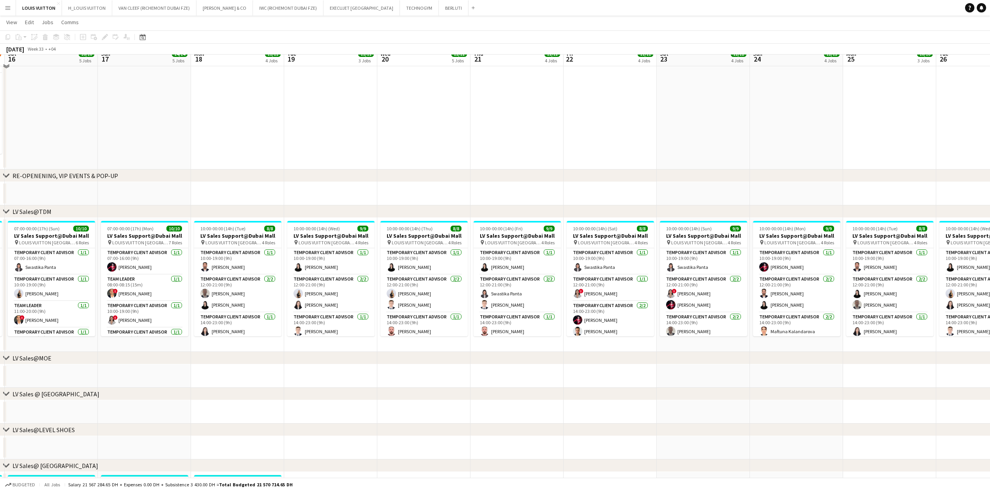
scroll to position [0, 0]
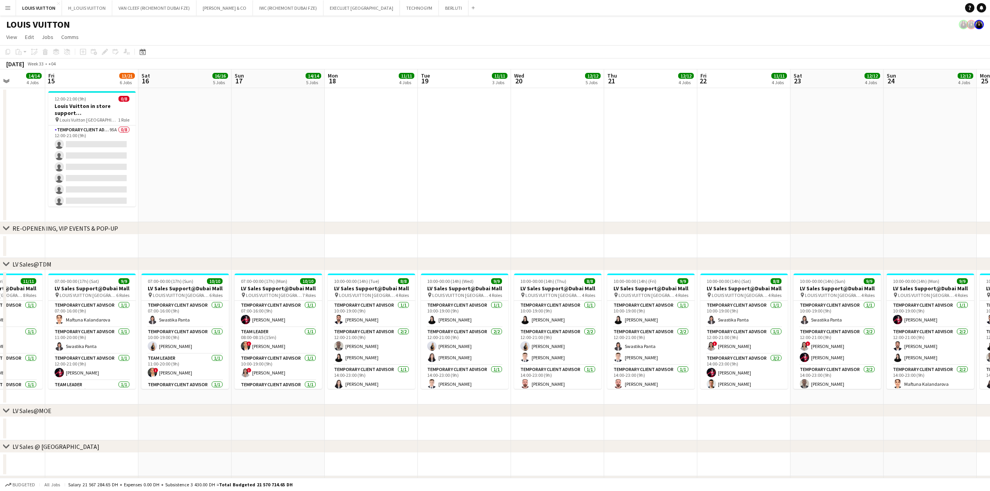
drag, startPoint x: 307, startPoint y: 202, endPoint x: 538, endPoint y: 201, distance: 230.3
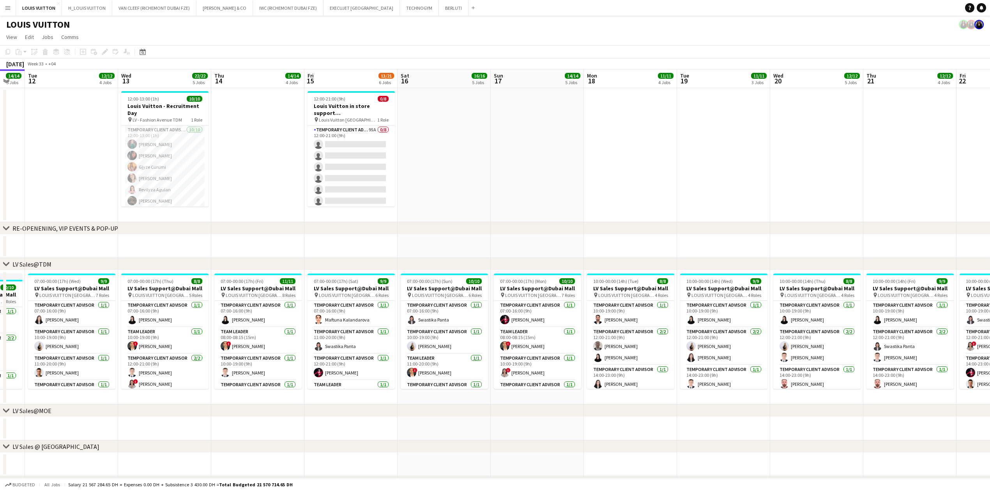
drag, startPoint x: 604, startPoint y: 195, endPoint x: 615, endPoint y: 195, distance: 10.9
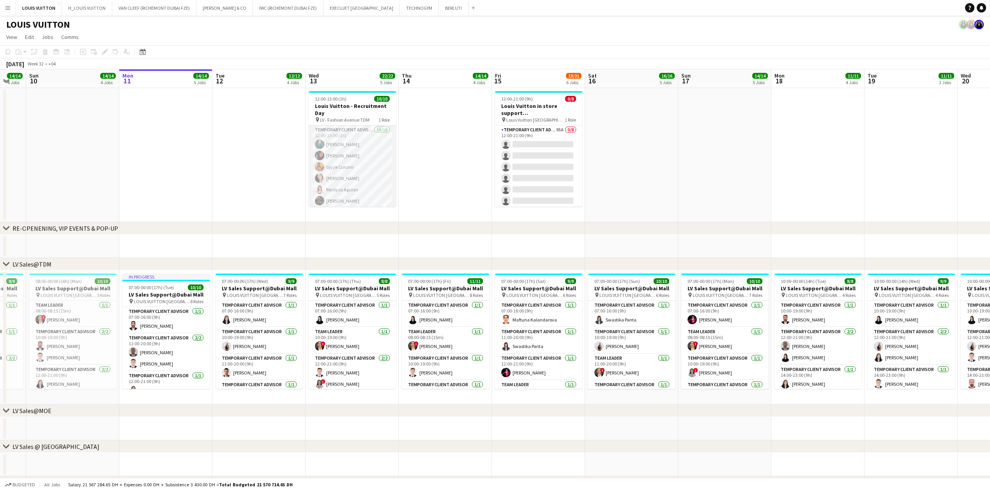
drag, startPoint x: 359, startPoint y: 167, endPoint x: 323, endPoint y: 151, distance: 39.1
click at [359, 167] on app-card-role "Temporary Client Advisor [DATE] 12:00-13:00 (1h) [PERSON_NAME] [PERSON_NAME] Gj…" at bounding box center [352, 189] width 87 height 128
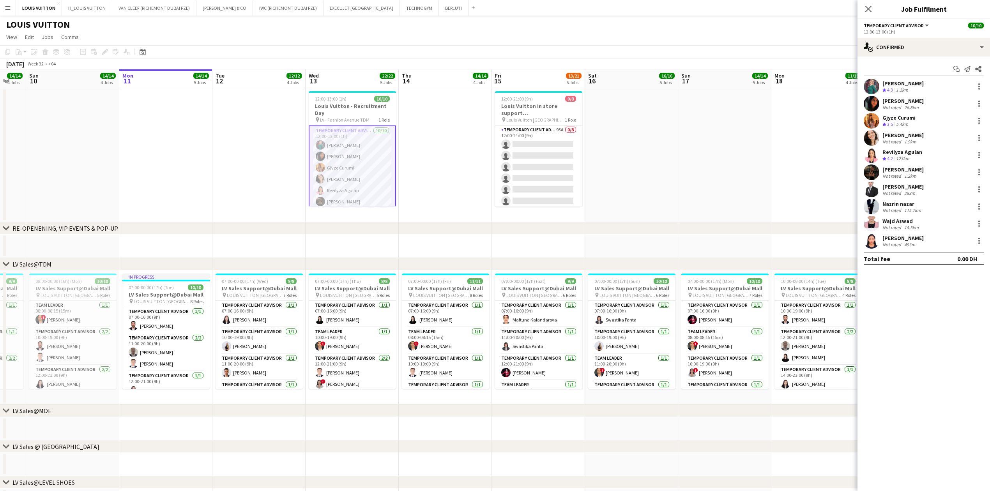
click at [657, 80] on div "[PERSON_NAME]" at bounding box center [902, 83] width 41 height 7
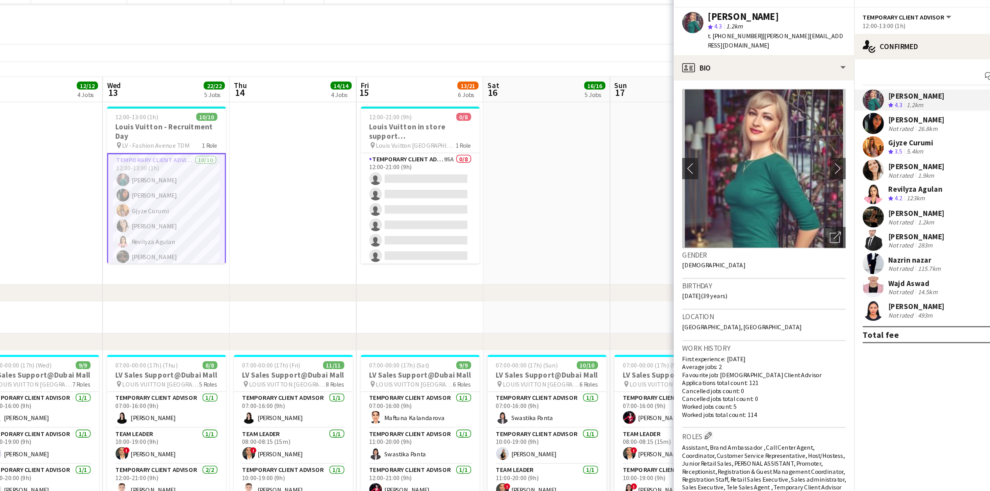
click at [657, 39] on span "t. [PHONE_NUMBER]" at bounding box center [770, 39] width 41 height 6
click at [657, 45] on div "[PERSON_NAME] star 4.3 1.2km t. [PHONE_NUMBER] | [PERSON_NAME][EMAIL_ADDRESS][D…" at bounding box center [791, 36] width 133 height 35
click at [657, 38] on span "t. [PHONE_NUMBER]" at bounding box center [770, 39] width 41 height 6
drag, startPoint x: 767, startPoint y: 38, endPoint x: 788, endPoint y: 38, distance: 21.0
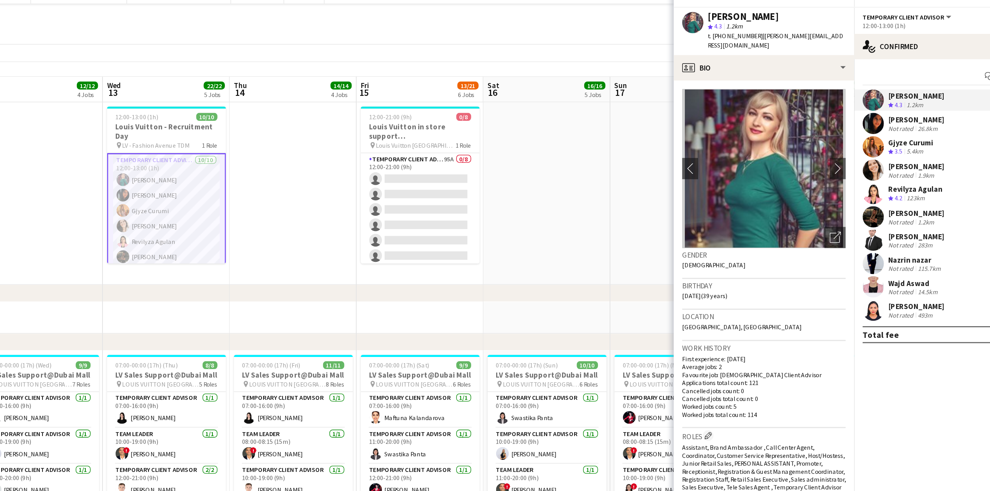
click at [657, 38] on span "t. [PHONE_NUMBER]" at bounding box center [770, 39] width 41 height 6
copy span "507025875"
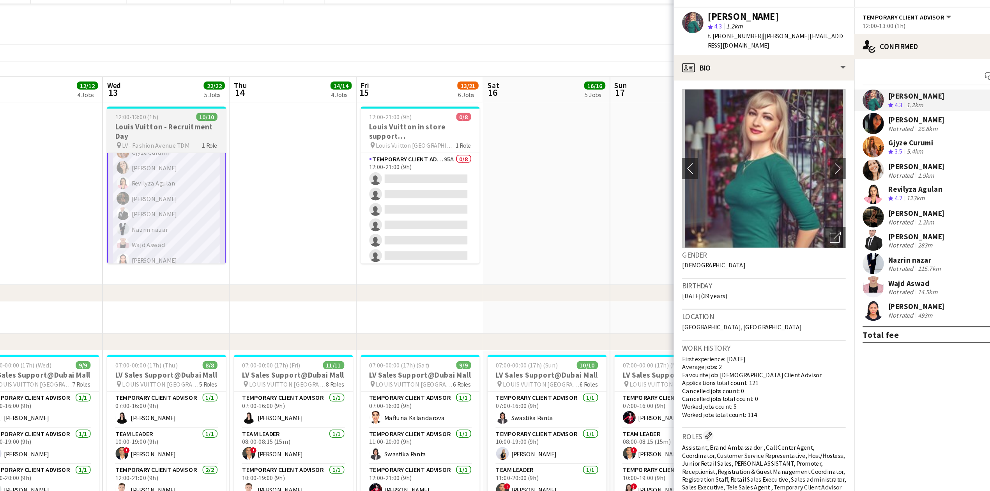
scroll to position [48, 0]
click at [346, 186] on app-card-role "Temporary Client Advisor [DATE] 12:00-13:00 (1h) [PERSON_NAME] [PERSON_NAME] Gj…" at bounding box center [352, 142] width 87 height 130
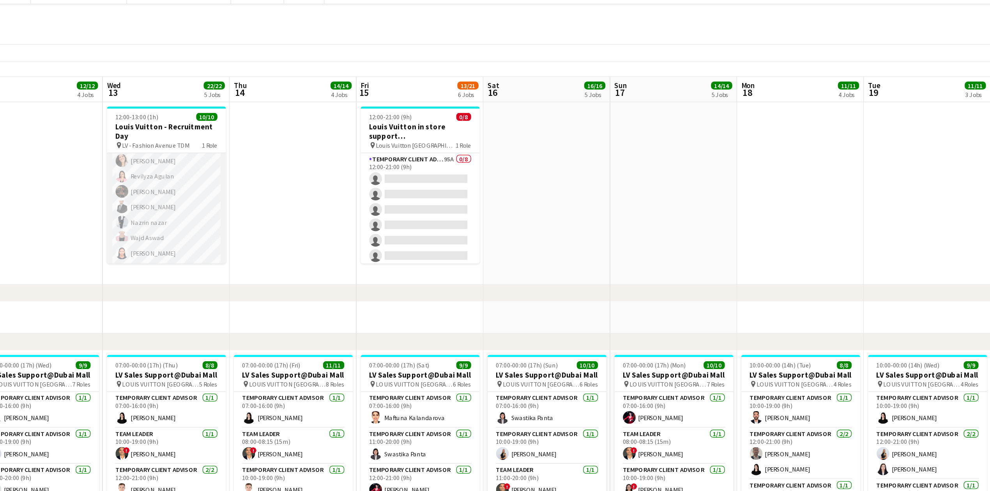
click at [346, 186] on app-card-role "Temporary Client Advisor [DATE] 12:00-13:00 (1h) [PERSON_NAME] [PERSON_NAME] Gj…" at bounding box center [352, 142] width 87 height 128
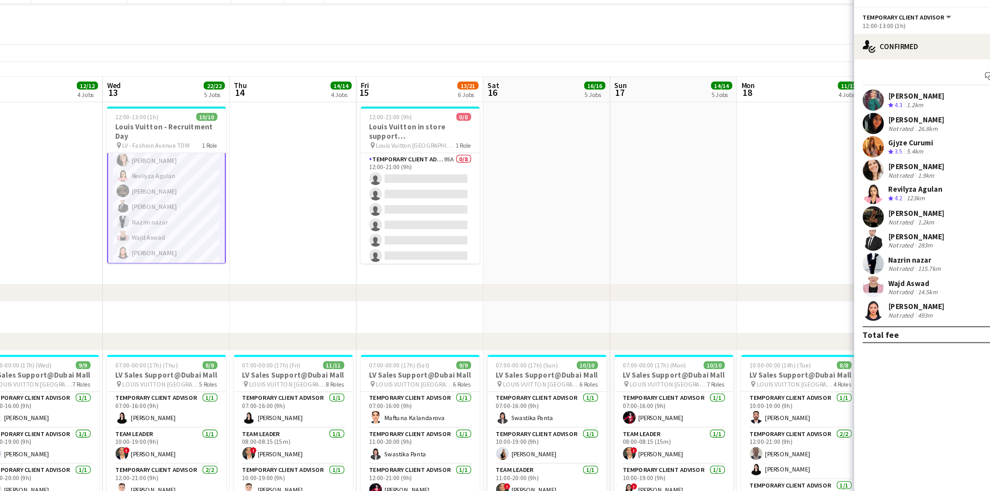
click at [345, 199] on app-card-role "Temporary Client Advisor [DATE] 12:00-13:00 (1h) [PERSON_NAME] [PERSON_NAME] Gj…" at bounding box center [352, 142] width 87 height 130
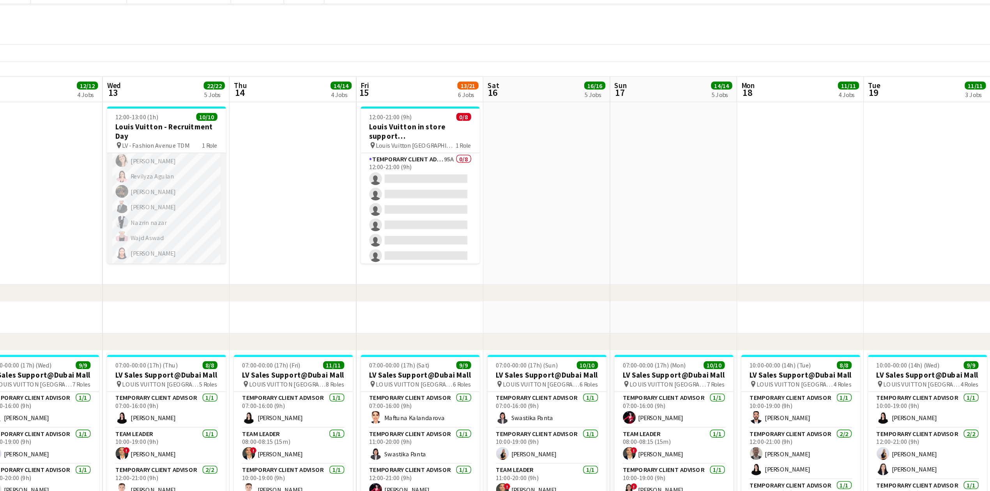
click at [343, 201] on app-card-role "Temporary Client Advisor [DATE] 12:00-13:00 (1h) [PERSON_NAME] [PERSON_NAME] Gj…" at bounding box center [352, 142] width 87 height 128
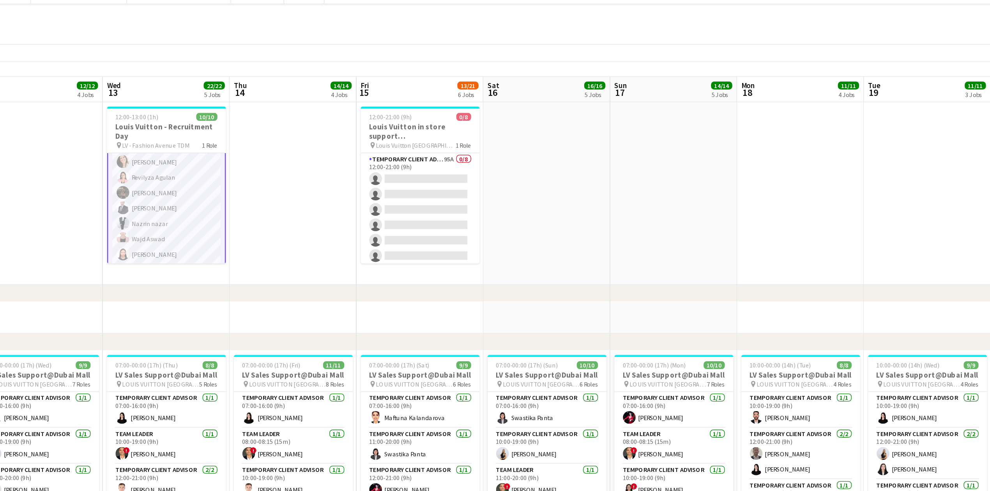
scroll to position [48, 0]
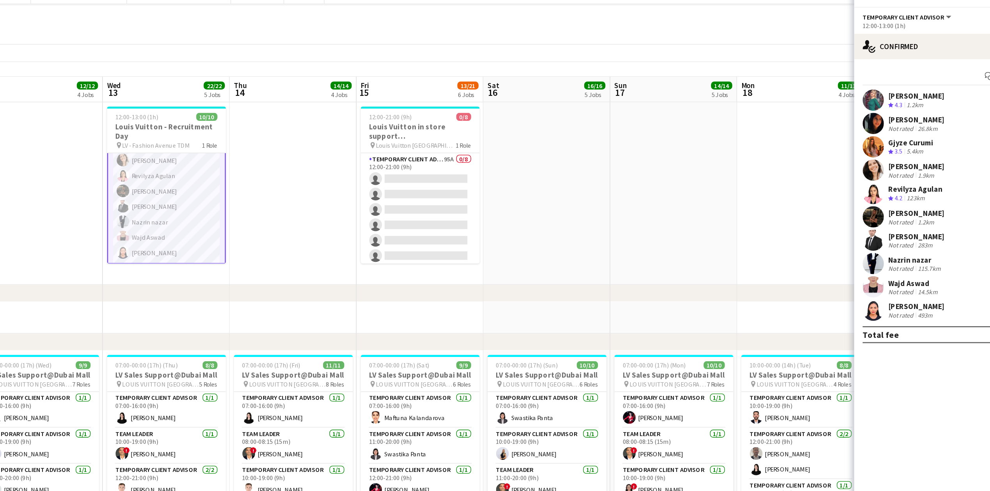
click at [657, 235] on div "[PERSON_NAME]" at bounding box center [902, 238] width 41 height 7
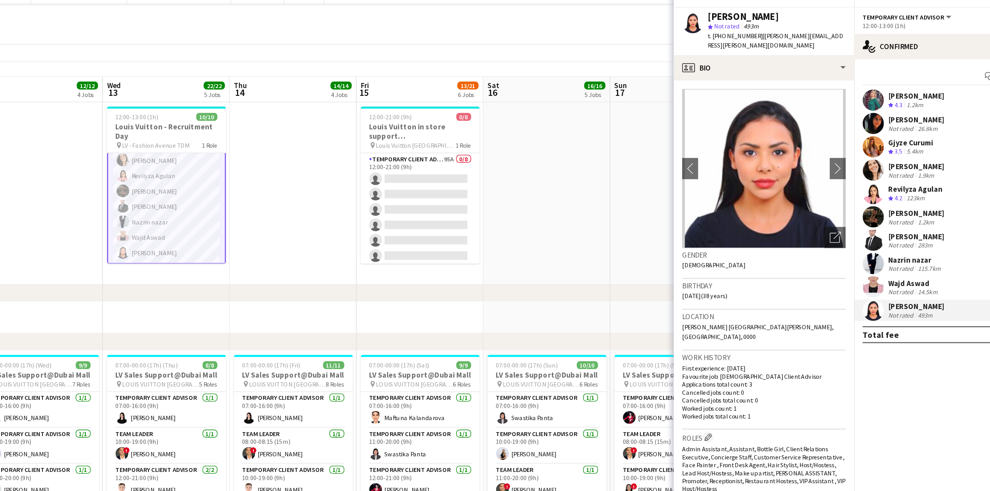
drag, startPoint x: 762, startPoint y: 39, endPoint x: 781, endPoint y: 40, distance: 19.5
click at [657, 40] on span "t. [PHONE_NUMBER]" at bounding box center [770, 39] width 41 height 6
drag, startPoint x: 783, startPoint y: 39, endPoint x: 763, endPoint y: 39, distance: 20.3
click at [657, 39] on span "t. [PHONE_NUMBER]" at bounding box center [770, 39] width 41 height 6
copy span "527923194"
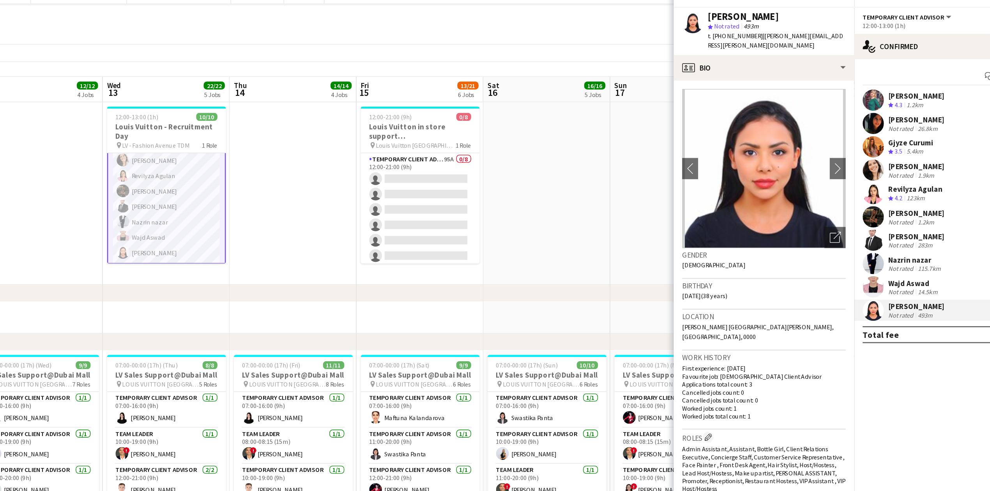
click at [341, 187] on app-card-role "Temporary Client Advisor [DATE] 12:00-13:00 (1h) [PERSON_NAME] [PERSON_NAME] Gj…" at bounding box center [352, 142] width 87 height 130
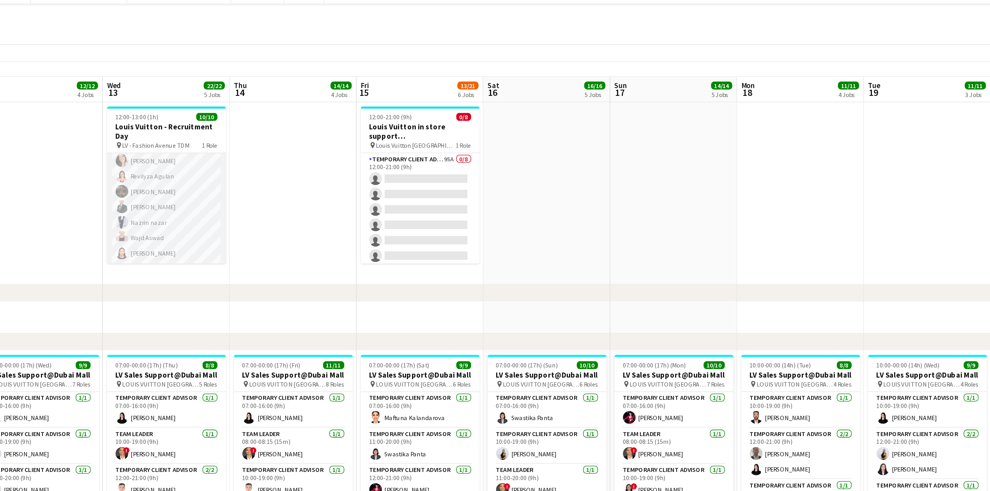
scroll to position [47, 0]
click at [335, 184] on app-card-role "Temporary Client Advisor [DATE] 12:00-13:00 (1h) [PERSON_NAME] [PERSON_NAME] Gj…" at bounding box center [352, 142] width 87 height 128
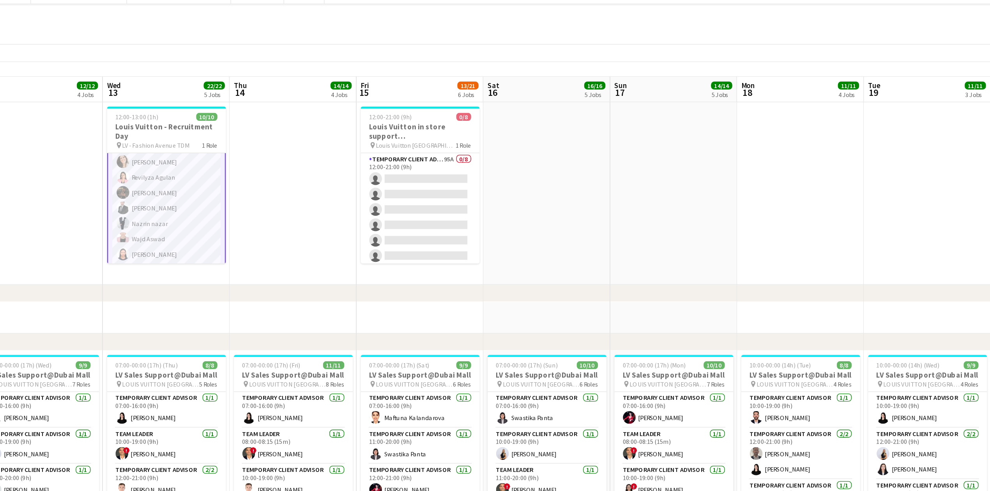
scroll to position [48, 0]
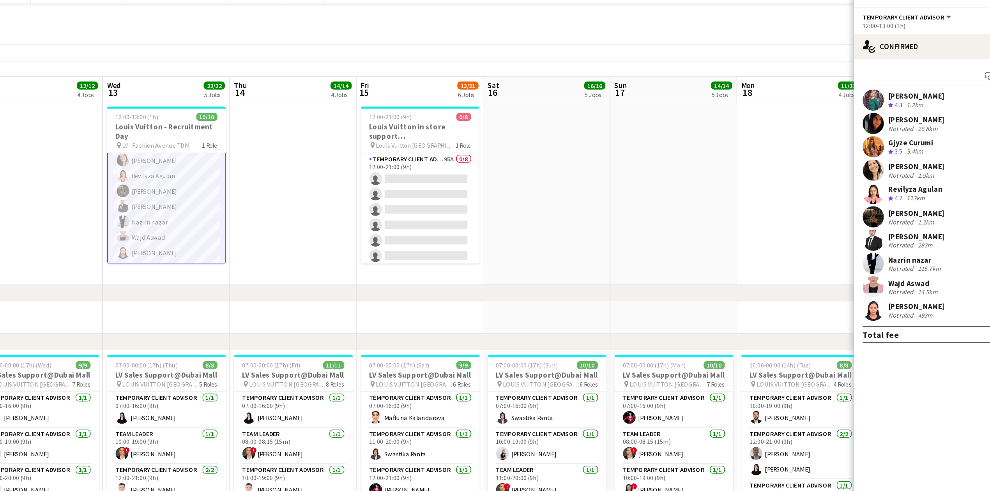
click at [352, 174] on app-card-role "Temporary Client Advisor [DATE] 12:00-13:00 (1h) [PERSON_NAME] [PERSON_NAME] Gj…" at bounding box center [352, 142] width 87 height 130
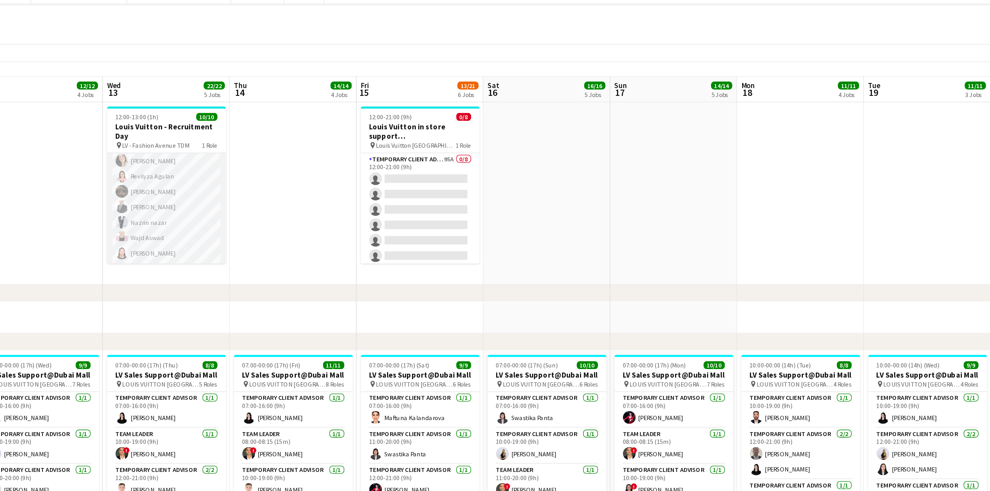
click at [339, 187] on app-card-role "Temporary Client Advisor [DATE] 12:00-13:00 (1h) [PERSON_NAME] [PERSON_NAME] Gj…" at bounding box center [352, 142] width 87 height 128
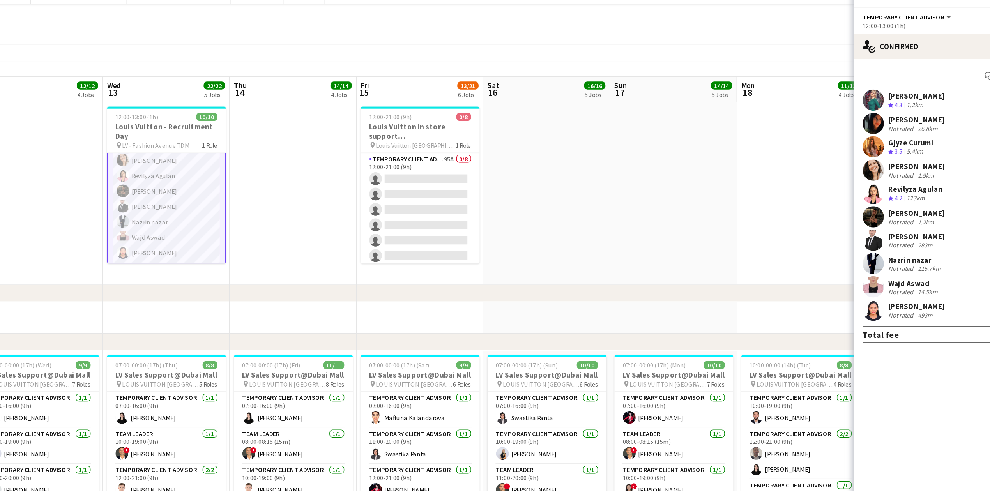
click at [657, 204] on div "Nazrin nazar" at bounding box center [902, 203] width 40 height 7
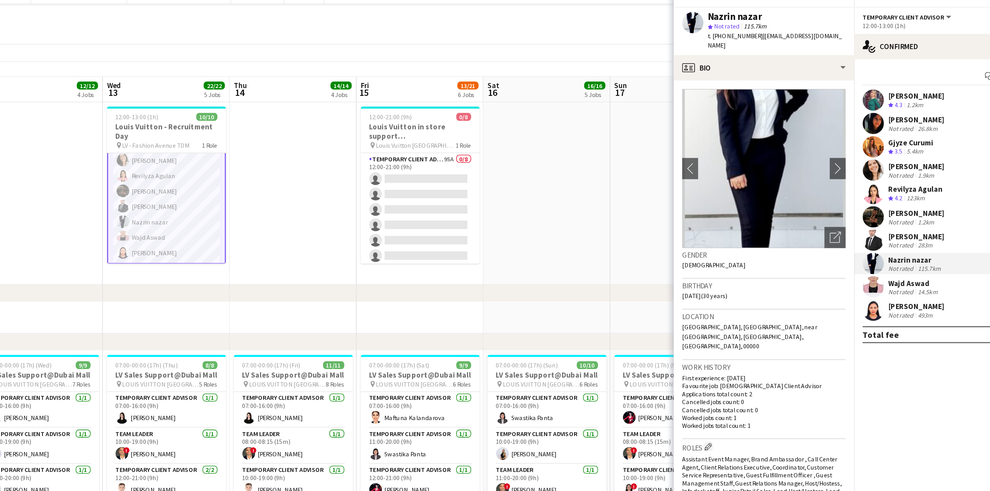
drag, startPoint x: 765, startPoint y: 40, endPoint x: 787, endPoint y: 39, distance: 21.8
click at [657, 39] on div "t. [PHONE_NUMBER] | [EMAIL_ADDRESS][DOMAIN_NAME]" at bounding box center [800, 43] width 101 height 14
copy span "504192606"
click at [345, 165] on app-card-role "Temporary Client Advisor [DATE] 12:00-13:00 (1h) [PERSON_NAME] [PERSON_NAME] Gj…" at bounding box center [352, 142] width 87 height 130
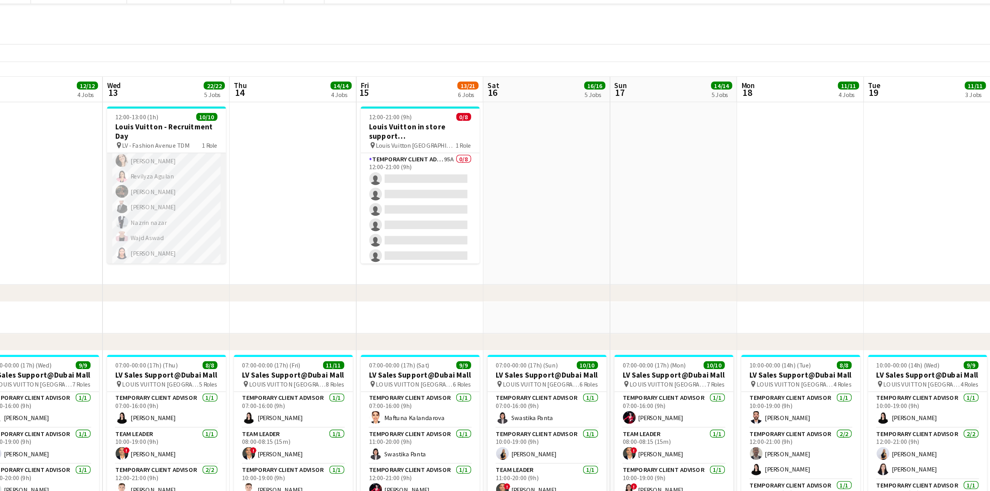
click at [345, 165] on app-card-role "Temporary Client Advisor [DATE] 12:00-13:00 (1h) [PERSON_NAME] [PERSON_NAME] Gj…" at bounding box center [352, 142] width 87 height 128
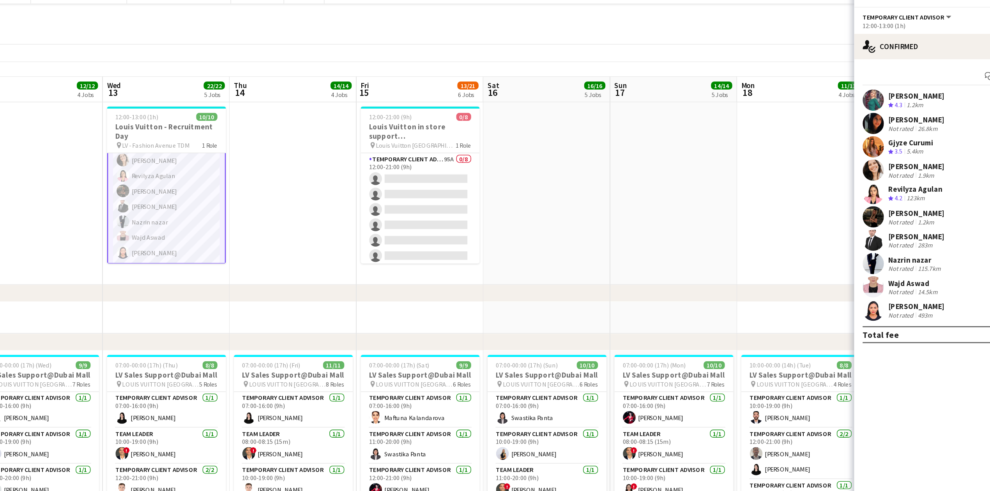
click at [657, 186] on div "[PERSON_NAME]" at bounding box center [902, 186] width 41 height 7
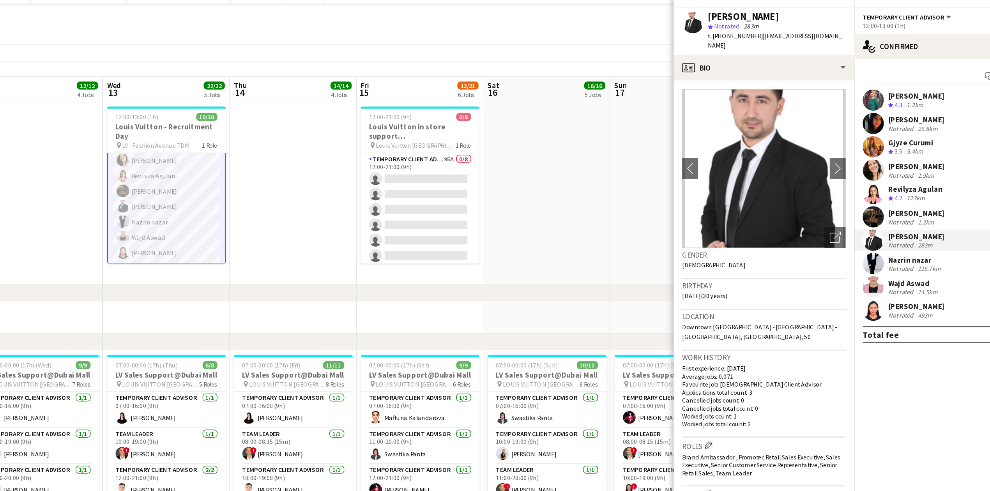
drag, startPoint x: 763, startPoint y: 37, endPoint x: 783, endPoint y: 38, distance: 20.7
click at [657, 38] on span "t. [PHONE_NUMBER]" at bounding box center [770, 39] width 41 height 6
copy span "506809366"
click at [369, 154] on app-card-role "Temporary Client Advisor [DATE] 12:00-13:00 (1h) [PERSON_NAME] [PERSON_NAME] Gj…" at bounding box center [352, 142] width 87 height 130
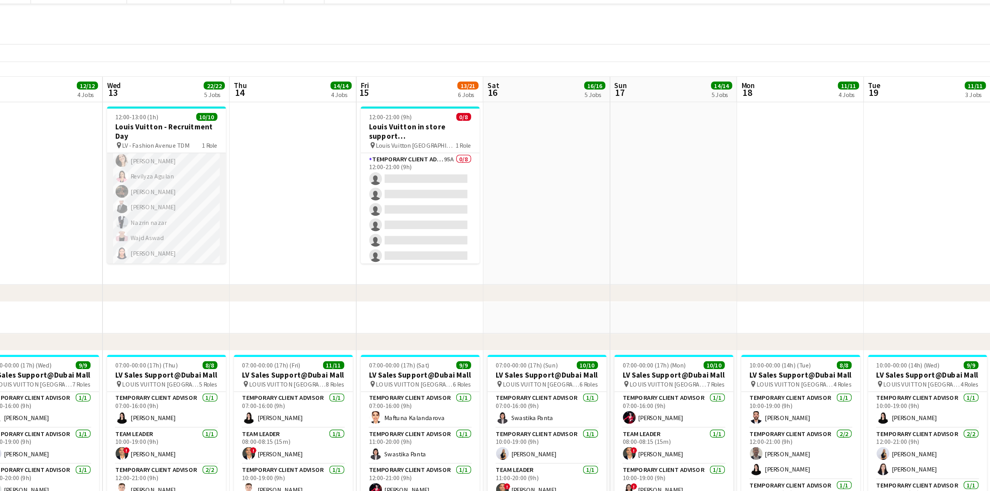
scroll to position [47, 0]
click at [364, 152] on app-card-role "Temporary Client Advisor [DATE] 12:00-13:00 (1h) [PERSON_NAME] [PERSON_NAME] Gj…" at bounding box center [352, 142] width 87 height 128
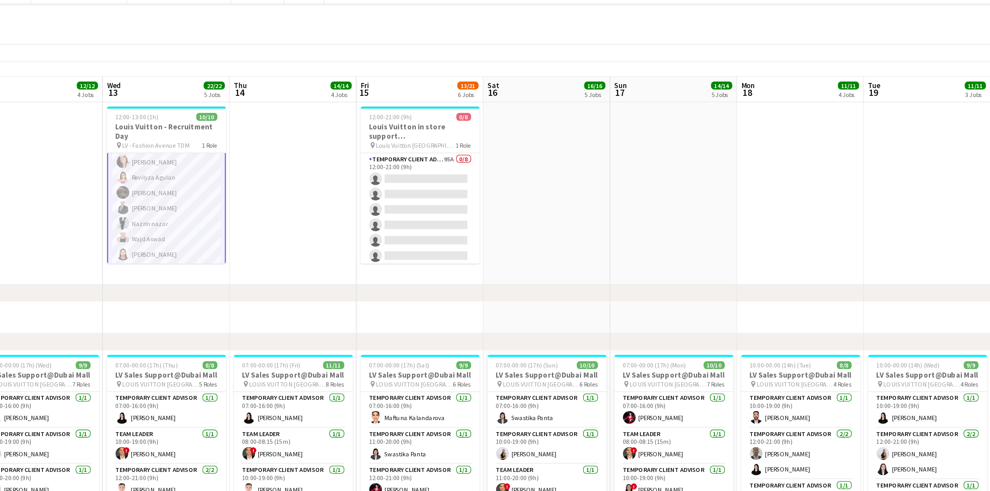
scroll to position [48, 0]
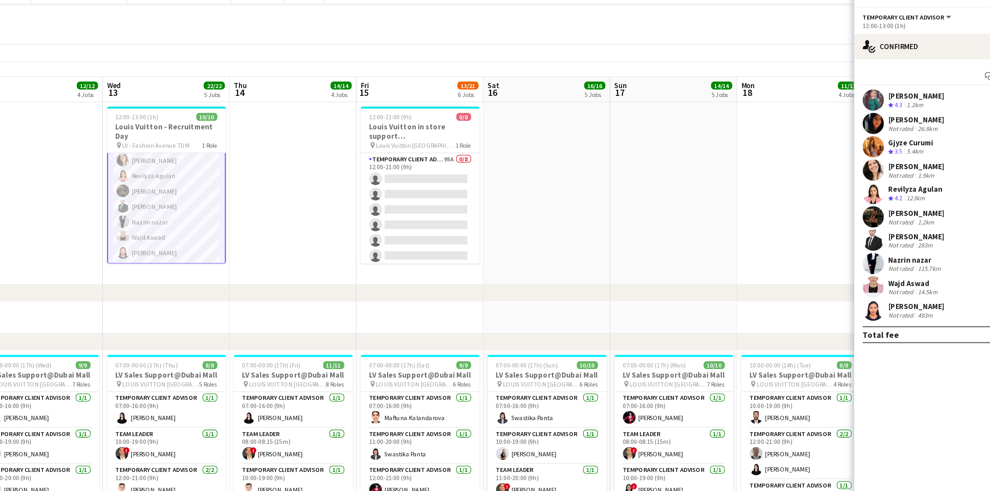
click at [657, 168] on div "[PERSON_NAME]" at bounding box center [902, 169] width 41 height 7
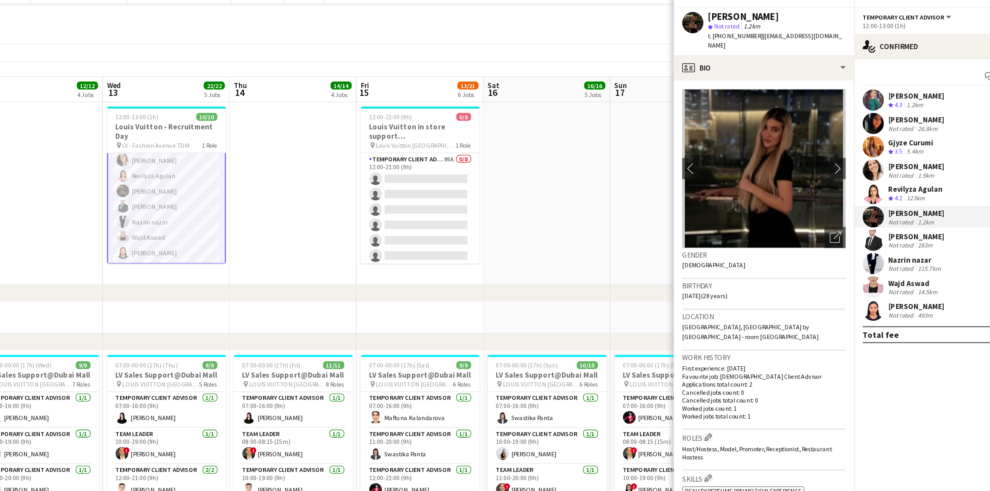
drag, startPoint x: 763, startPoint y: 39, endPoint x: 783, endPoint y: 39, distance: 20.3
click at [657, 39] on span "t. [PHONE_NUMBER]" at bounding box center [770, 39] width 41 height 6
copy span "544500177"
click at [657, 39] on span "t. [PHONE_NUMBER]" at bounding box center [770, 39] width 41 height 6
drag, startPoint x: 762, startPoint y: 38, endPoint x: 784, endPoint y: 39, distance: 21.8
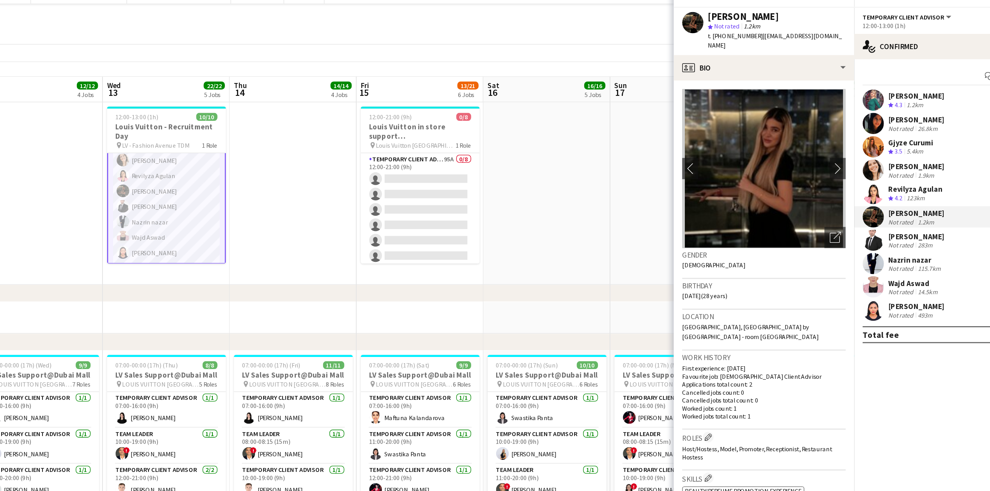
click at [657, 39] on div "t. [PHONE_NUMBER] | [EMAIL_ADDRESS][DOMAIN_NAME]" at bounding box center [800, 43] width 101 height 14
copy span "544500177"
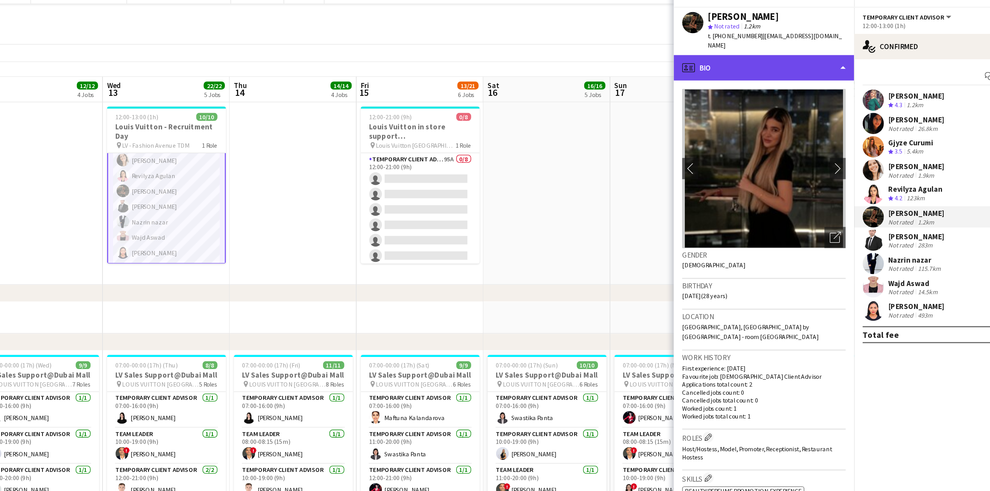
click at [657, 63] on div "profile Bio" at bounding box center [791, 62] width 133 height 19
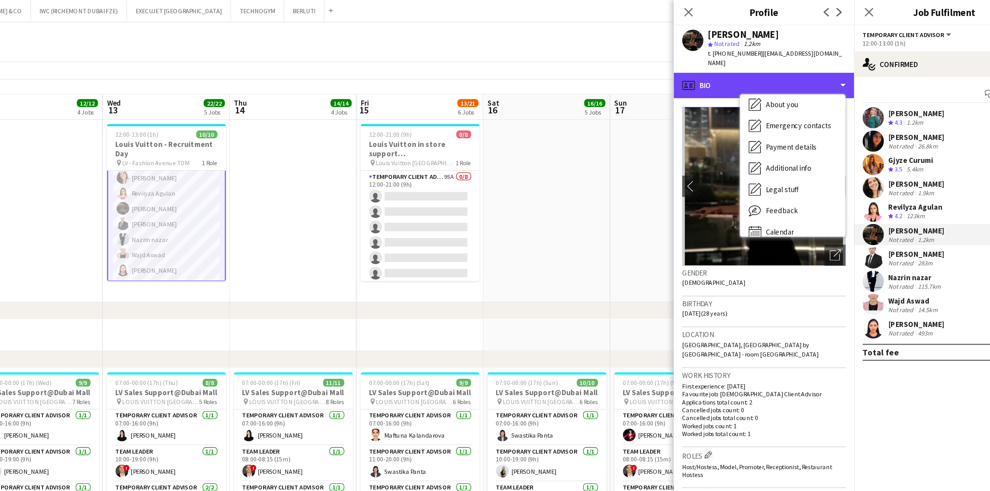
scroll to position [42, 0]
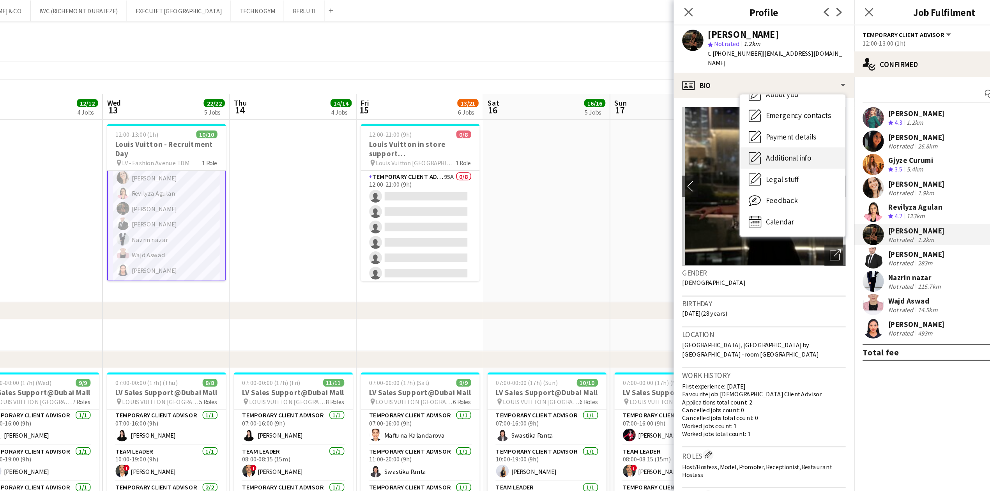
click at [657, 117] on span "Additional info" at bounding box center [809, 116] width 34 height 7
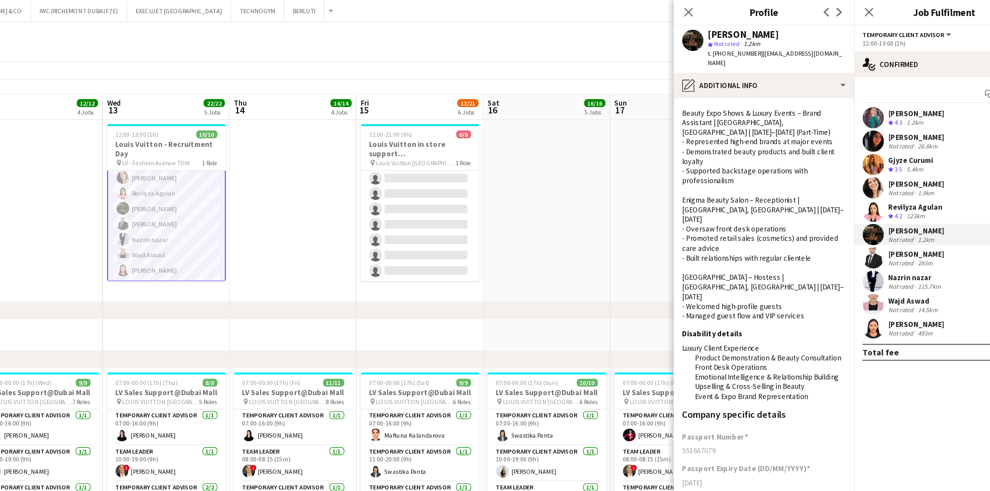
scroll to position [93, 0]
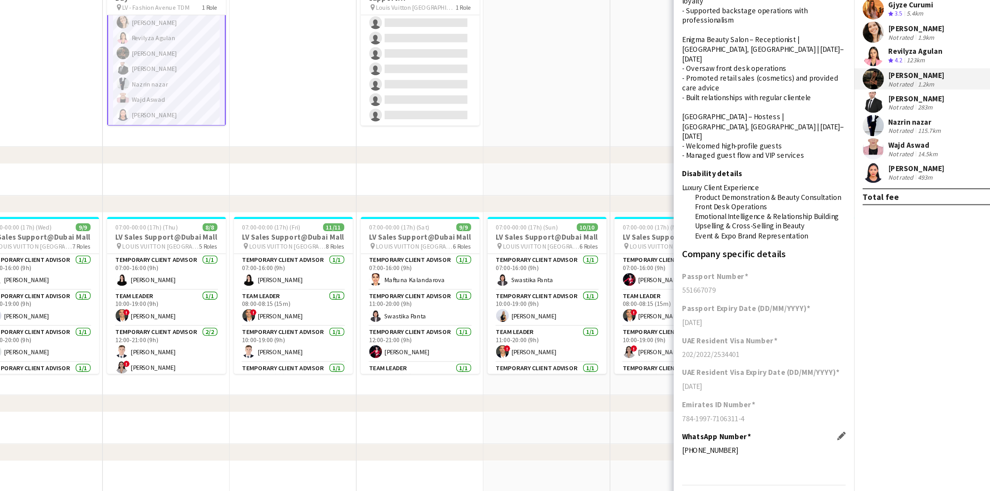
click at [657, 345] on div "[PHONE_NUMBER]" at bounding box center [791, 445] width 120 height 7
drag, startPoint x: 741, startPoint y: 437, endPoint x: 773, endPoint y: 439, distance: 32.0
click at [657, 345] on div "[PHONE_NUMBER]" at bounding box center [791, 445] width 120 height 7
copy div "545055778"
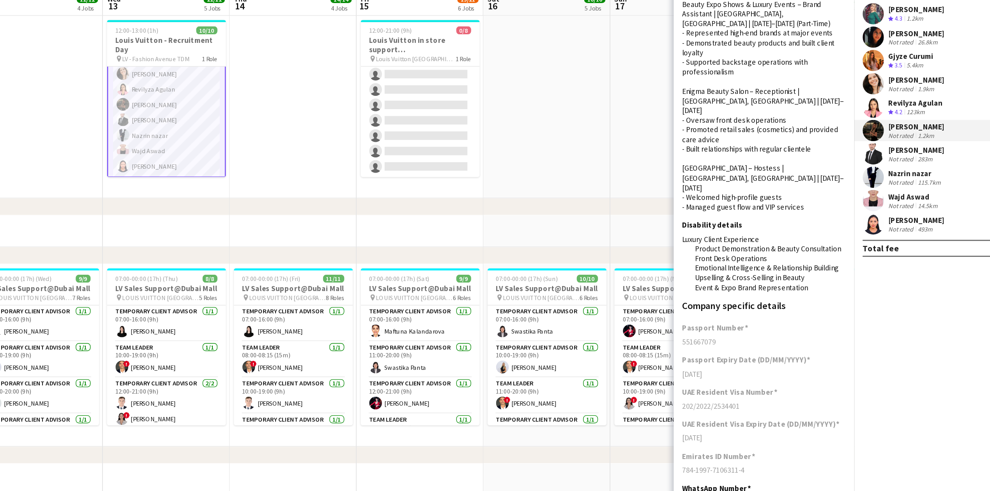
click at [340, 143] on app-card-role "Temporary Client Advisor [DATE] 12:00-13:00 (1h) [PERSON_NAME] [PERSON_NAME] Gj…" at bounding box center [352, 142] width 87 height 130
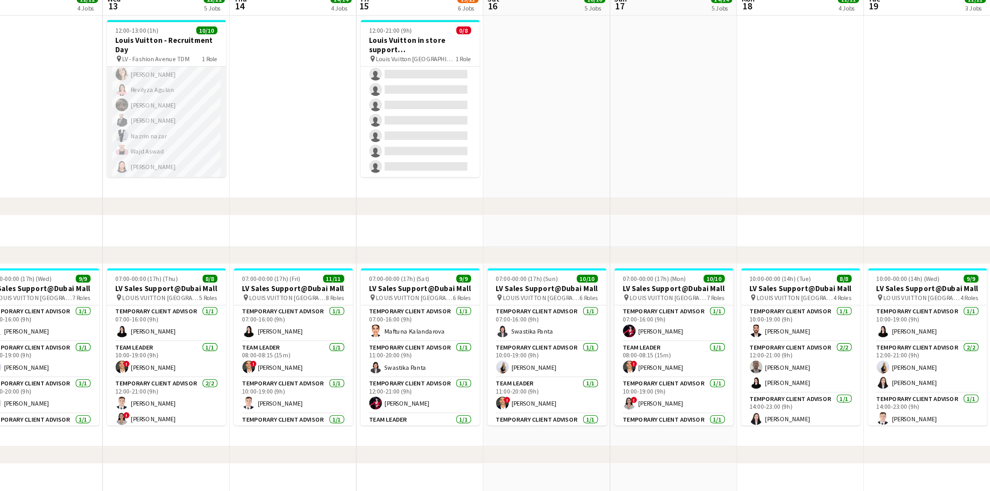
click at [351, 140] on app-card-role "Temporary Client Advisor [DATE] 12:00-13:00 (1h) [PERSON_NAME] [PERSON_NAME] Gj…" at bounding box center [352, 142] width 87 height 128
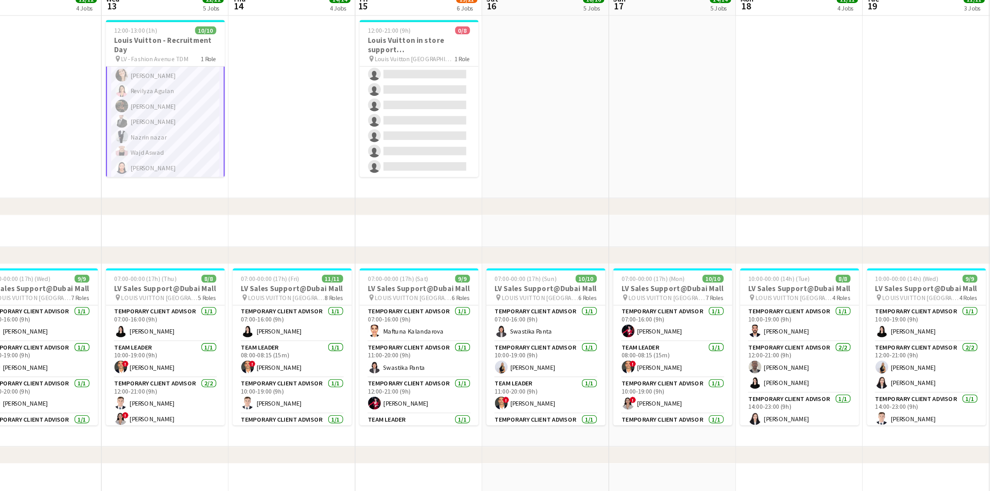
scroll to position [48, 0]
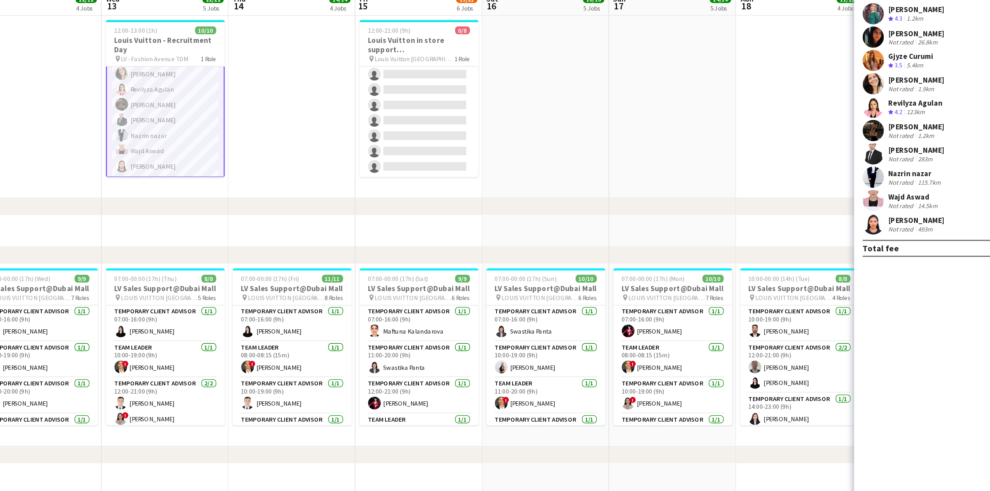
click at [657, 153] on div "Revilyza Agulan" at bounding box center [902, 151] width 40 height 7
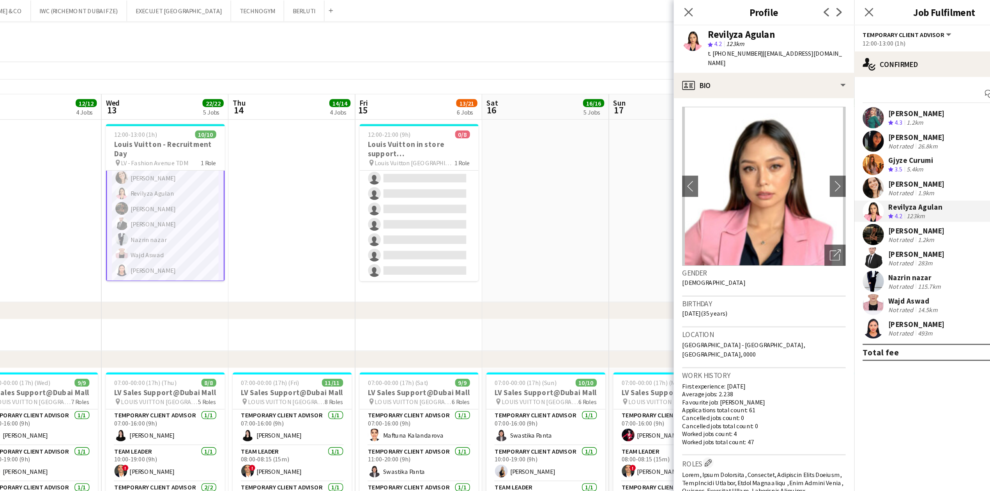
drag, startPoint x: 762, startPoint y: 39, endPoint x: 779, endPoint y: 38, distance: 17.6
click at [657, 38] on span "t. [PHONE_NUMBER]" at bounding box center [770, 39] width 41 height 6
drag, startPoint x: 762, startPoint y: 39, endPoint x: 775, endPoint y: 39, distance: 13.3
click at [657, 39] on span "t. [PHONE_NUMBER]" at bounding box center [770, 39] width 41 height 6
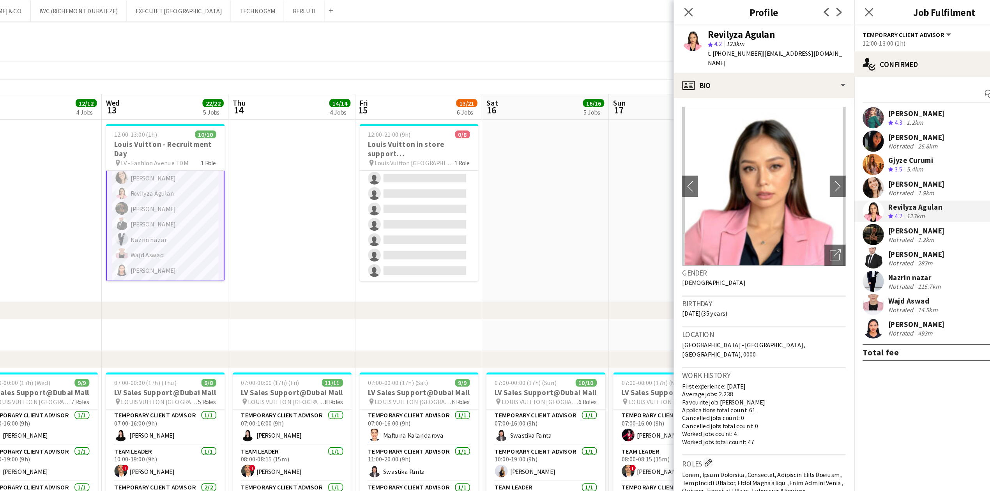
drag, startPoint x: 775, startPoint y: 39, endPoint x: 762, endPoint y: 39, distance: 12.9
click at [657, 39] on span "t. [PHONE_NUMBER]" at bounding box center [770, 39] width 41 height 6
copy span "563761722"
click at [346, 180] on app-card-role "Temporary Client Advisor [DATE] 12:00-13:00 (1h) [PERSON_NAME] [PERSON_NAME] Gj…" at bounding box center [351, 190] width 87 height 130
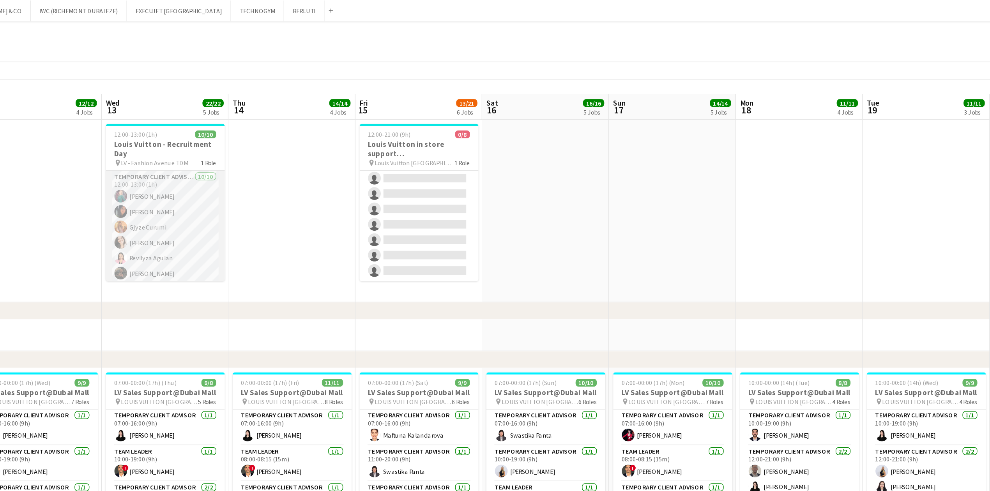
scroll to position [0, 254]
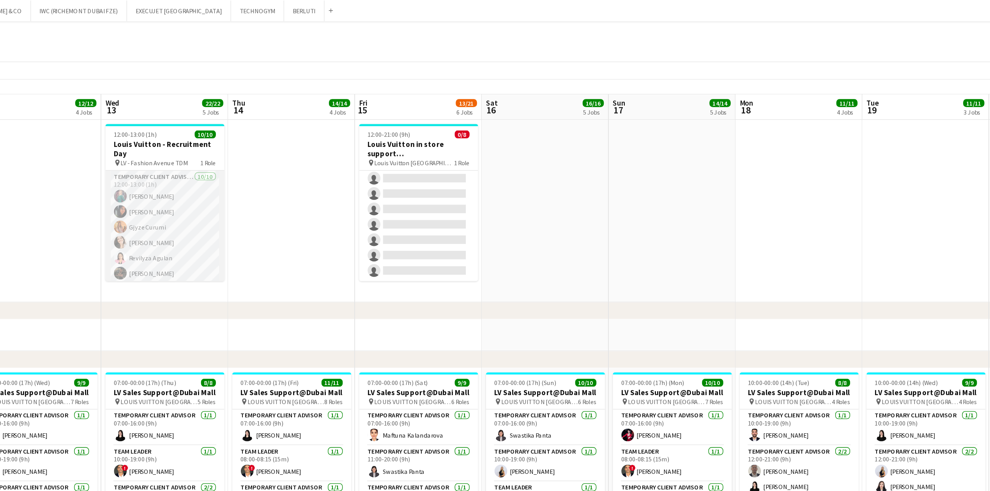
click at [346, 180] on app-card-role "Temporary Client Advisor [DATE] 12:00-13:00 (1h) [PERSON_NAME] [PERSON_NAME] Gj…" at bounding box center [350, 189] width 87 height 128
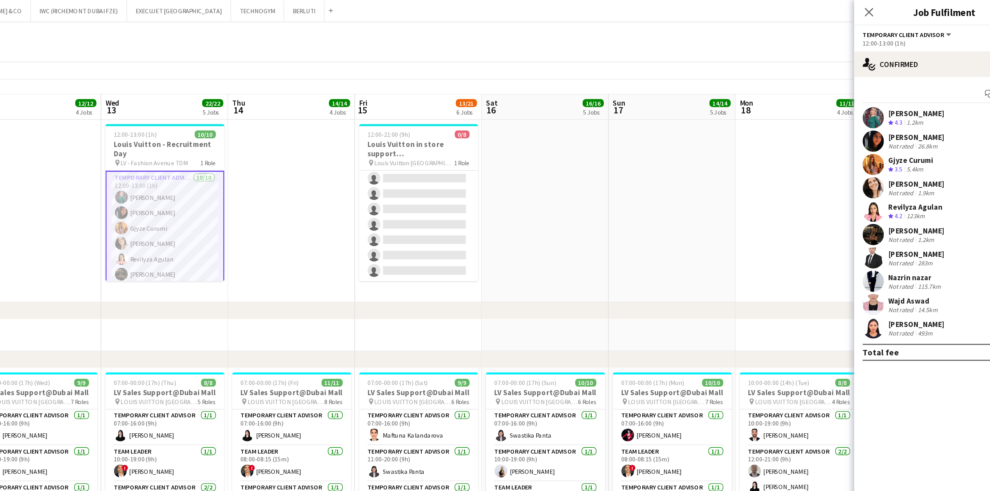
click at [352, 179] on app-card-role "Temporary Client Advisor [DATE] 12:00-13:00 (1h) [PERSON_NAME] [PERSON_NAME] Gj…" at bounding box center [350, 190] width 87 height 130
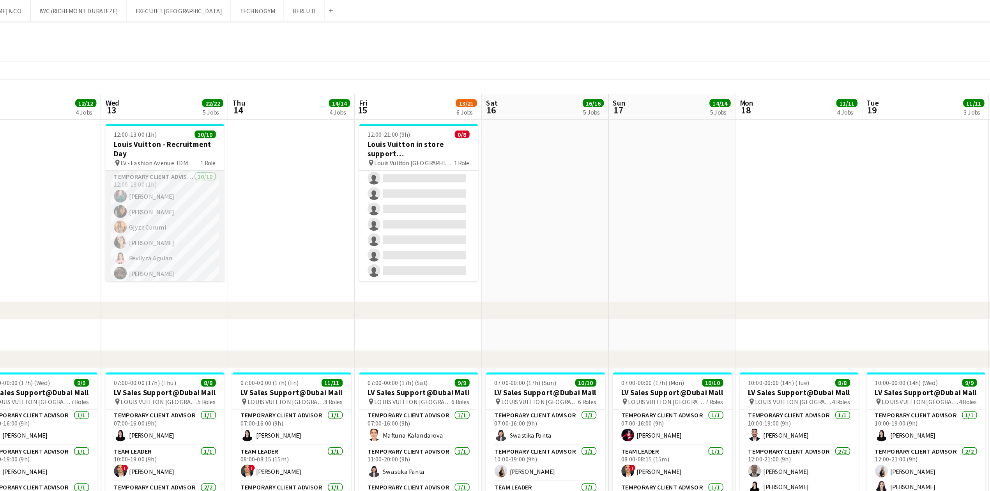
click at [352, 179] on app-card-role "Temporary Client Advisor [DATE] 12:00-13:00 (1h) [PERSON_NAME] [PERSON_NAME] Gj…" at bounding box center [350, 189] width 87 height 128
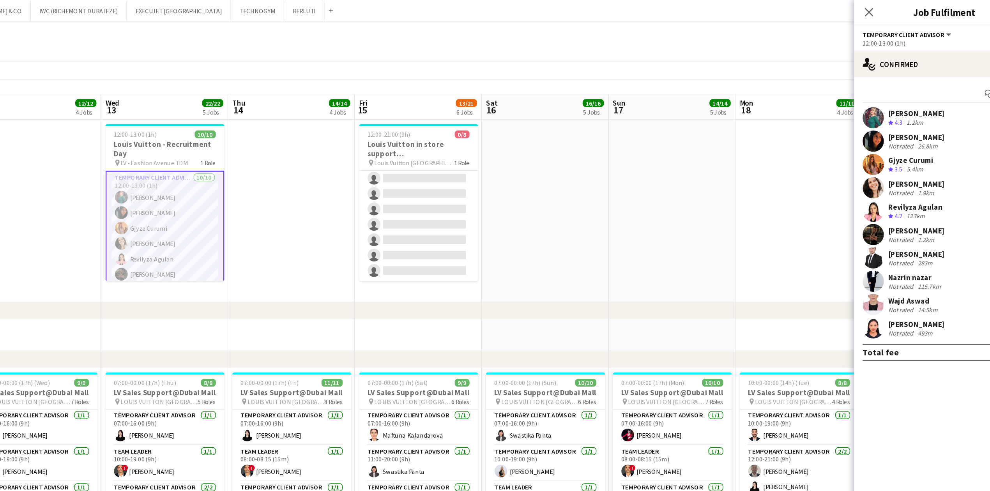
click at [657, 132] on div "[PERSON_NAME]" at bounding box center [902, 135] width 41 height 7
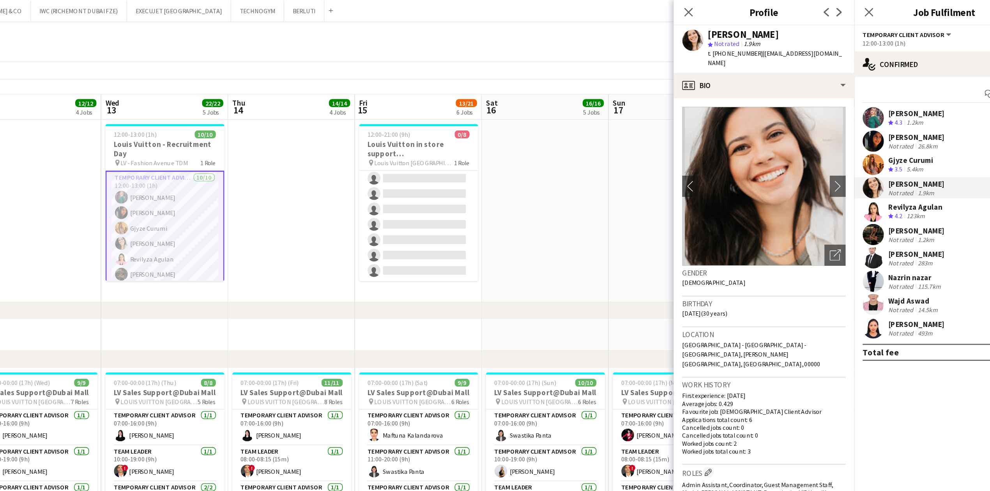
drag, startPoint x: 763, startPoint y: 37, endPoint x: 784, endPoint y: 39, distance: 21.6
click at [657, 39] on div "t. [PHONE_NUMBER] | [EMAIL_ADDRESS][DOMAIN_NAME]" at bounding box center [800, 43] width 101 height 14
copy span "506188498"
click at [354, 168] on app-card-role "Temporary Client Advisor [DATE] 12:00-13:00 (1h) [PERSON_NAME] [PERSON_NAME] Gj…" at bounding box center [350, 190] width 87 height 130
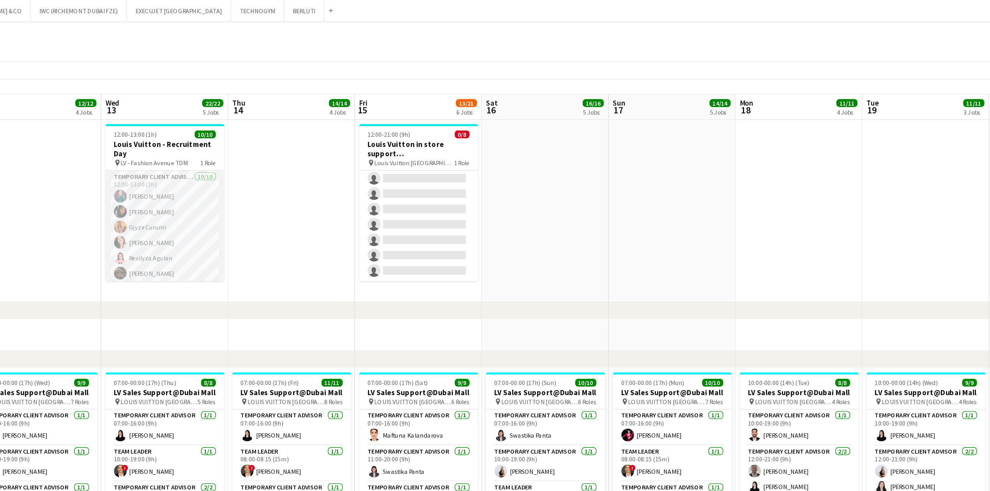
click at [333, 166] on app-card-role "Temporary Client Advisor [DATE] 12:00-13:00 (1h) [PERSON_NAME] [PERSON_NAME] Gj…" at bounding box center [350, 189] width 87 height 128
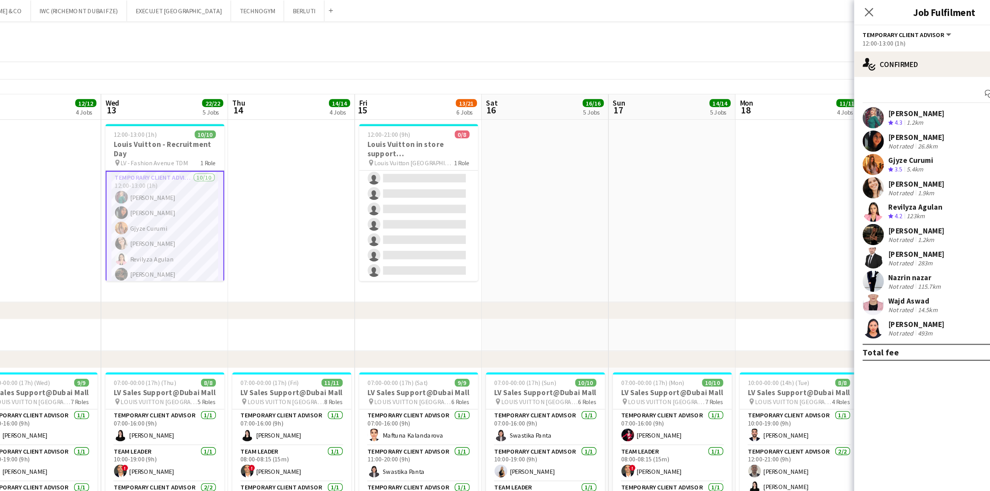
click at [657, 118] on div "Gjyze Curumi" at bounding box center [898, 117] width 33 height 7
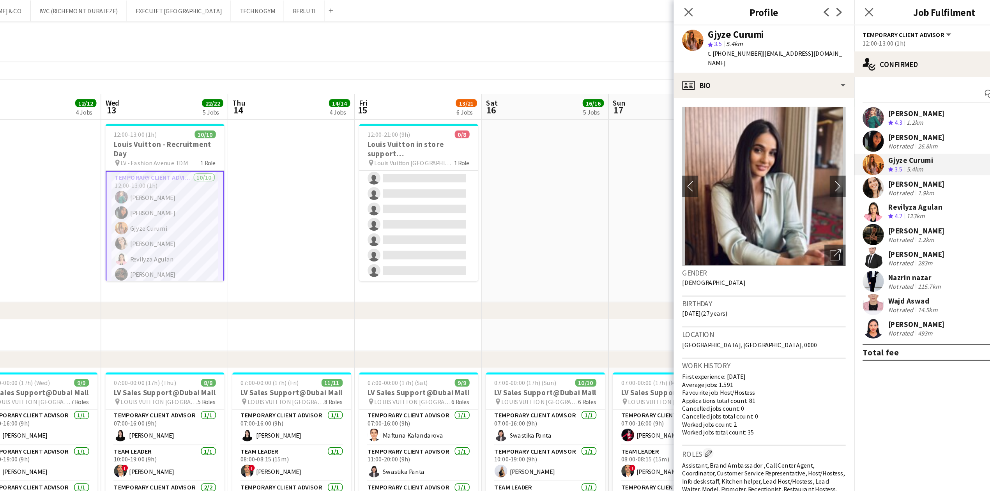
drag, startPoint x: 763, startPoint y: 39, endPoint x: 783, endPoint y: 40, distance: 20.3
click at [657, 40] on span "t. [PHONE_NUMBER]" at bounding box center [770, 39] width 41 height 6
copy span "521067076"
click at [355, 157] on app-card-role "Temporary Client Advisor [DATE] 12:00-13:00 (1h) [PERSON_NAME] [PERSON_NAME] Gj…" at bounding box center [350, 190] width 87 height 130
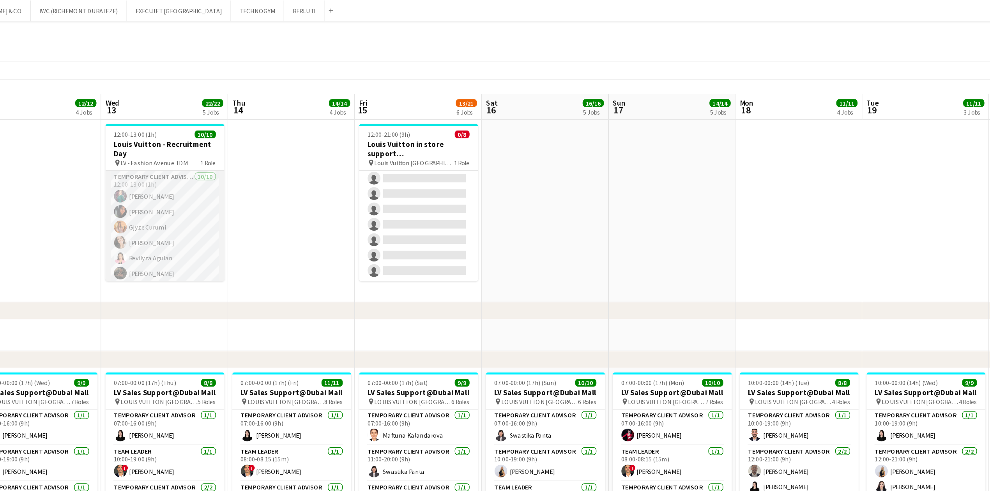
click at [355, 157] on app-card-role "Temporary Client Advisor [DATE] 12:00-13:00 (1h) [PERSON_NAME] [PERSON_NAME] Gj…" at bounding box center [350, 189] width 87 height 128
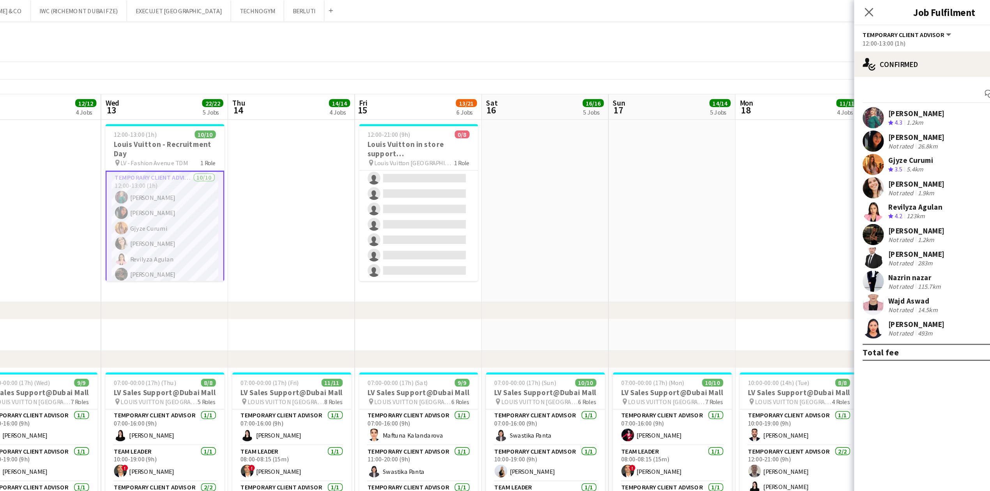
click at [343, 156] on app-card-role "Temporary Client Advisor [DATE] 12:00-13:00 (1h) [PERSON_NAME] [PERSON_NAME] Gj…" at bounding box center [350, 190] width 87 height 130
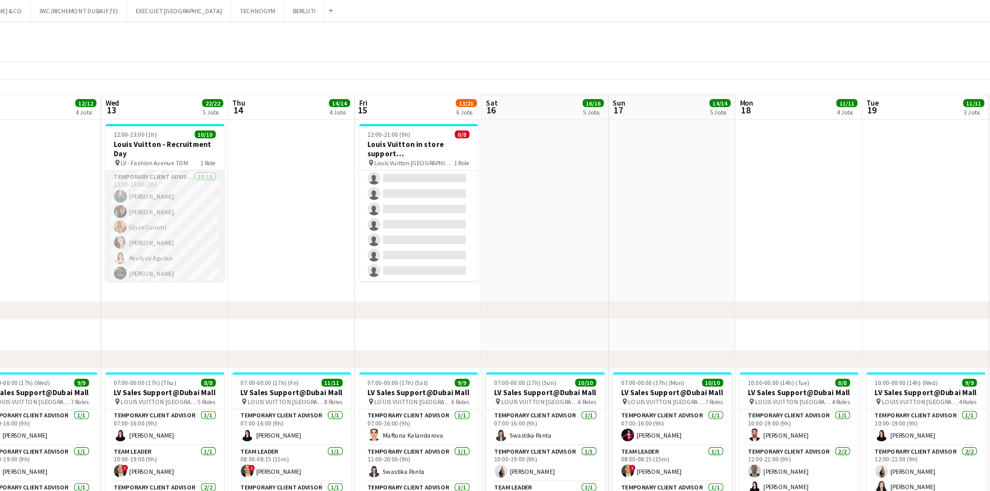
click at [343, 156] on app-card-role "Temporary Client Advisor [DATE] 12:00-13:00 (1h) [PERSON_NAME] [PERSON_NAME] Gj…" at bounding box center [350, 189] width 87 height 128
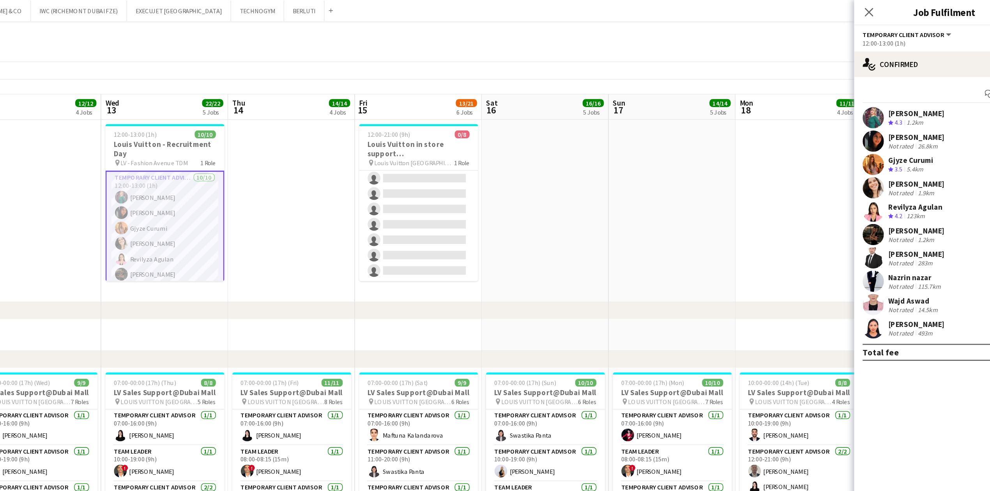
click at [657, 103] on div "[PERSON_NAME]" at bounding box center [902, 100] width 41 height 7
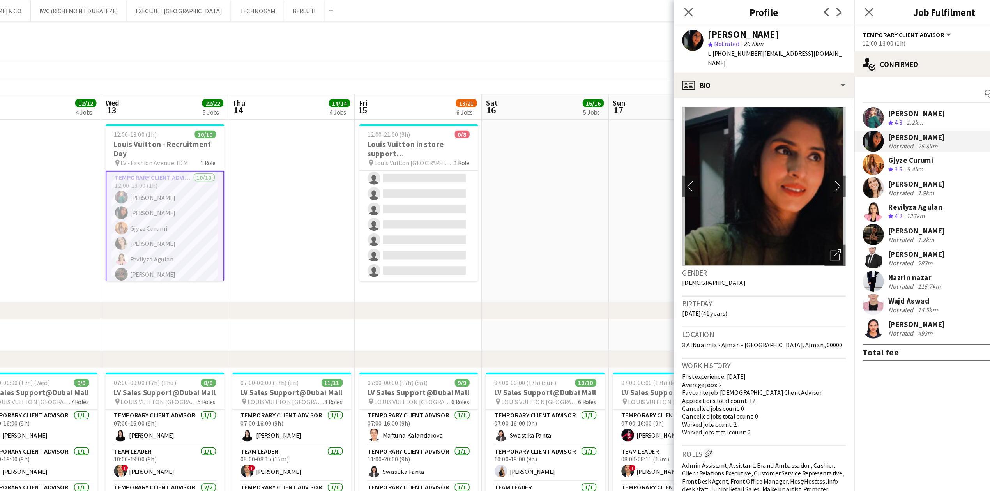
drag, startPoint x: 763, startPoint y: 37, endPoint x: 784, endPoint y: 39, distance: 21.1
click at [657, 39] on span "t. [PHONE_NUMBER]" at bounding box center [770, 39] width 41 height 6
click at [348, 143] on app-card-role "Temporary Client Advisor [DATE] 12:00-13:00 (1h) [PERSON_NAME] [PERSON_NAME] Gj…" at bounding box center [350, 190] width 87 height 130
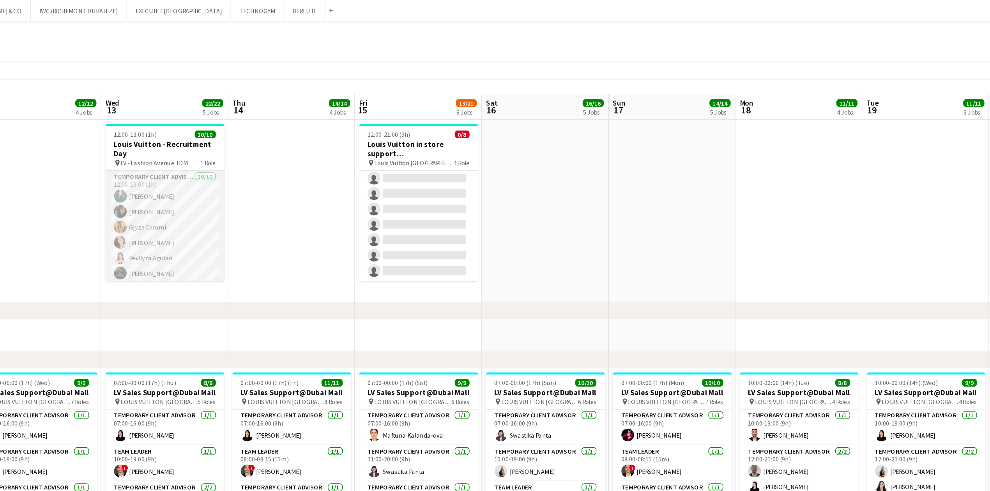
click at [352, 143] on app-card-role "Temporary Client Advisor [DATE] 12:00-13:00 (1h) [PERSON_NAME] [PERSON_NAME] Gj…" at bounding box center [350, 189] width 87 height 128
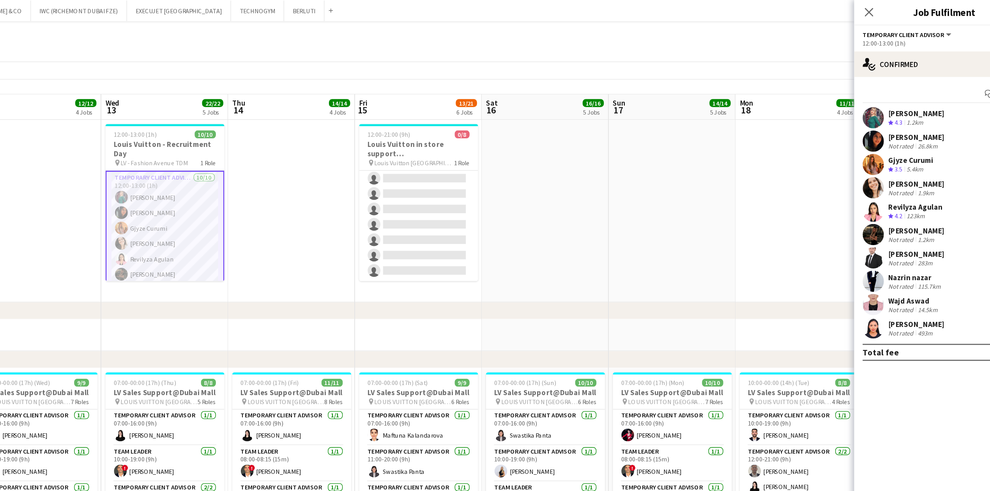
click at [657, 83] on div "[PERSON_NAME]" at bounding box center [902, 83] width 41 height 7
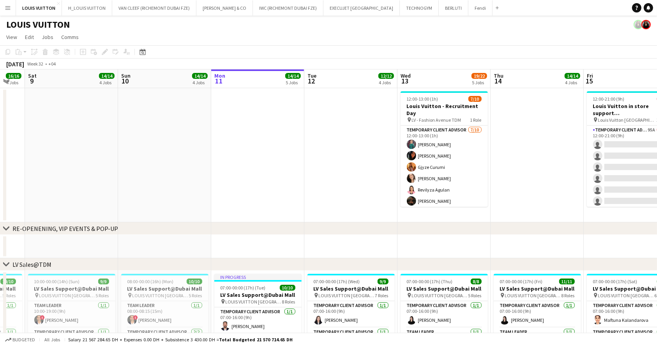
scroll to position [0, 365]
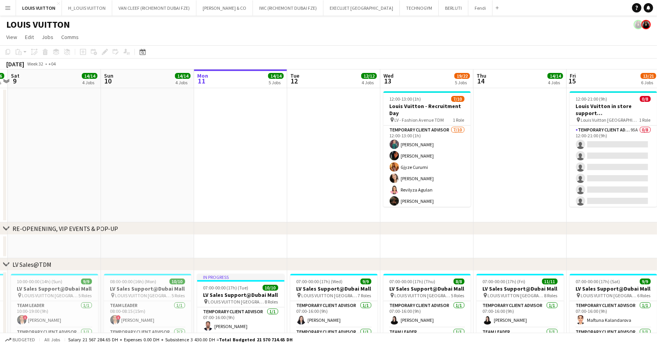
drag, startPoint x: 516, startPoint y: 217, endPoint x: 374, endPoint y: 212, distance: 141.9
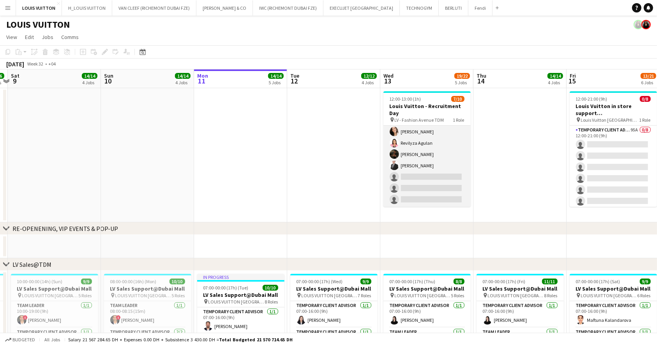
click at [432, 173] on app-card-role "Temporary Client Advisor 7/10 12:00-13:00 (1h) Olga Rafalovich Fouzia Rehman Gj…" at bounding box center [426, 143] width 87 height 128
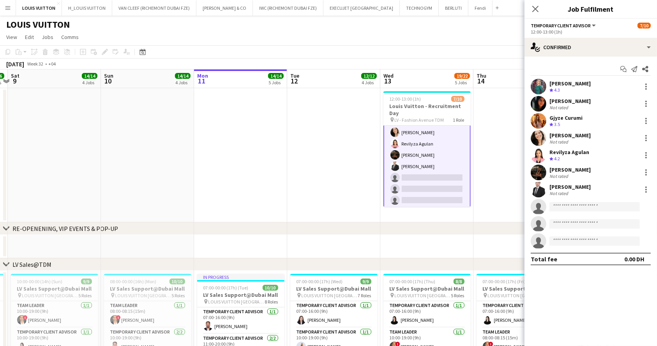
scroll to position [48, 0]
click at [582, 203] on input at bounding box center [595, 206] width 90 height 9
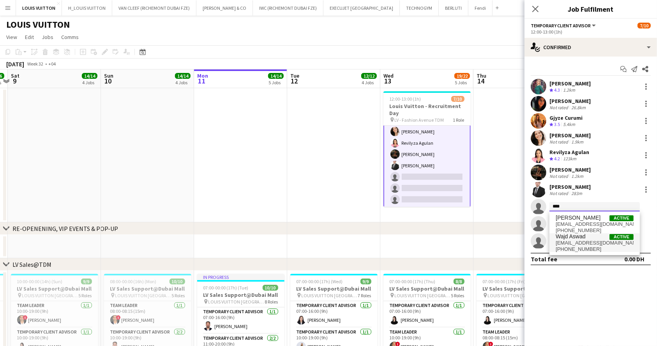
type input "****"
click at [579, 237] on span "Wajd Aswad" at bounding box center [571, 236] width 30 height 7
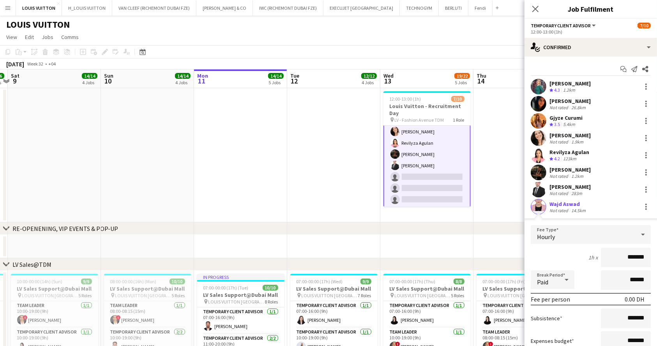
scroll to position [101, 0]
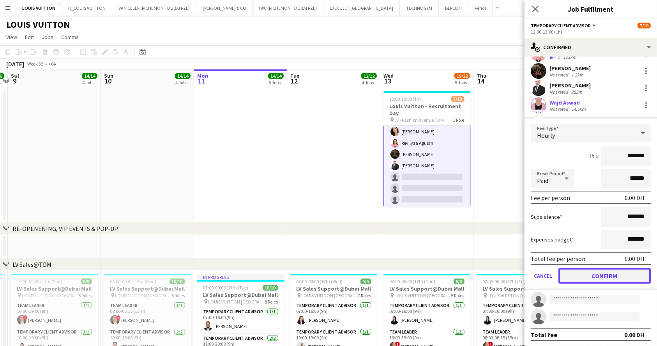
click at [617, 269] on button "Confirm" at bounding box center [604, 276] width 92 height 16
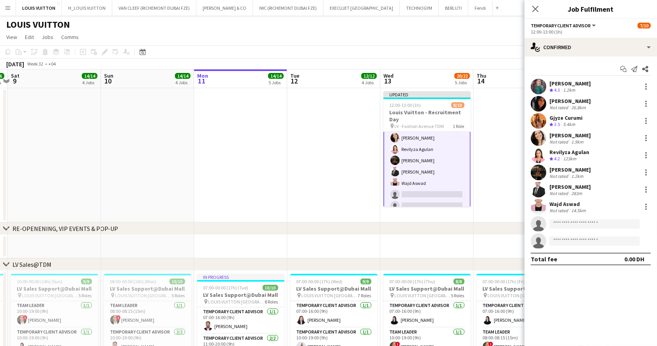
scroll to position [0, 0]
click at [431, 189] on app-card-role "Temporary Client Advisor 8/10 12:00-13:00 (1h) Olga Rafalovich Fouzia Rehman Gj…" at bounding box center [426, 149] width 87 height 130
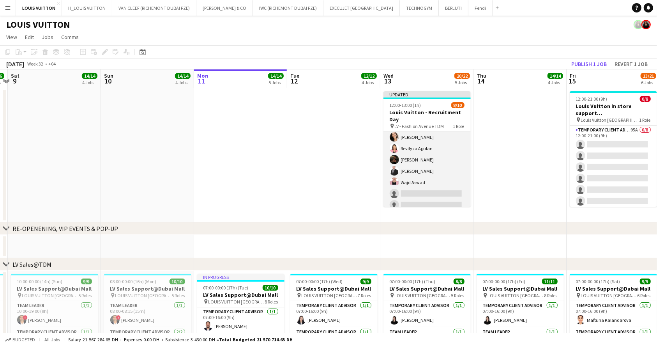
scroll to position [47, 0]
click at [423, 189] on app-card-role "Temporary Client Advisor 8/10 12:00-13:00 (1h) Olga Rafalovich Fouzia Rehman Gj…" at bounding box center [426, 149] width 87 height 128
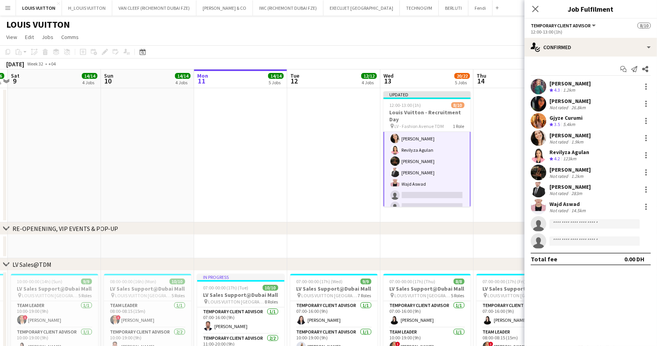
scroll to position [48, 0]
click at [590, 222] on input at bounding box center [595, 223] width 90 height 9
type input "****"
click at [588, 235] on span "Nazrin nazar Active" at bounding box center [595, 234] width 78 height 7
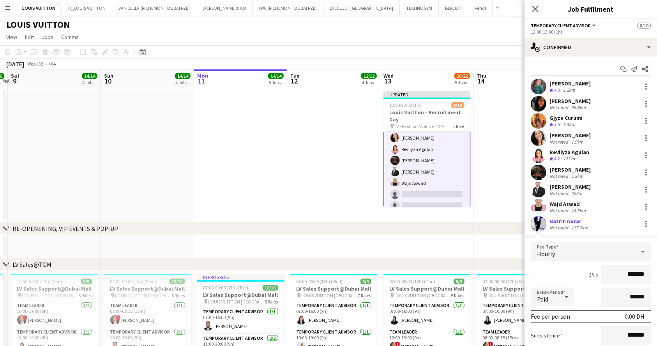
scroll to position [101, 0]
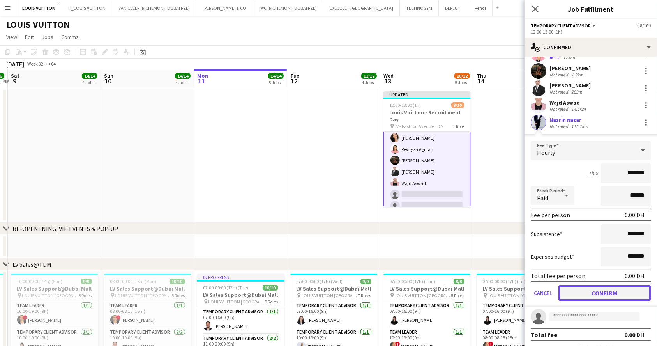
click at [619, 290] on button "Confirm" at bounding box center [604, 293] width 92 height 16
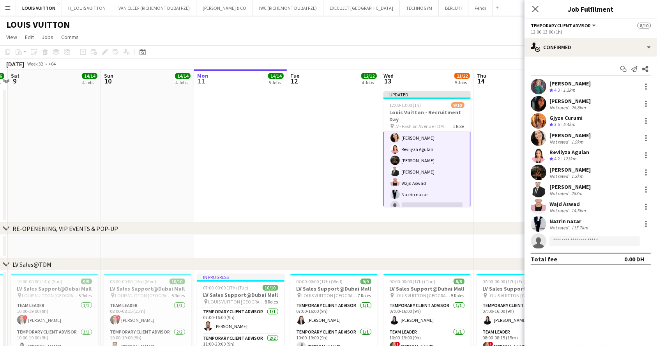
click at [484, 35] on app-page-menu "View Day view expanded Day view collapsed Month view Date picker Jump to [DATE]…" at bounding box center [328, 37] width 657 height 15
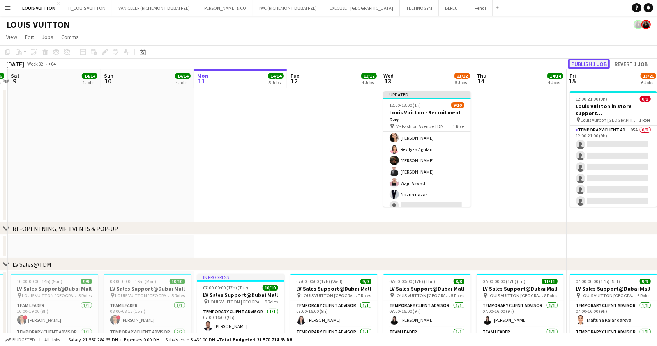
click at [598, 64] on button "Publish 1 job" at bounding box center [589, 64] width 42 height 10
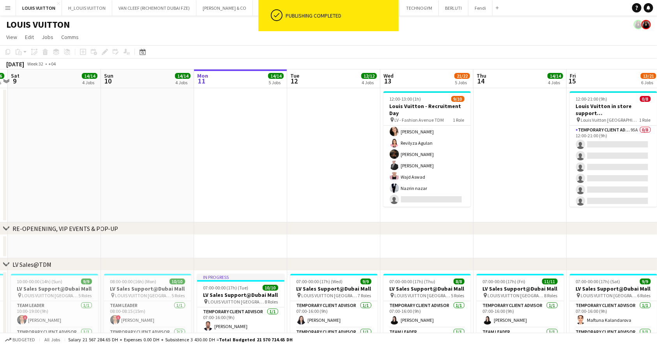
scroll to position [52, 0]
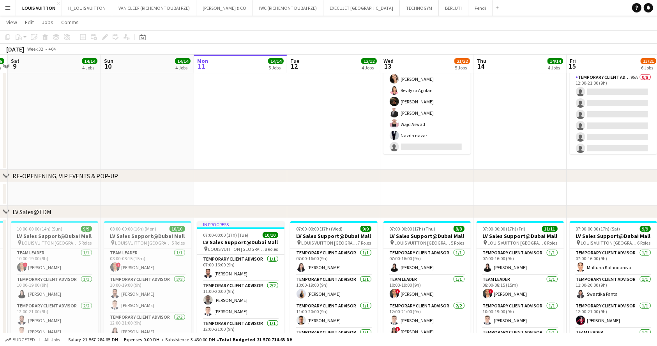
drag, startPoint x: 509, startPoint y: 199, endPoint x: 470, endPoint y: 370, distance: 175.1
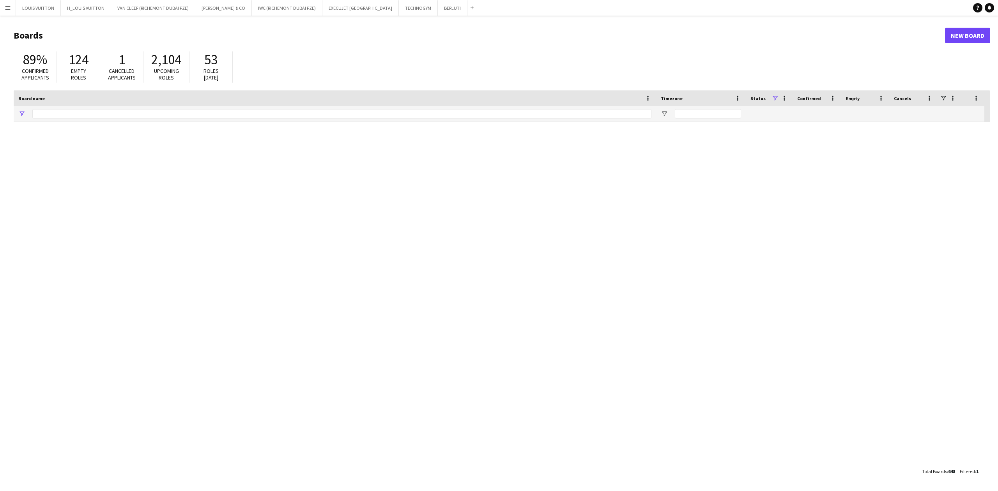
type input "*****"
drag, startPoint x: 57, startPoint y: 115, endPoint x: 12, endPoint y: 115, distance: 44.0
click at [12, 115] on main "Boards New Board 89% Confirmed applicants 124 Empty roles 1 Cancelled applicant…" at bounding box center [499, 253] width 998 height 475
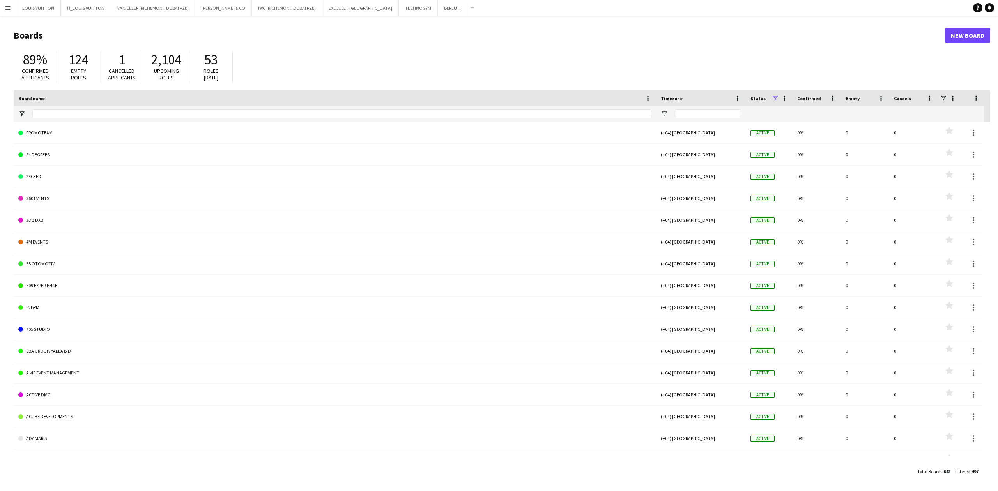
click at [8, 2] on button "Menu" at bounding box center [8, 8] width 16 height 16
click at [104, 55] on link "Status" at bounding box center [118, 58] width 78 height 16
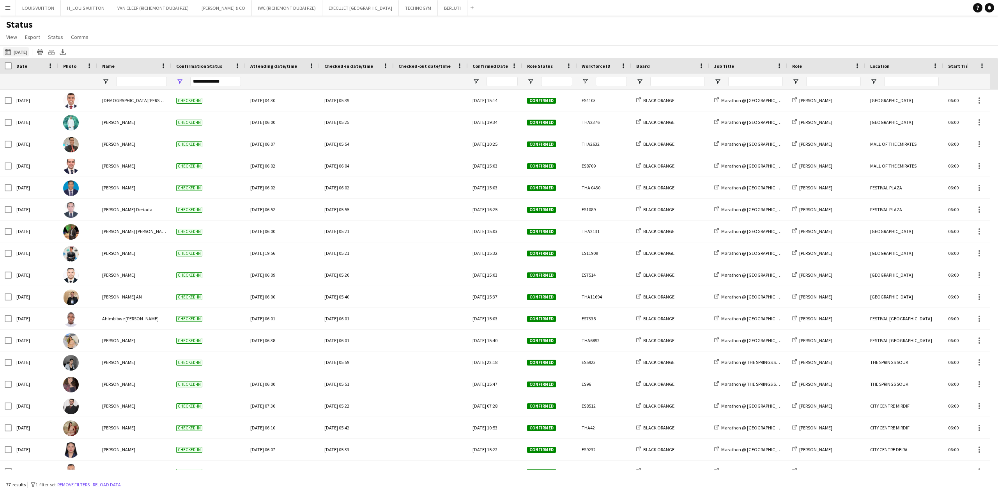
click at [18, 54] on button "11-08-2025 to 17-08-2025 07-08-2025" at bounding box center [16, 51] width 26 height 9
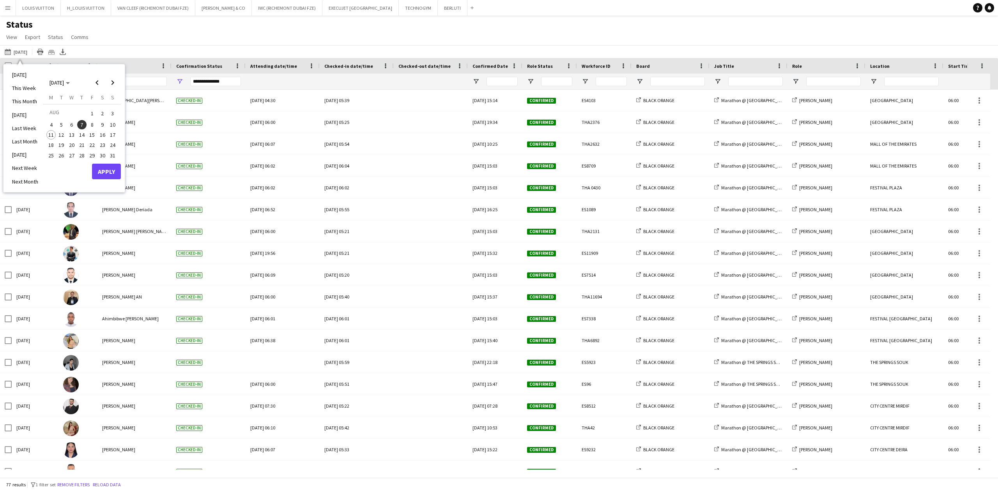
click at [49, 133] on span "11" at bounding box center [50, 134] width 9 height 9
click at [95, 171] on button "Apply" at bounding box center [106, 172] width 29 height 16
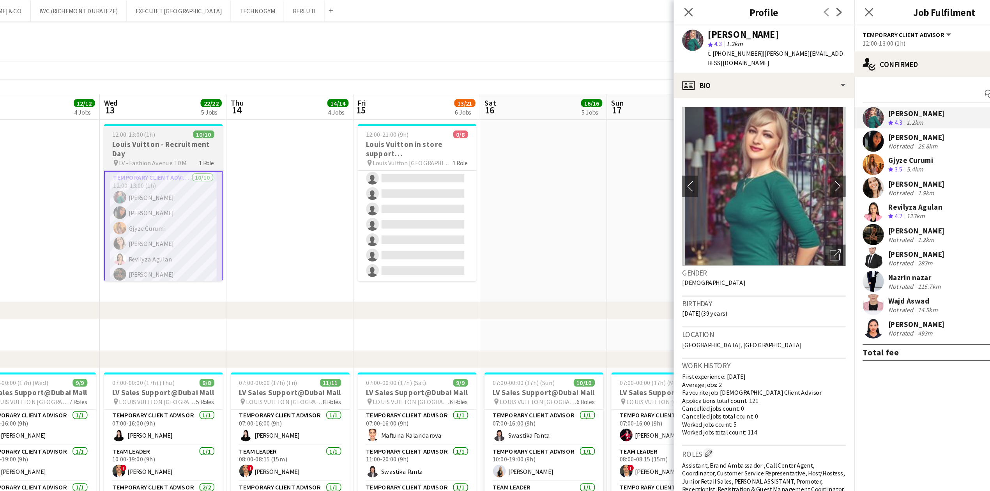
scroll to position [48, 0]
